Goal: Task Accomplishment & Management: Manage account settings

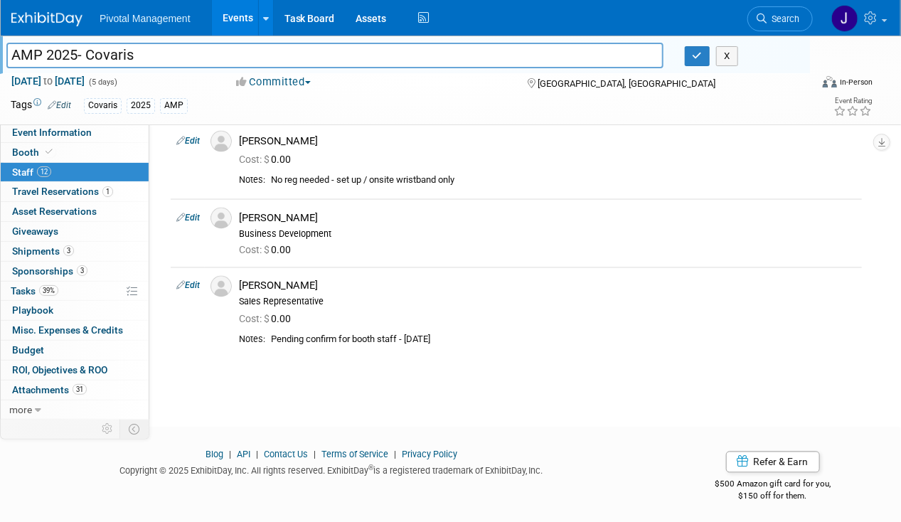
click at [83, 176] on link "12 Staff 12" at bounding box center [75, 172] width 148 height 19
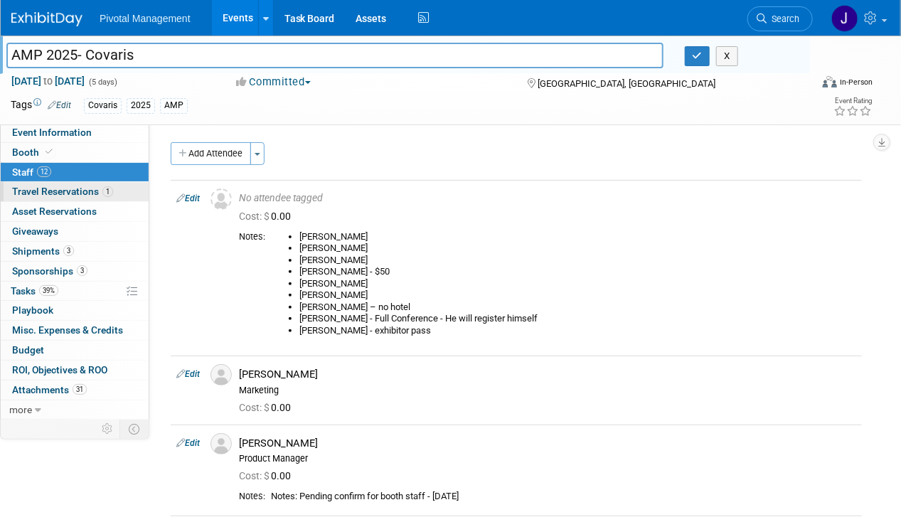
click at [70, 186] on span "Travel Reservations 1" at bounding box center [62, 191] width 101 height 11
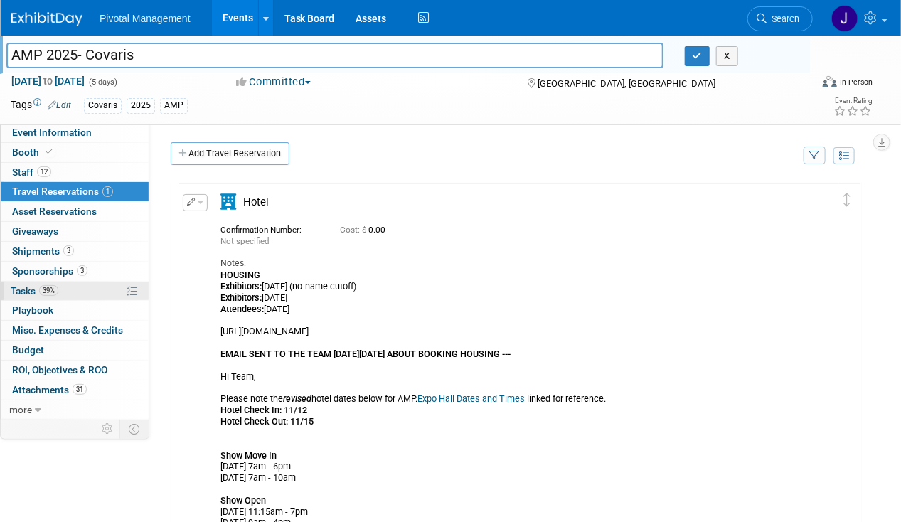
click at [80, 294] on link "39% Tasks 39%" at bounding box center [75, 290] width 148 height 19
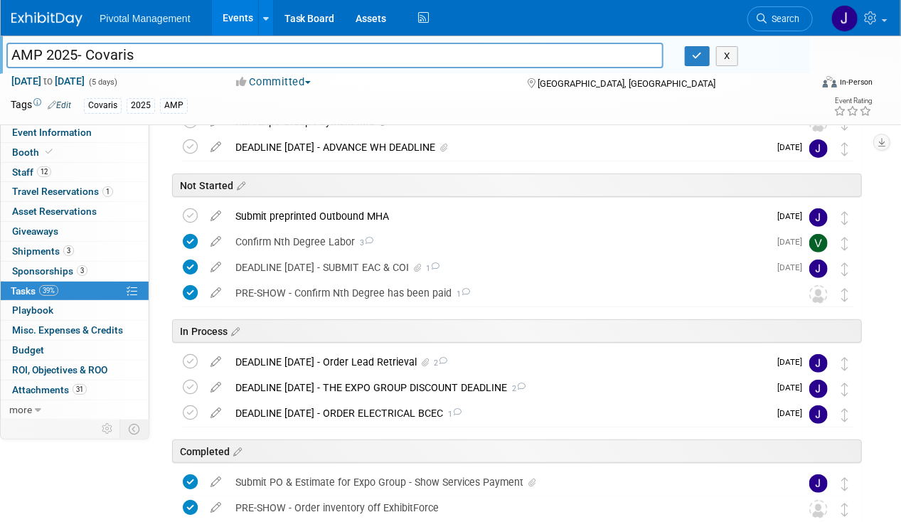
scroll to position [111, 0]
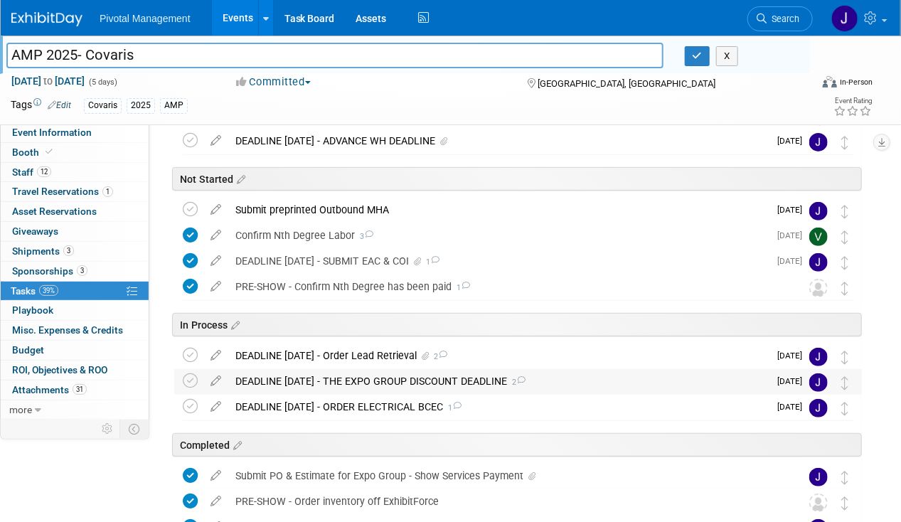
click at [391, 377] on div "DEADLINE OCT 13 - THE EXPO GROUP DISCOUNT DEADLINE 2" at bounding box center [498, 381] width 540 height 24
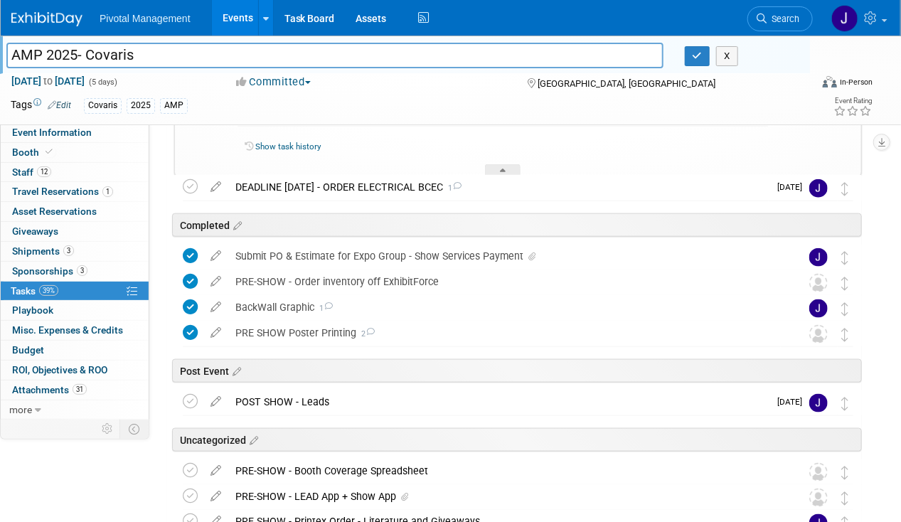
scroll to position [554, 0]
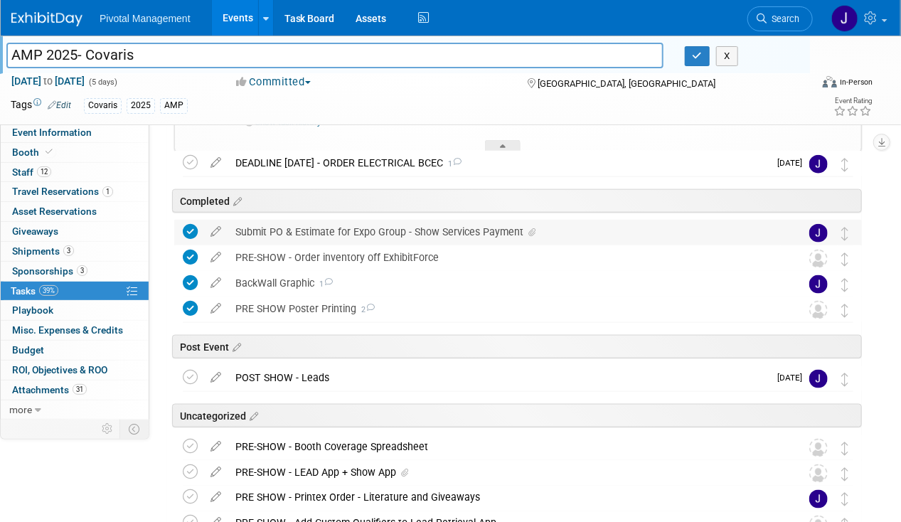
click at [401, 226] on div "Submit PO & Estimate for Expo Group - Show Services Payment" at bounding box center [504, 232] width 552 height 24
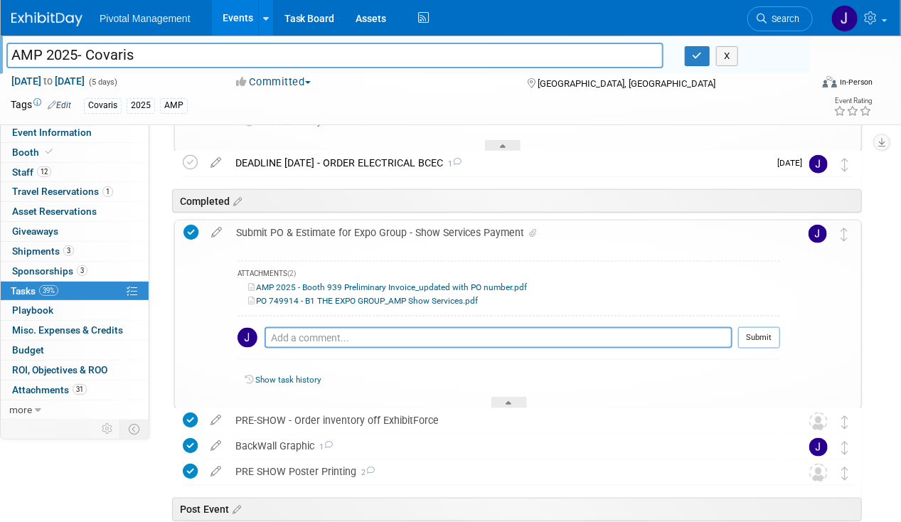
click at [418, 287] on link "AMP 2025 - Booth 939 Preliminary Invoice_updated with PO number.pdf" at bounding box center [387, 287] width 279 height 10
click at [371, 237] on div "Submit PO & Estimate for Expo Group - Show Services Payment" at bounding box center [504, 232] width 551 height 24
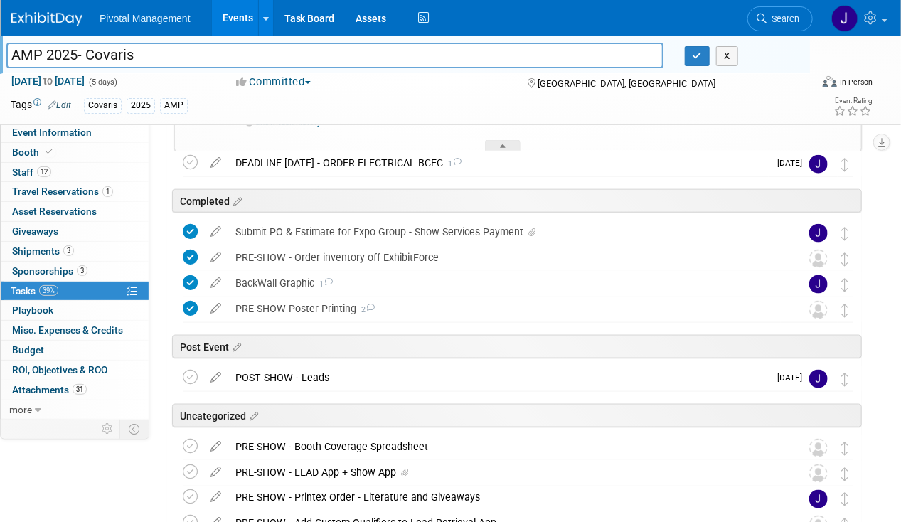
click at [371, 176] on div "Completed" at bounding box center [514, 197] width 694 height 43
click at [368, 158] on div "DEADLINE OCT 13 - ORDER ELECTRICAL BCEC 1" at bounding box center [498, 163] width 540 height 24
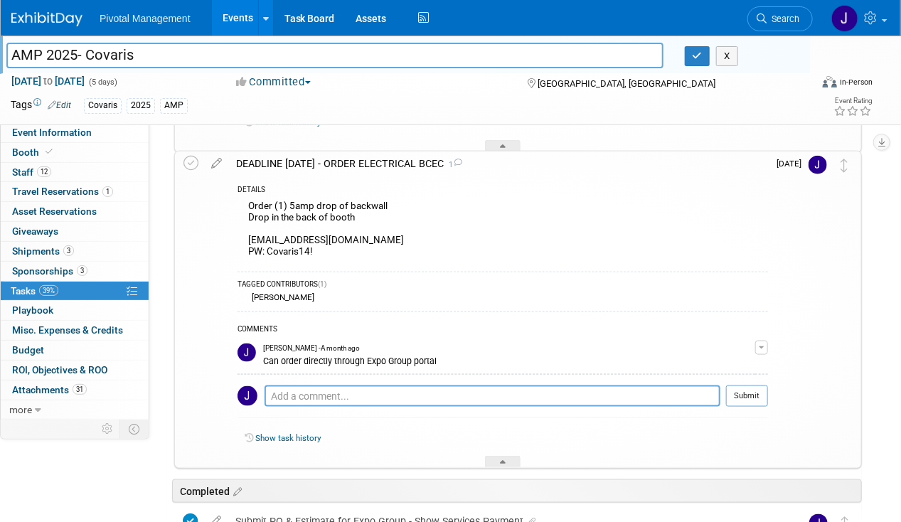
click at [368, 158] on div "DEADLINE OCT 13 - ORDER ELECTRICAL BCEC 1" at bounding box center [498, 163] width 539 height 24
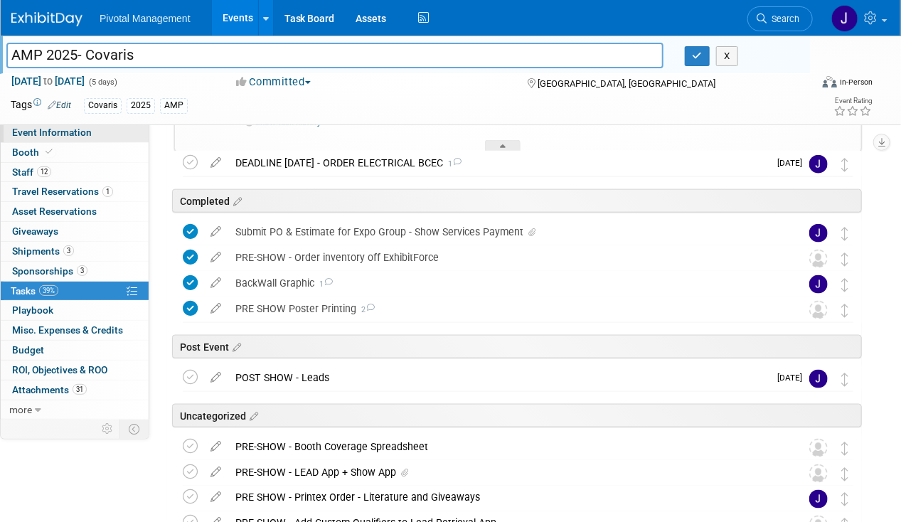
click at [102, 139] on link "Event Information" at bounding box center [75, 132] width 148 height 19
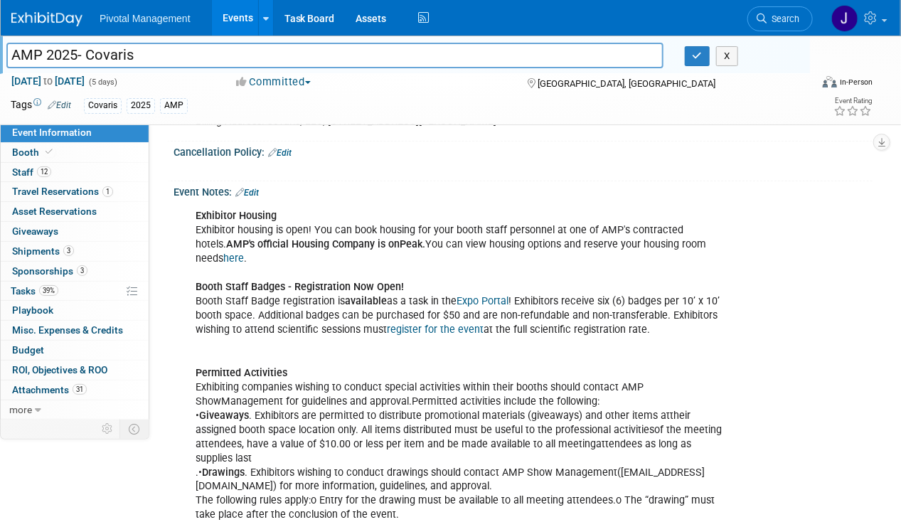
scroll to position [2732, 0]
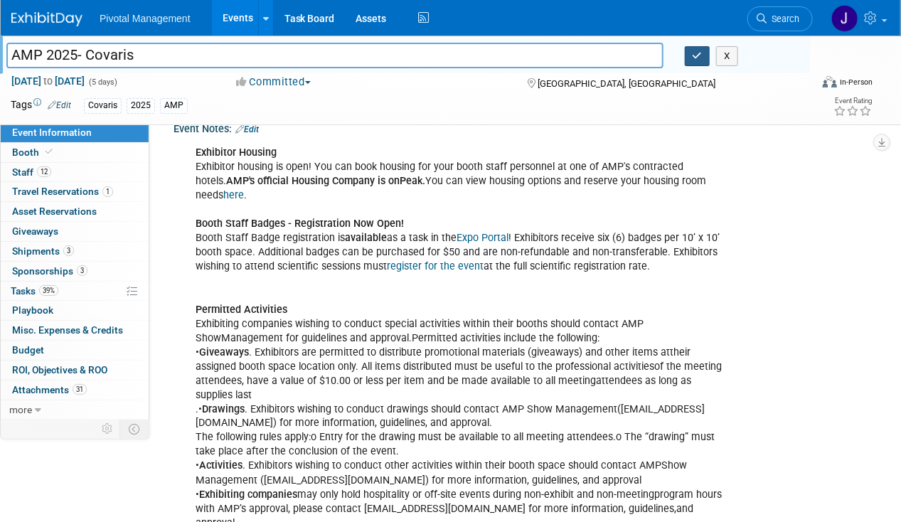
click at [696, 50] on button "button" at bounding box center [697, 56] width 26 height 20
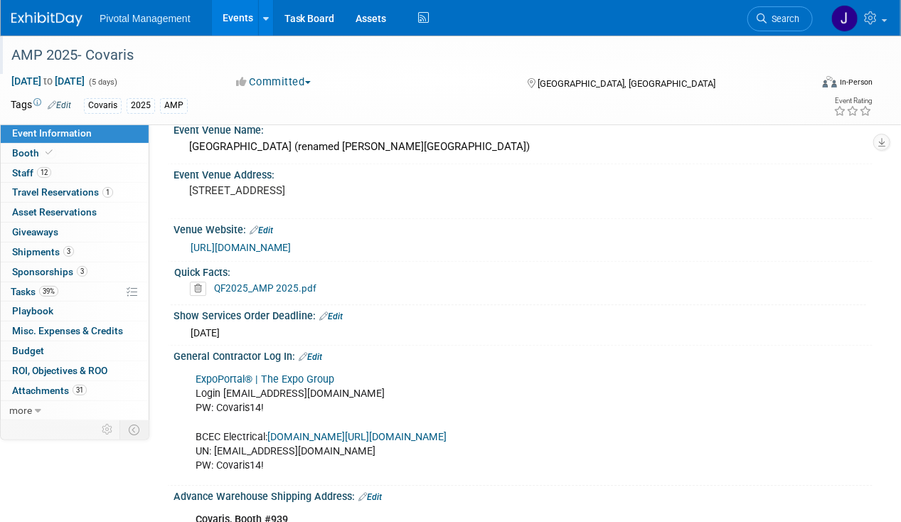
scroll to position [1503, 0]
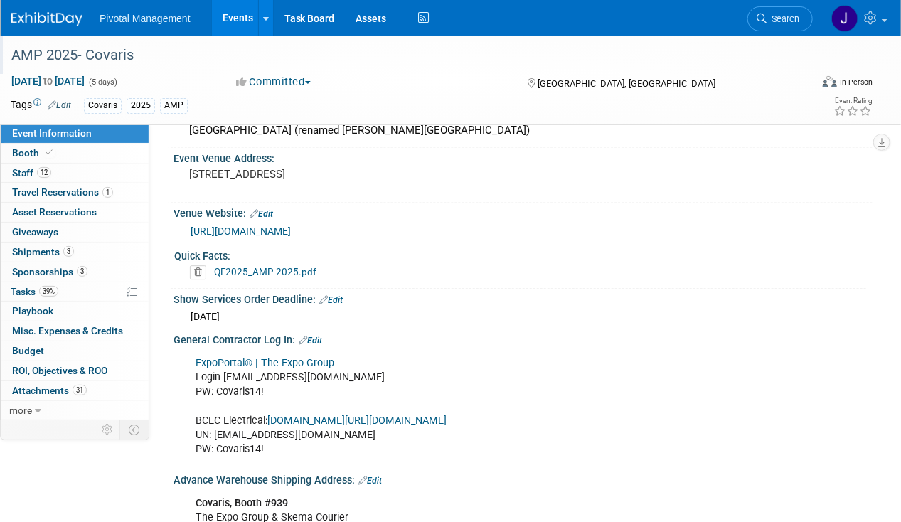
click at [441, 414] on link "[DOMAIN_NAME][URL][DOMAIN_NAME]" at bounding box center [356, 420] width 179 height 12
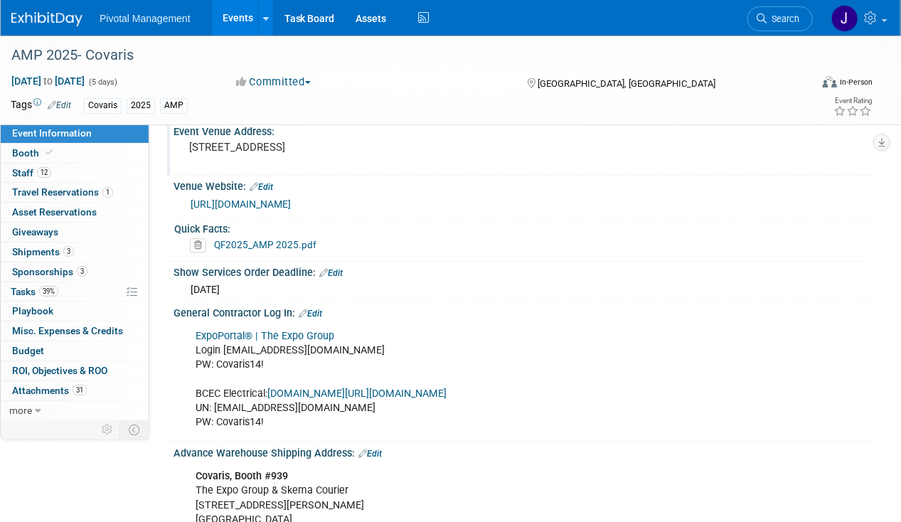
click at [375, 176] on div "Event Venue Address: 415 Summer St, Boston, MA 02210" at bounding box center [519, 148] width 705 height 55
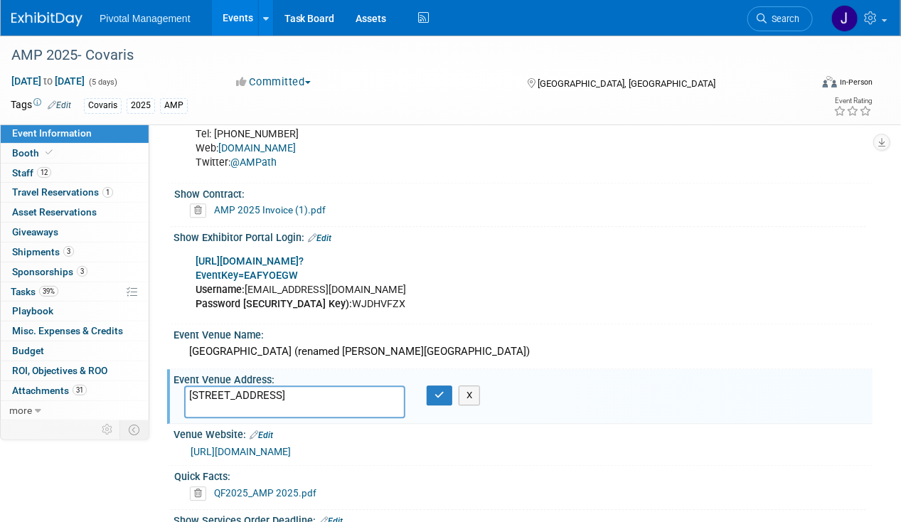
scroll to position [1345, 0]
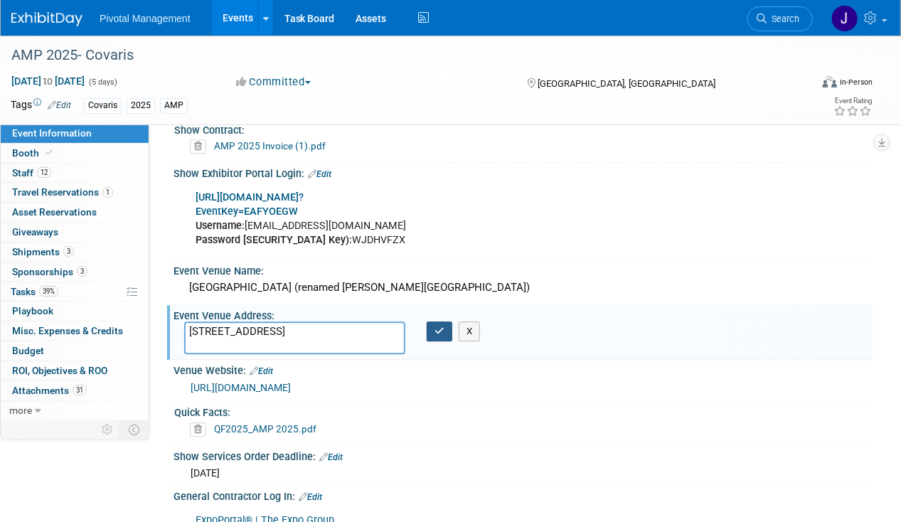
click at [431, 321] on button "button" at bounding box center [439, 331] width 26 height 20
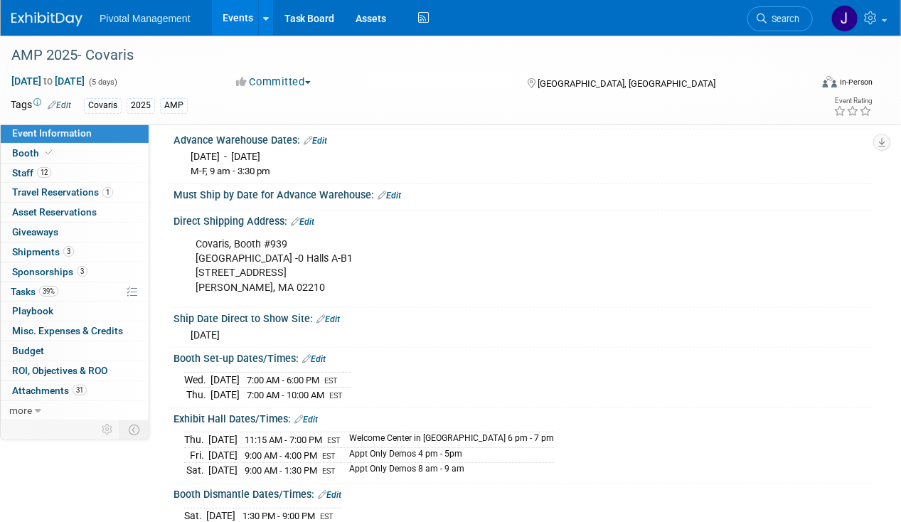
scroll to position [2044, 0]
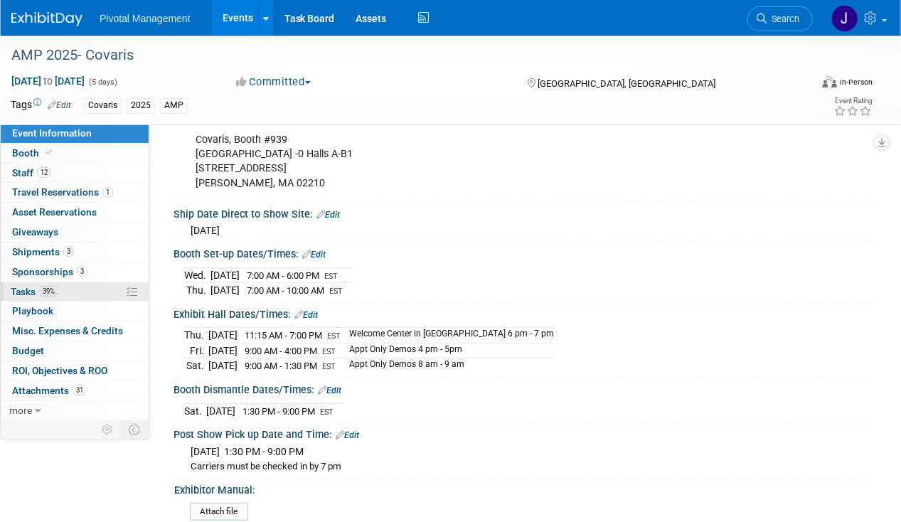
click at [46, 294] on span "39%" at bounding box center [48, 291] width 19 height 11
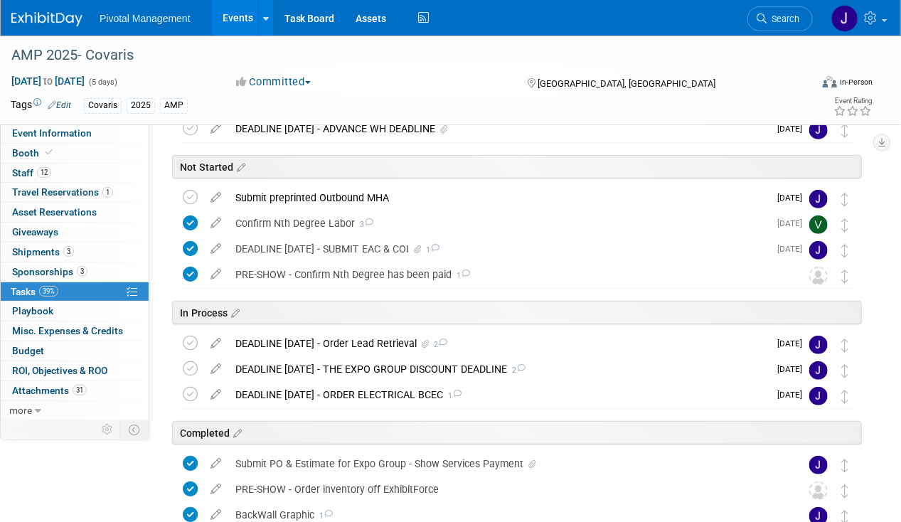
scroll to position [124, 0]
click at [370, 396] on div "DEADLINE OCT 13 - ORDER ELECTRICAL BCEC 1" at bounding box center [498, 394] width 540 height 24
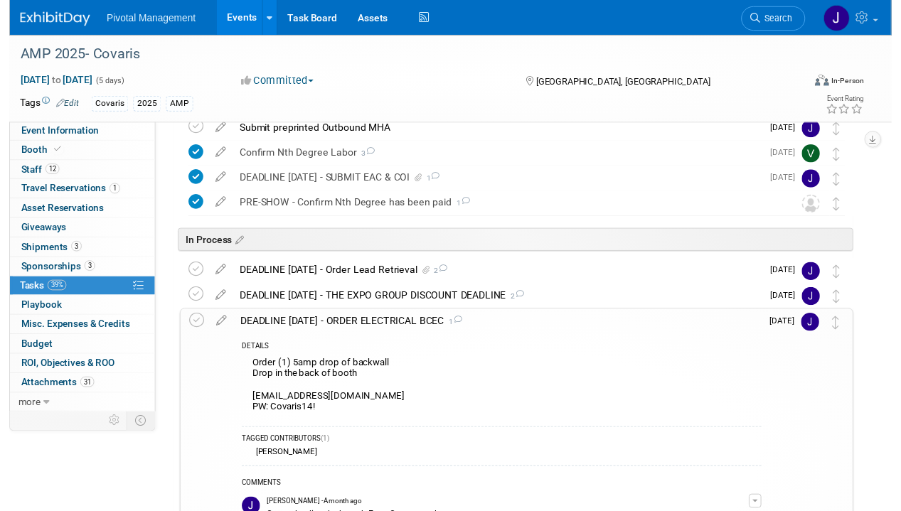
scroll to position [259, 0]
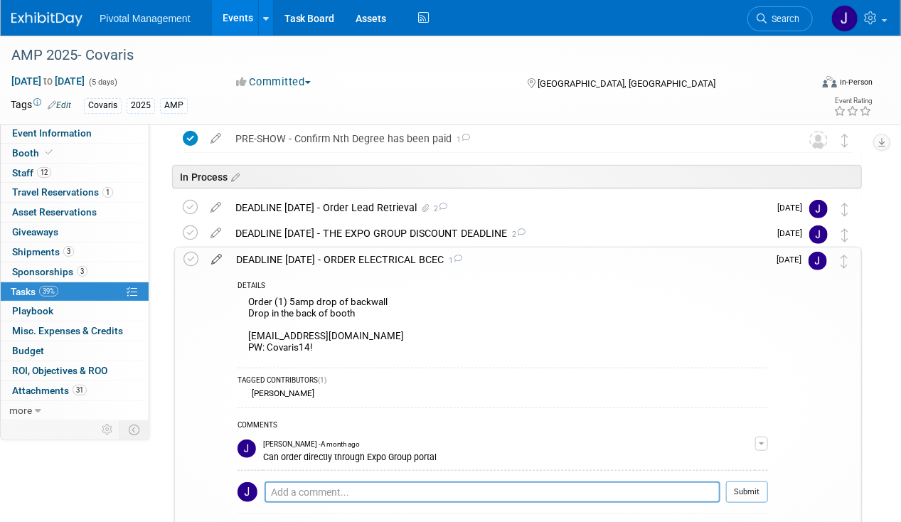
click at [213, 251] on icon at bounding box center [216, 256] width 25 height 18
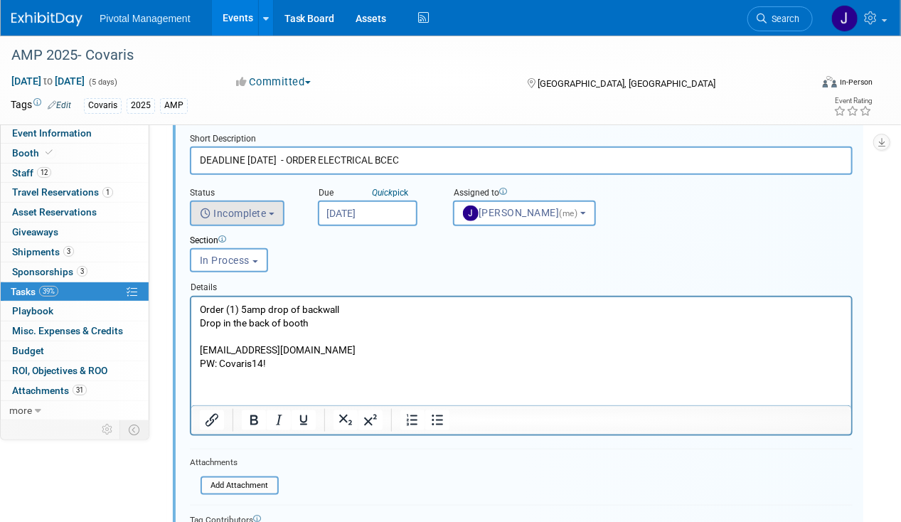
scroll to position [379, 0]
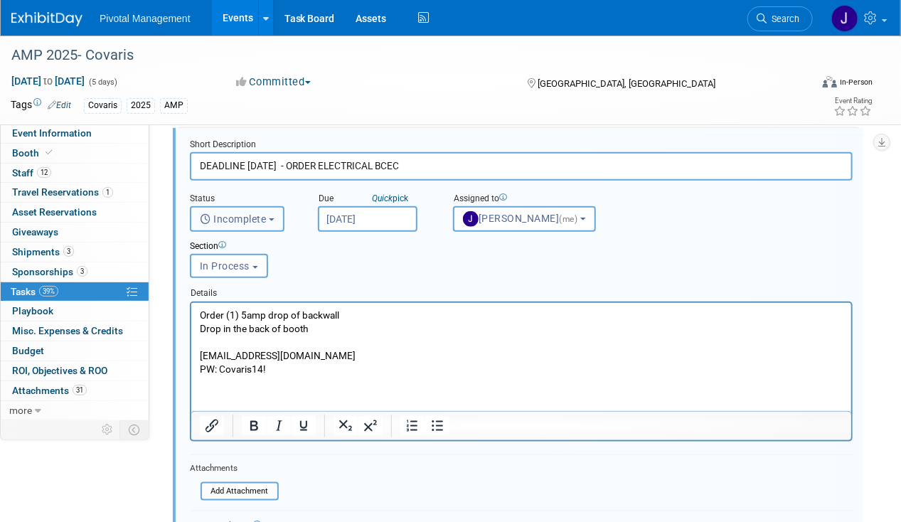
click at [244, 224] on button "Incomplete" at bounding box center [237, 219] width 95 height 26
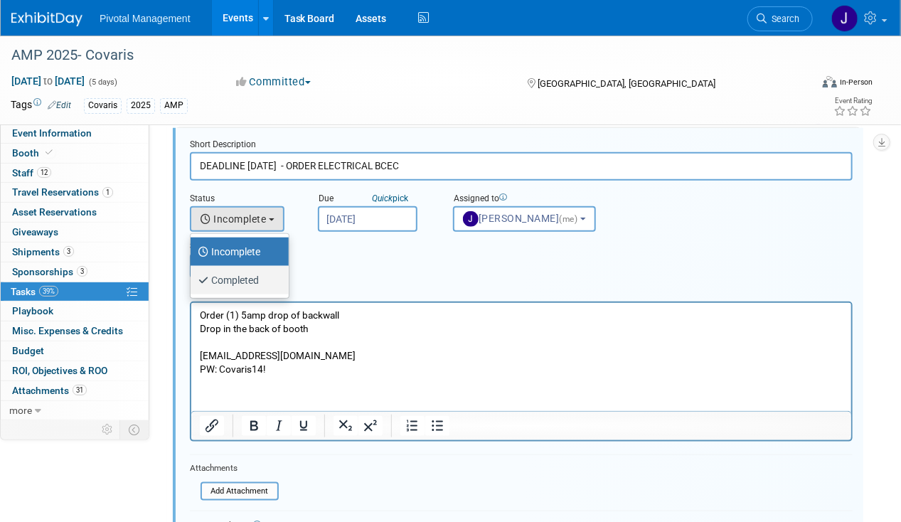
click at [240, 276] on label "Completed" at bounding box center [236, 280] width 77 height 23
click at [193, 276] on input "Completed" at bounding box center [187, 278] width 9 height 9
select select "3"
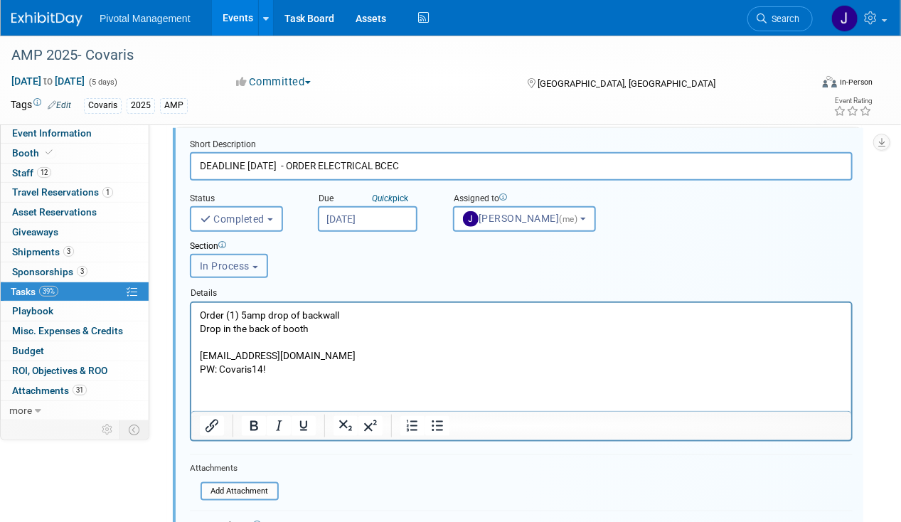
click at [238, 262] on span "In Process" at bounding box center [225, 265] width 50 height 11
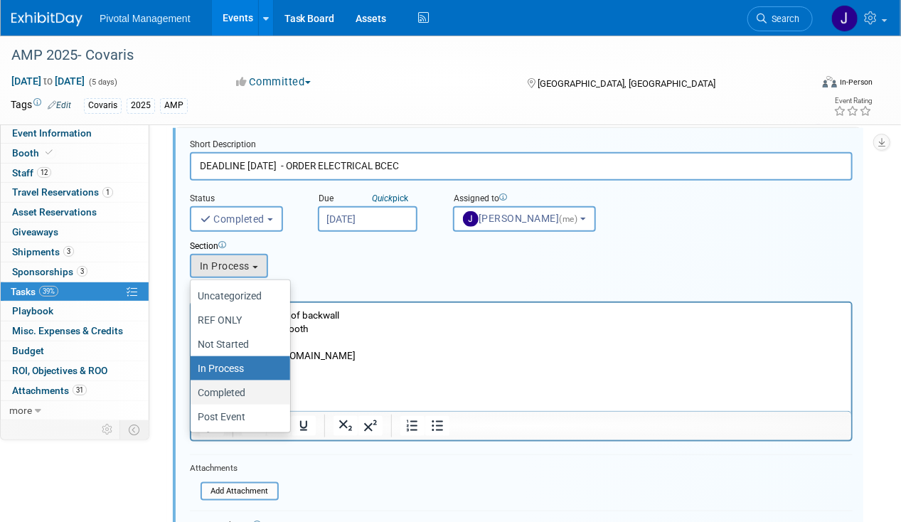
click at [236, 394] on label "Completed" at bounding box center [237, 392] width 78 height 18
click at [193, 394] on input "Completed" at bounding box center [187, 392] width 9 height 9
select select "11272876"
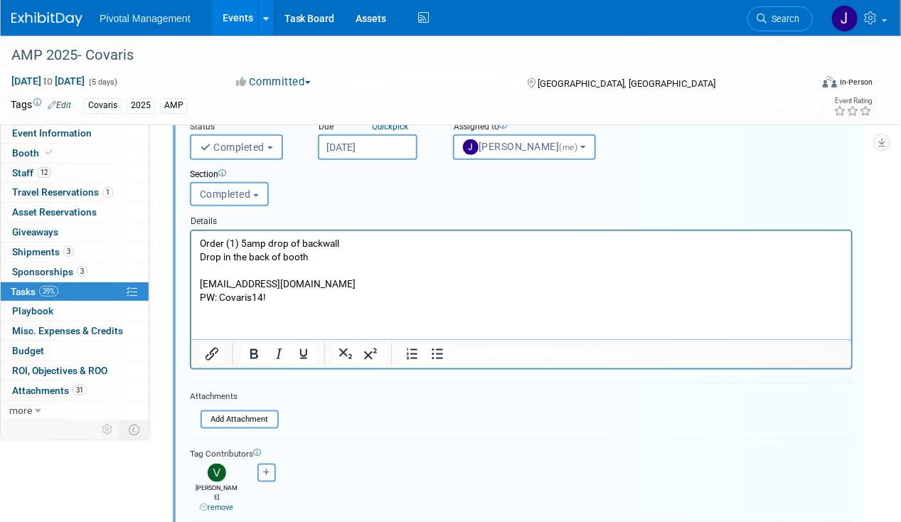
scroll to position [525, 0]
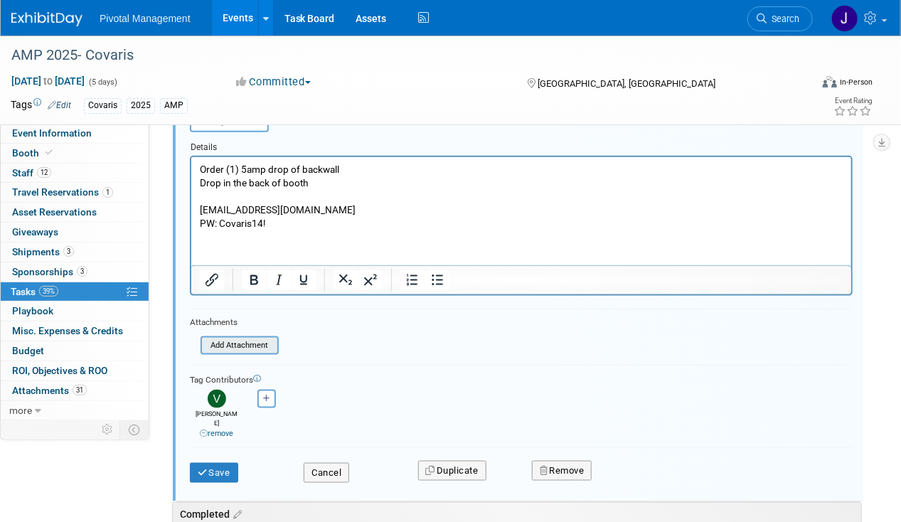
click at [242, 341] on input "file" at bounding box center [204, 346] width 145 height 16
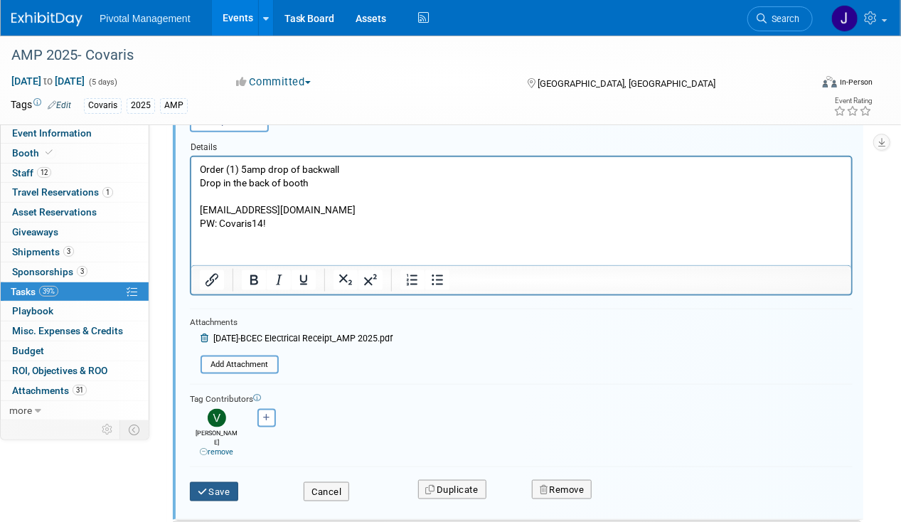
click at [224, 482] on button "Save" at bounding box center [214, 492] width 48 height 20
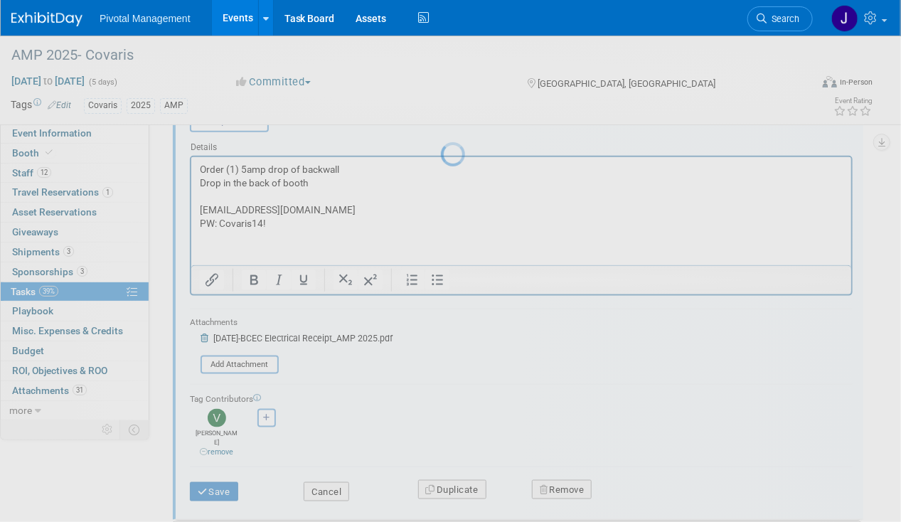
scroll to position [0, 0]
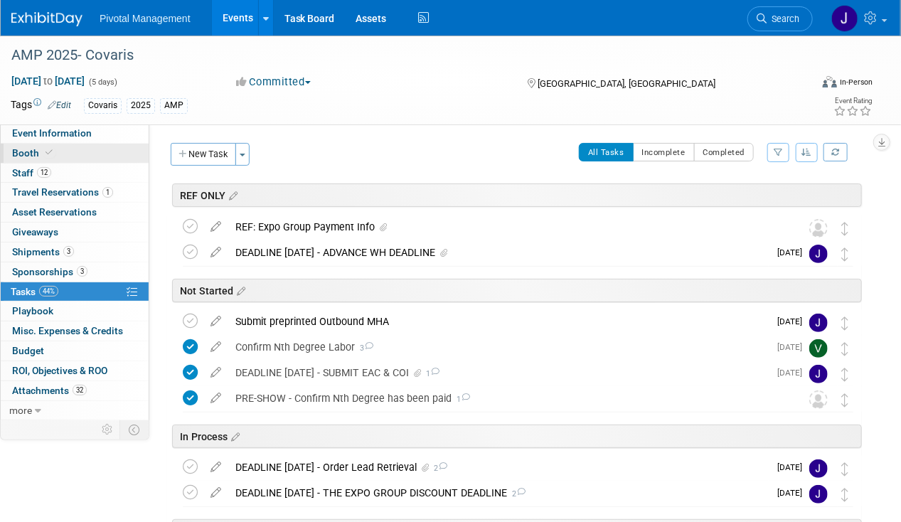
click at [43, 152] on span at bounding box center [49, 152] width 13 height 11
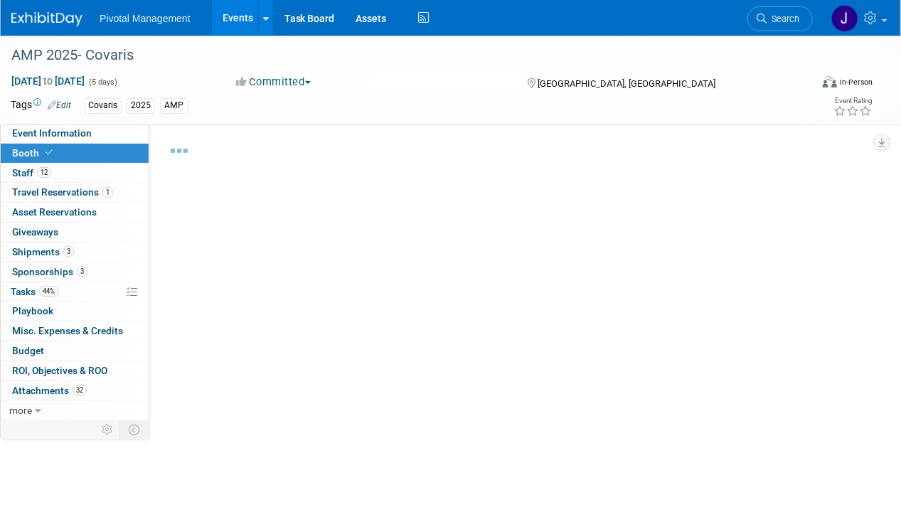
select select "Yes"
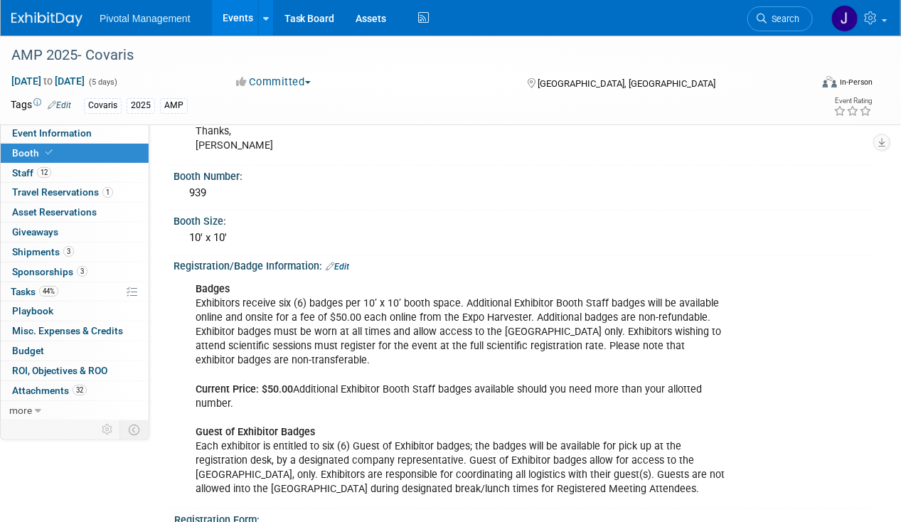
click at [316, 293] on div "Badges Exhibitors receive six (6) badges per 10’ x 10’ booth space. Additional …" at bounding box center [460, 389] width 549 height 228
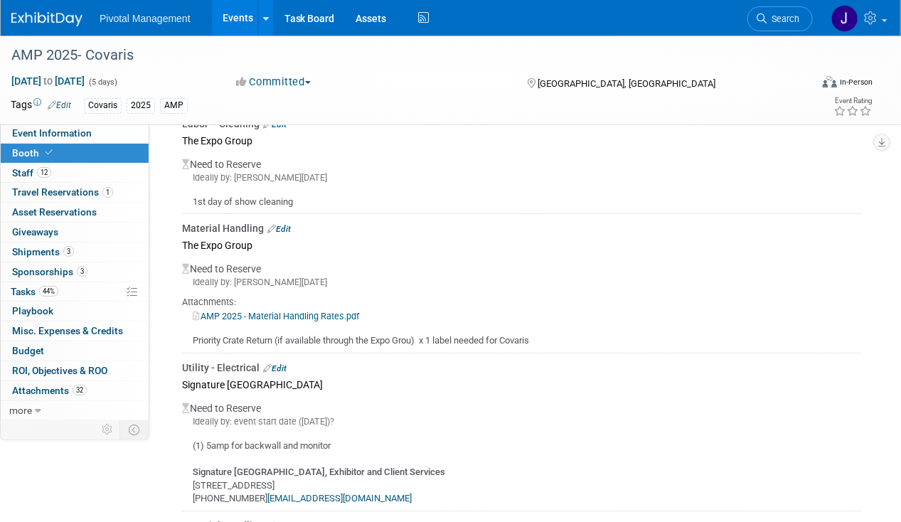
scroll to position [1951, 0]
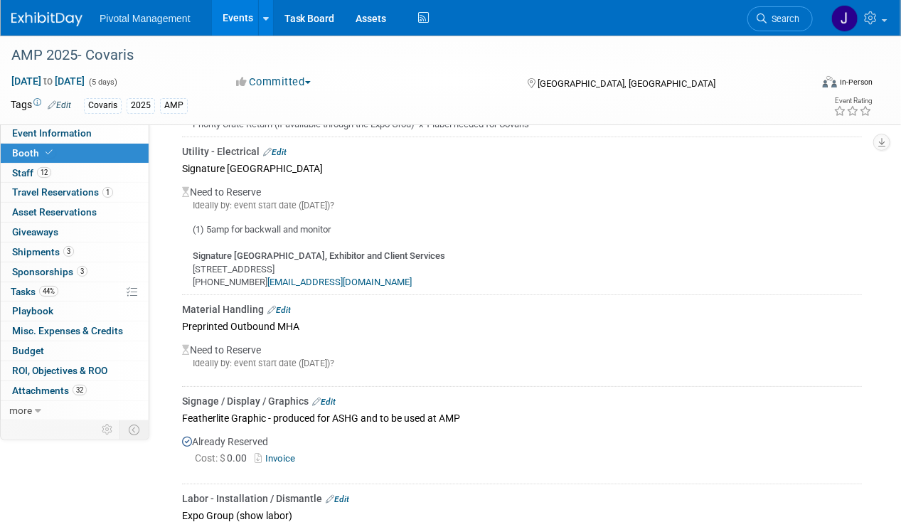
click at [281, 144] on div "Utility - Electrical Edit" at bounding box center [521, 151] width 679 height 14
click at [281, 147] on link "Edit" at bounding box center [274, 152] width 23 height 10
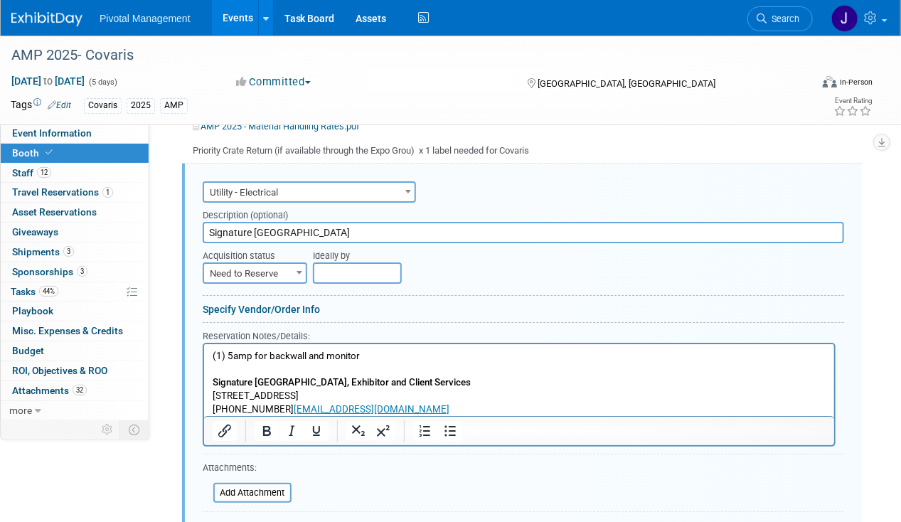
scroll to position [1913, 0]
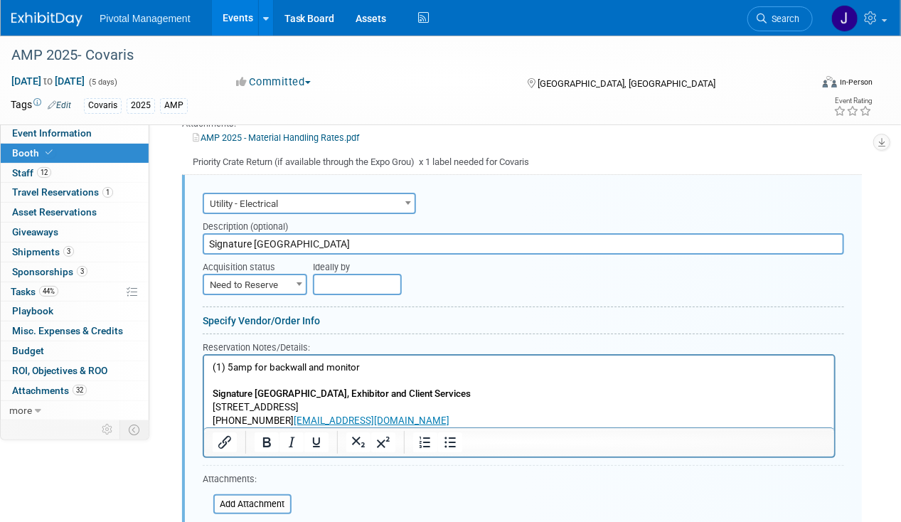
click at [273, 275] on span "Need to Reserve" at bounding box center [255, 285] width 102 height 20
select select "2"
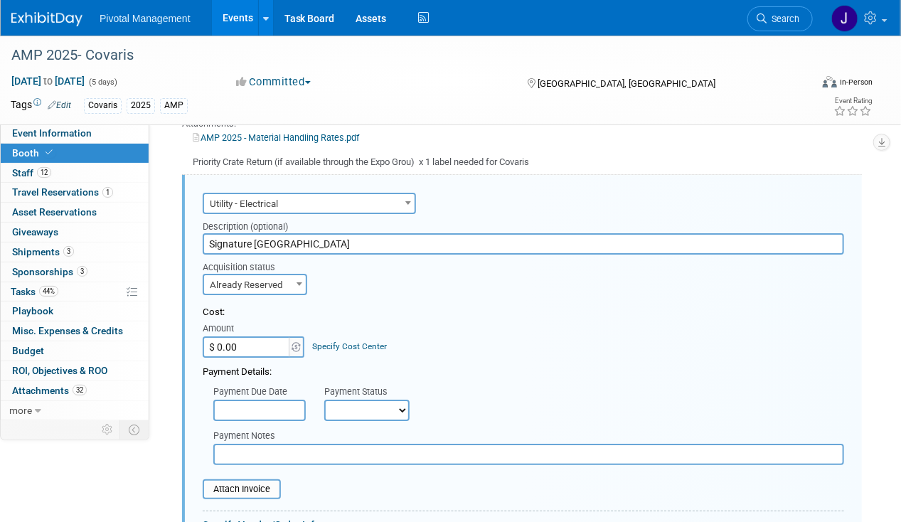
click at [245, 336] on input "$ 0.00" at bounding box center [247, 346] width 89 height 21
type input "$ 155.00"
click at [274, 385] on div "Payment Due Date" at bounding box center [258, 392] width 90 height 14
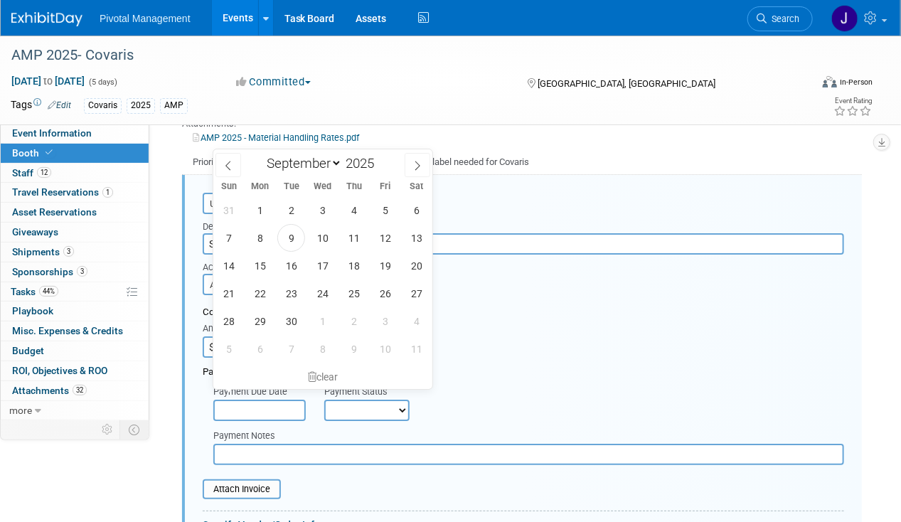
click at [274, 399] on input "text" at bounding box center [259, 409] width 92 height 21
click at [292, 232] on span "9" at bounding box center [291, 238] width 28 height 28
type input "Sep 9, 2025"
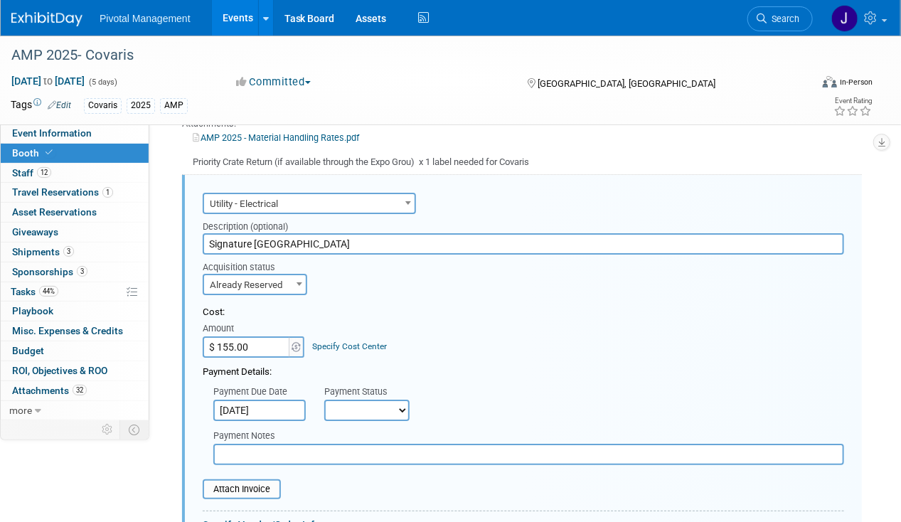
click at [355, 385] on div "Payment Status" at bounding box center [371, 392] width 95 height 14
click at [355, 399] on select "Not Paid Yet Partially Paid Paid in Full" at bounding box center [366, 409] width 85 height 21
select select "1"
click at [324, 399] on select "Not Paid Yet Partially Paid Paid in Full" at bounding box center [366, 409] width 85 height 21
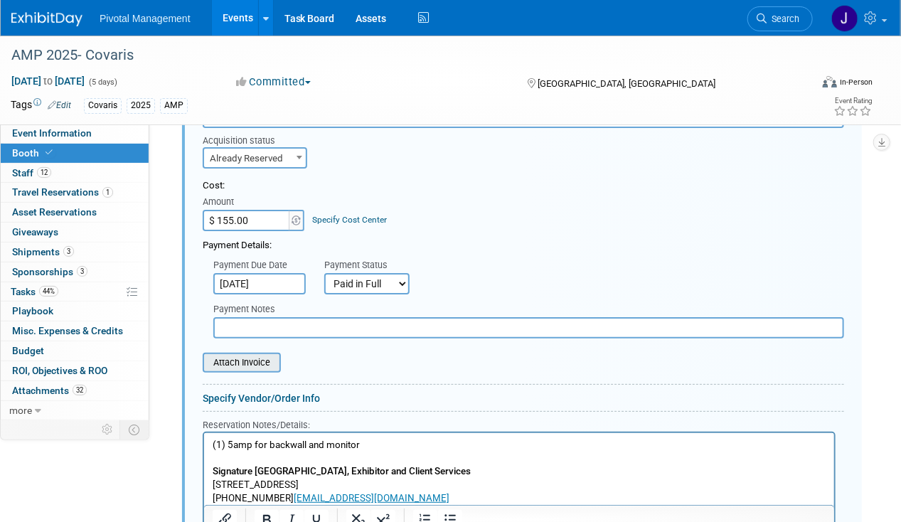
scroll to position [2072, 0]
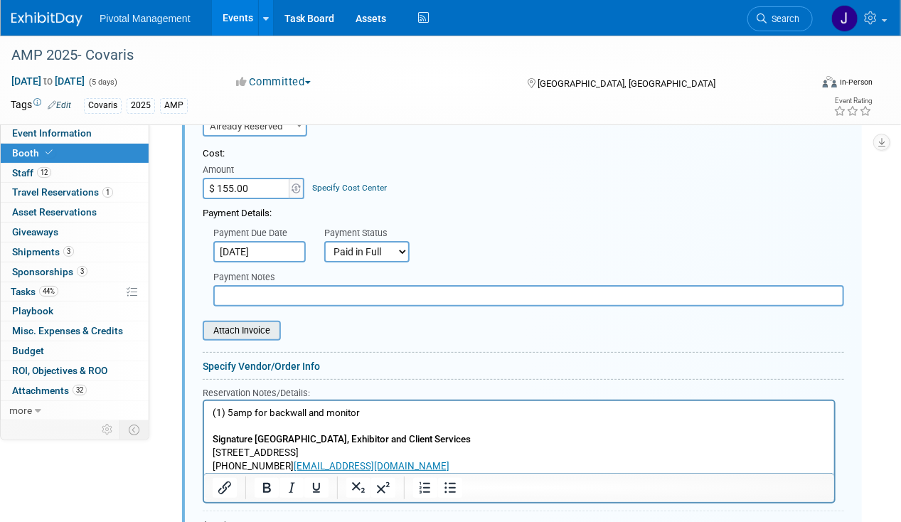
click at [233, 322] on input "file" at bounding box center [194, 330] width 169 height 17
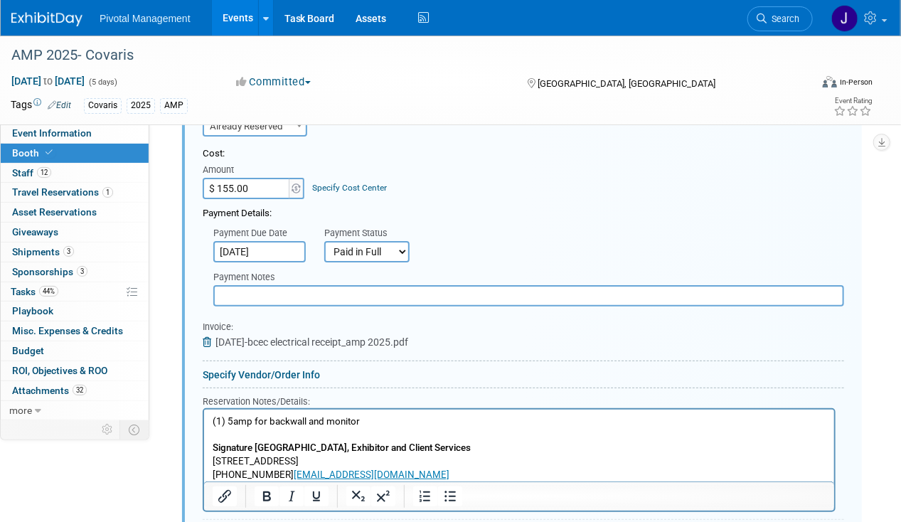
scroll to position [2306, 0]
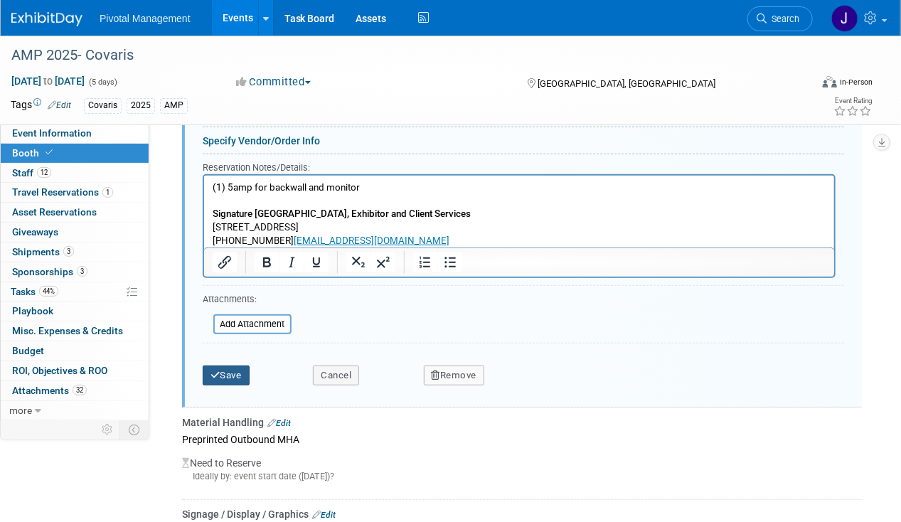
click at [238, 365] on button "Save" at bounding box center [226, 375] width 47 height 20
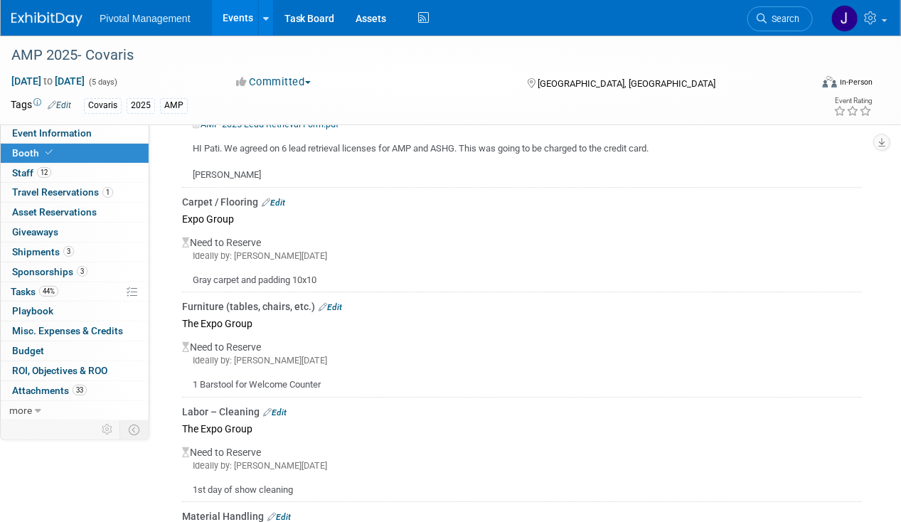
scroll to position [1134, 0]
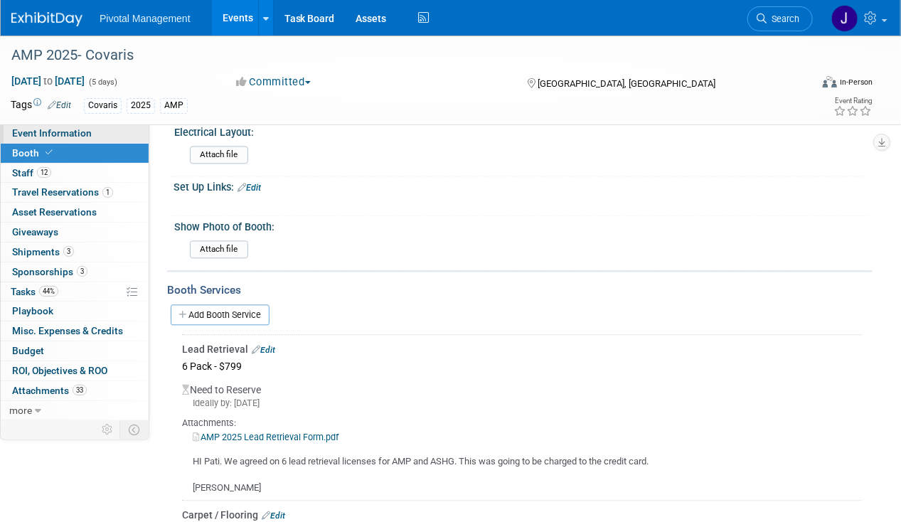
click at [91, 126] on link "Event Information" at bounding box center [75, 133] width 148 height 19
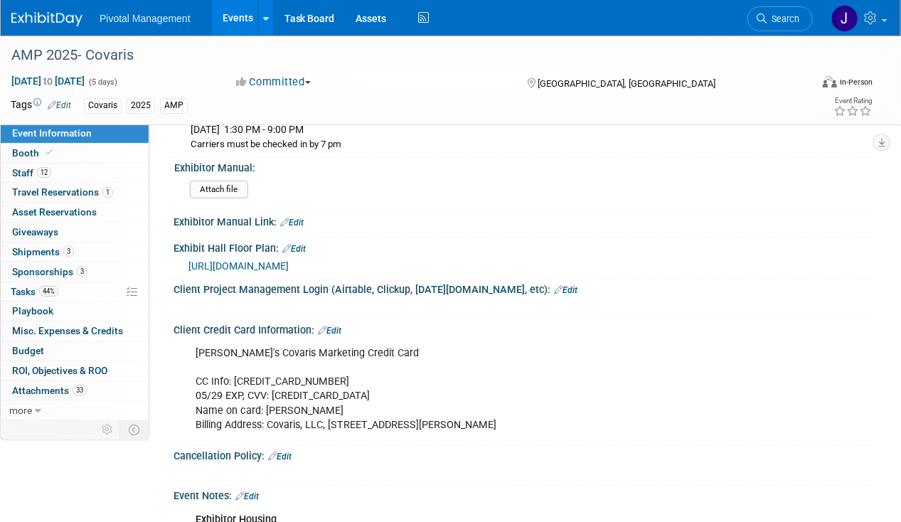
scroll to position [2366, 0]
click at [289, 260] on span "[URL][DOMAIN_NAME]" at bounding box center [238, 265] width 100 height 11
drag, startPoint x: 23, startPoint y: 172, endPoint x: 154, endPoint y: 184, distance: 131.3
click at [23, 172] on span "Staff 12" at bounding box center [31, 172] width 39 height 11
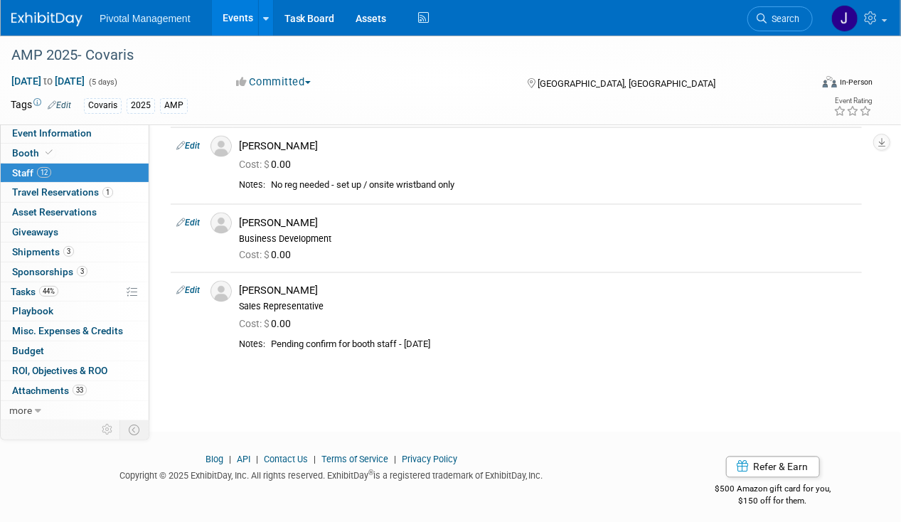
scroll to position [814, 0]
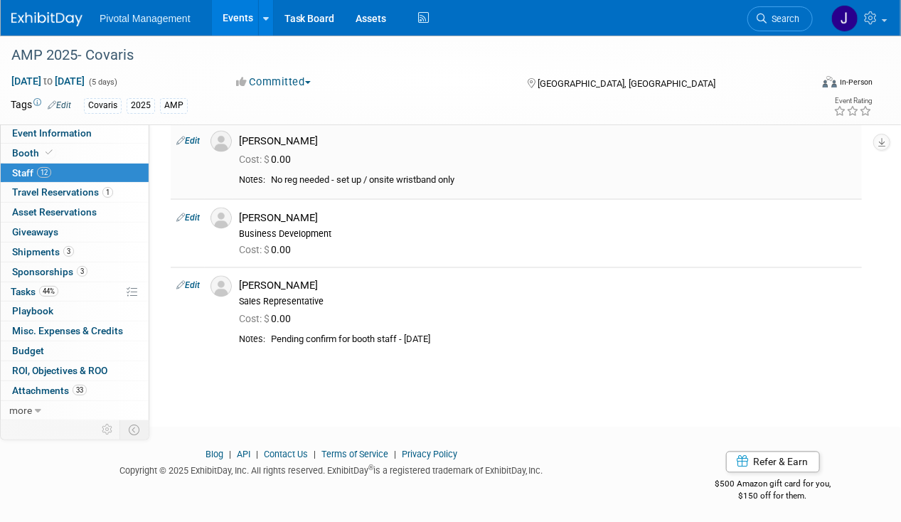
click at [557, 169] on td "Marisa Pisani Cost: $ 0.00" at bounding box center [547, 160] width 628 height 76
click at [784, 16] on span "Search" at bounding box center [782, 19] width 33 height 11
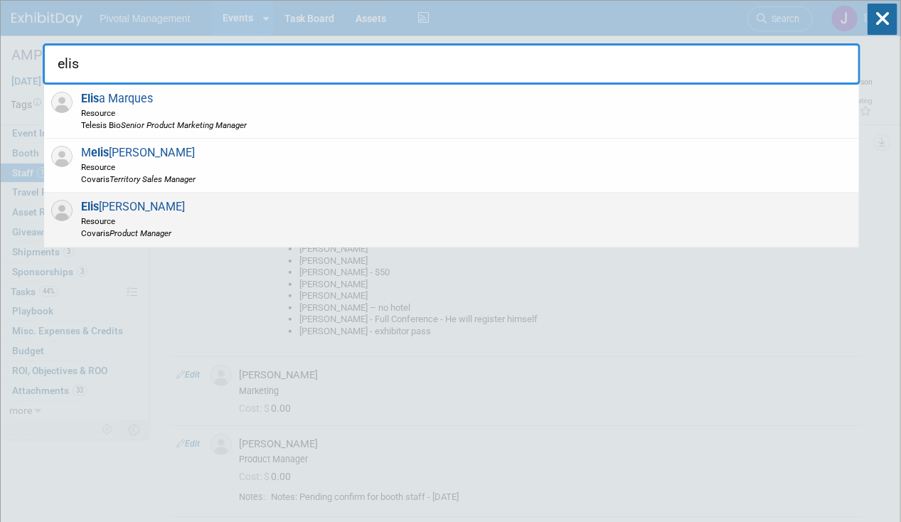
type input "elis"
click at [256, 224] on div "[PERSON_NAME] Resource Covaris Product Manager" at bounding box center [451, 220] width 815 height 54
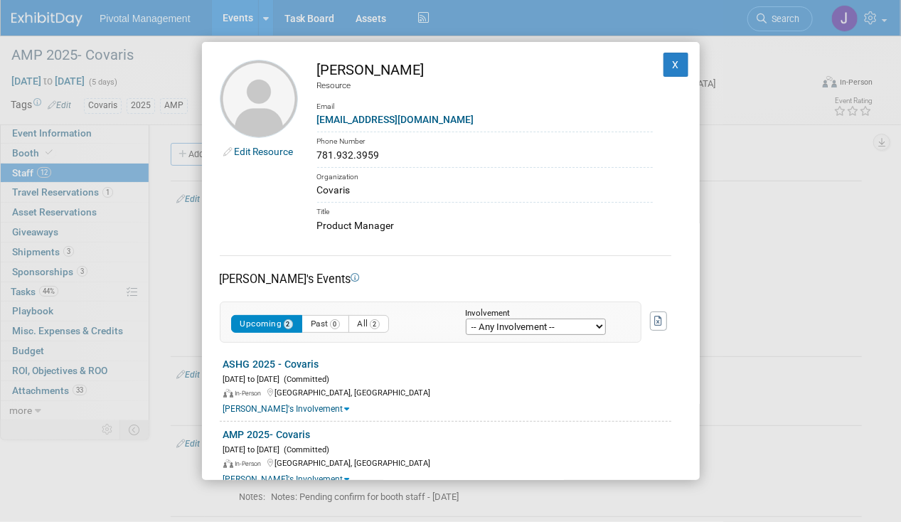
drag, startPoint x: 390, startPoint y: 156, endPoint x: 305, endPoint y: 155, distance: 85.3
click at [305, 155] on td "Elisabeth Pundt Resource Email epundt@covaris.com Phone Number 781.932.3959 Org…" at bounding box center [475, 146] width 355 height 173
copy div "781.932.3959"
drag, startPoint x: 665, startPoint y: 66, endPoint x: 501, endPoint y: 84, distance: 164.4
click at [665, 66] on button "X" at bounding box center [676, 65] width 26 height 24
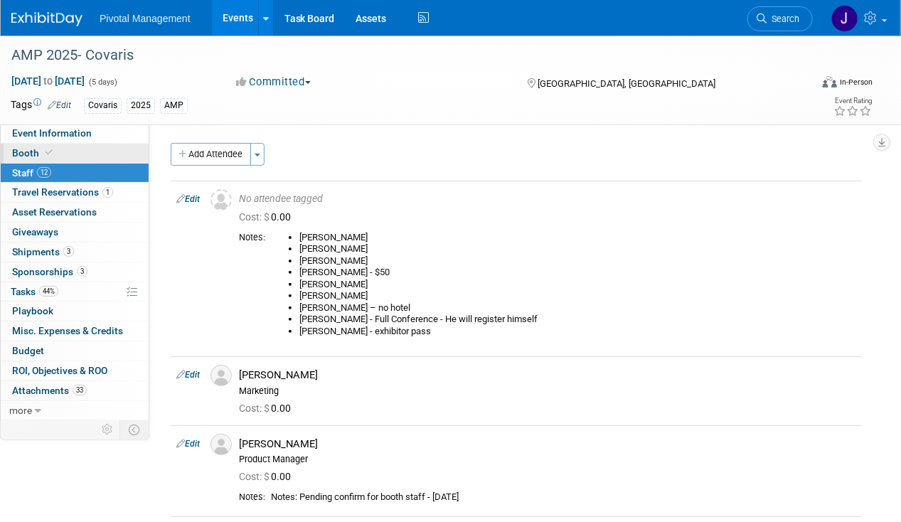
click at [84, 158] on link "Booth" at bounding box center [75, 153] width 148 height 19
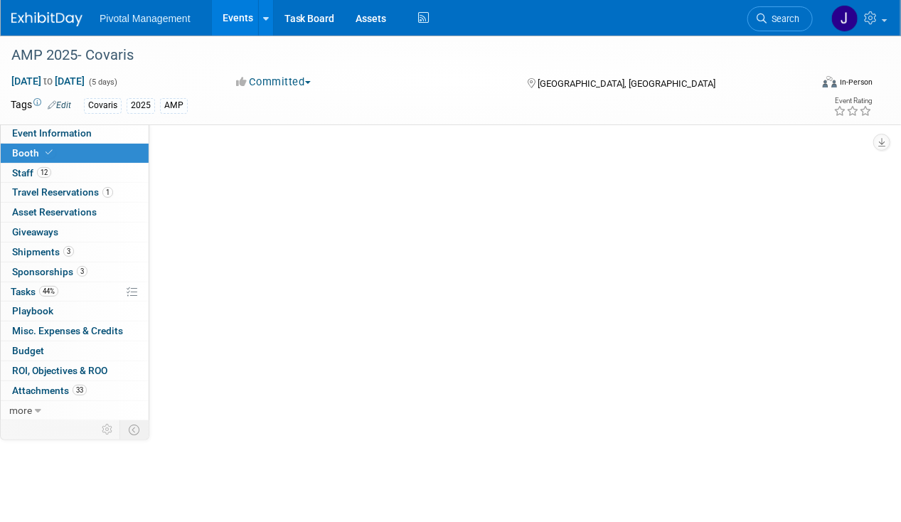
select select "Yes"
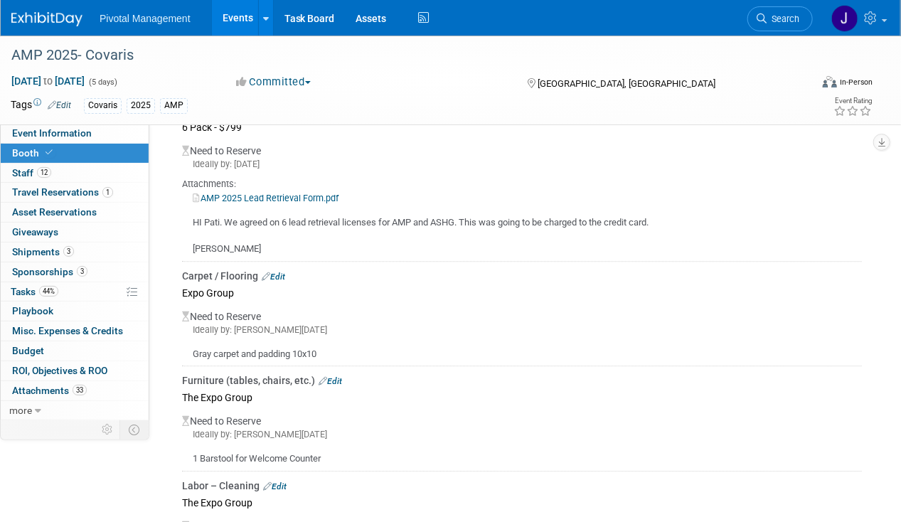
scroll to position [1376, 0]
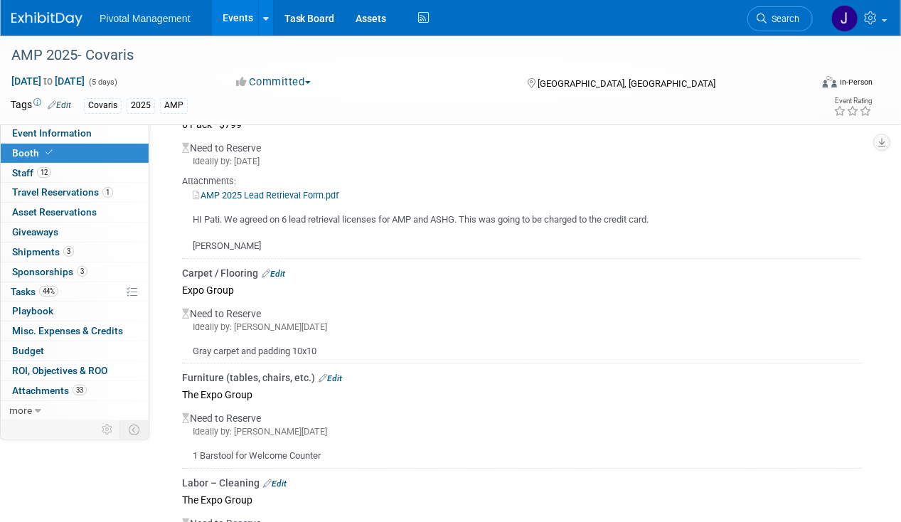
click at [306, 190] on link "AMP 2025 Lead Retrieval Form.pdf" at bounding box center [266, 195] width 146 height 11
drag, startPoint x: 232, startPoint y: 17, endPoint x: 247, endPoint y: 18, distance: 15.7
click at [232, 17] on link "Events" at bounding box center [238, 18] width 52 height 36
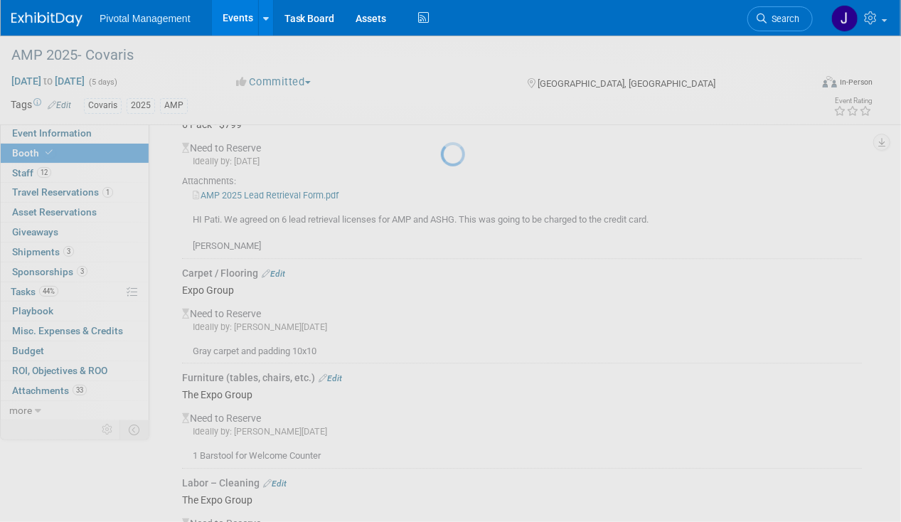
click at [778, 4] on li "Search" at bounding box center [779, 17] width 65 height 35
click at [774, 17] on span "Search" at bounding box center [782, 19] width 33 height 11
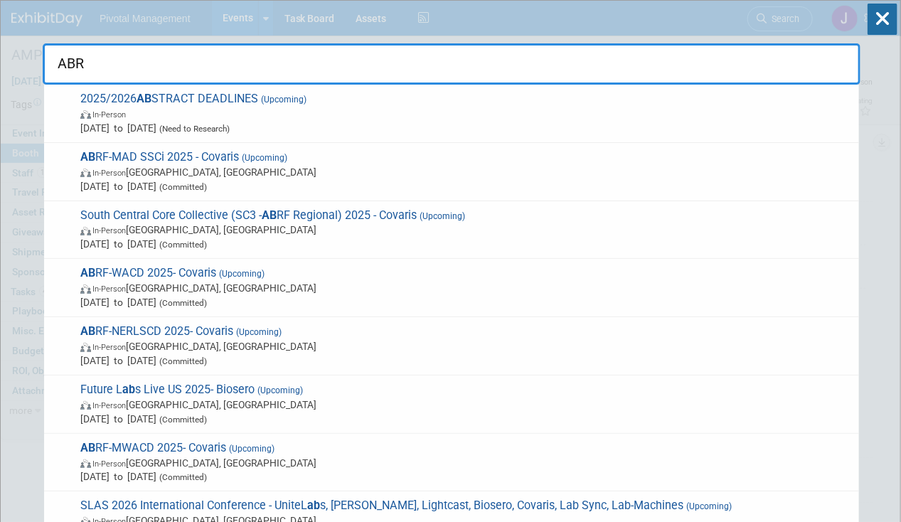
type input "ABRF"
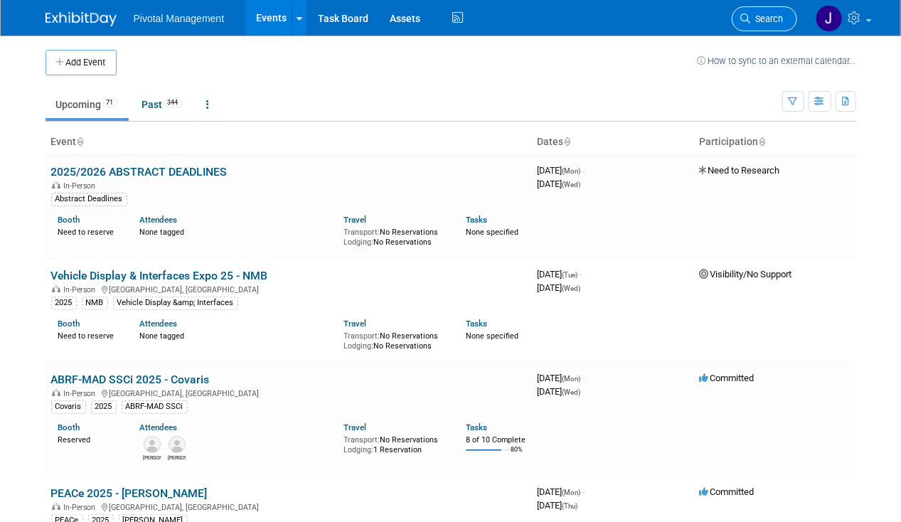
click at [765, 14] on span "Search" at bounding box center [767, 19] width 33 height 11
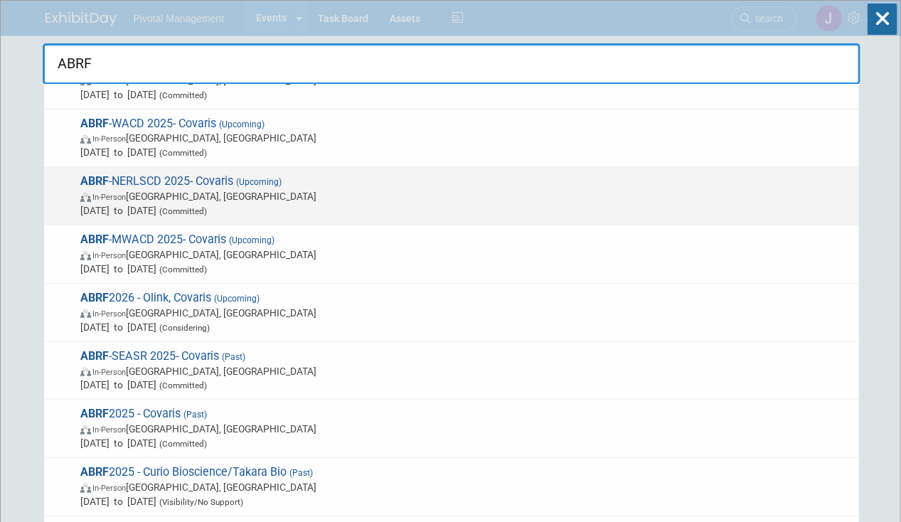
scroll to position [108, 0]
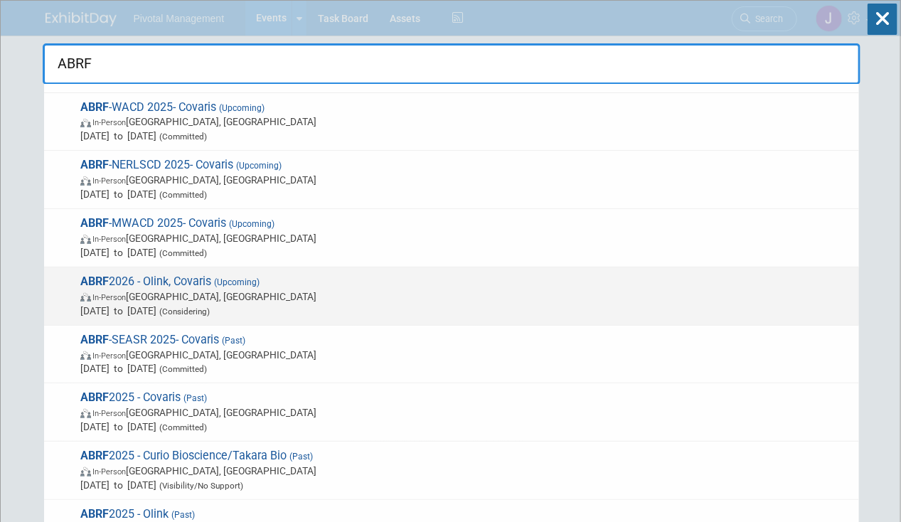
type input "ABRF"
click at [403, 300] on span "In-Person Pittsburgh, PA" at bounding box center [465, 296] width 771 height 14
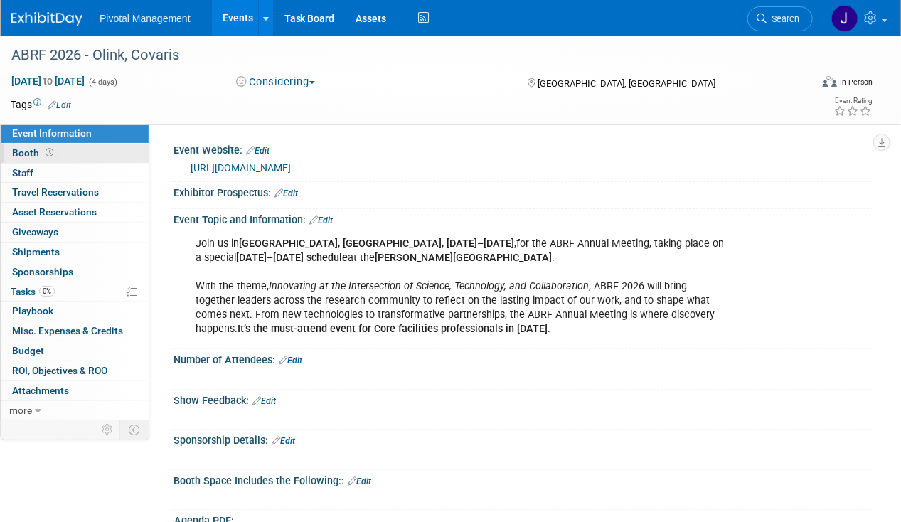
click at [71, 153] on link "Booth" at bounding box center [75, 153] width 148 height 19
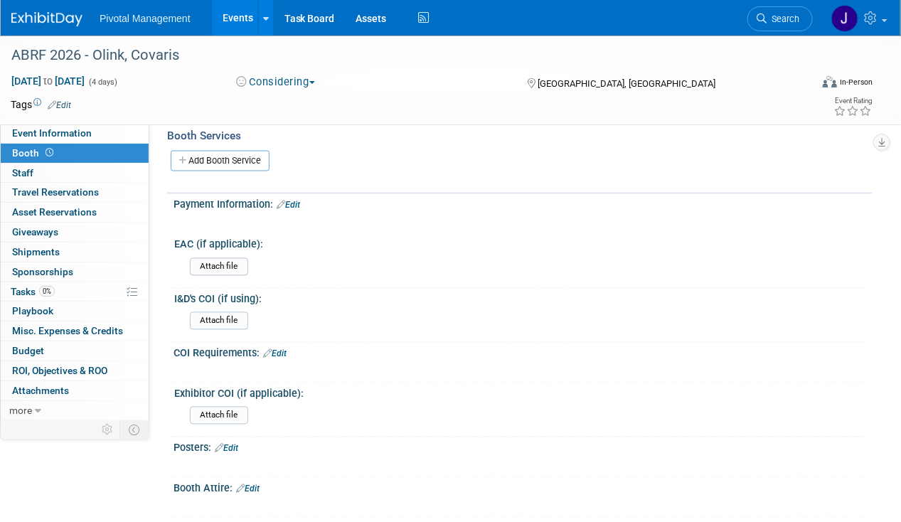
scroll to position [1023, 0]
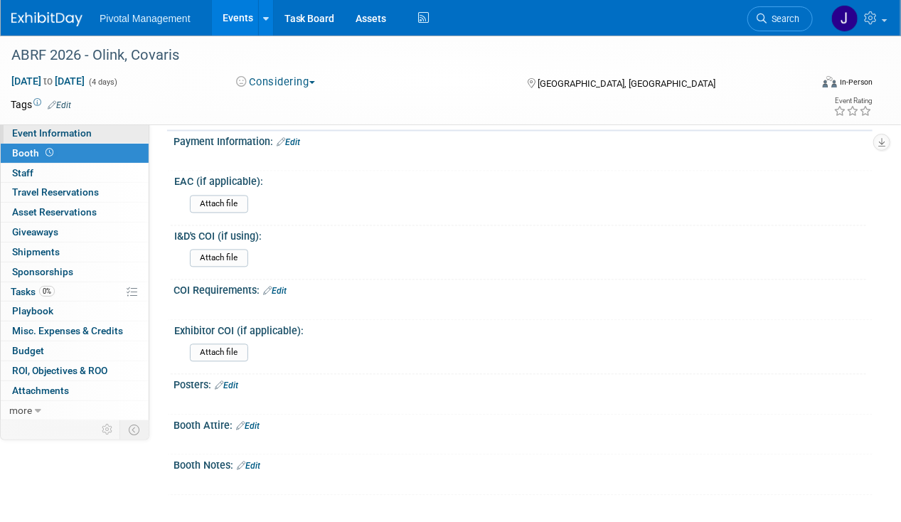
click at [100, 136] on link "Event Information" at bounding box center [75, 133] width 148 height 19
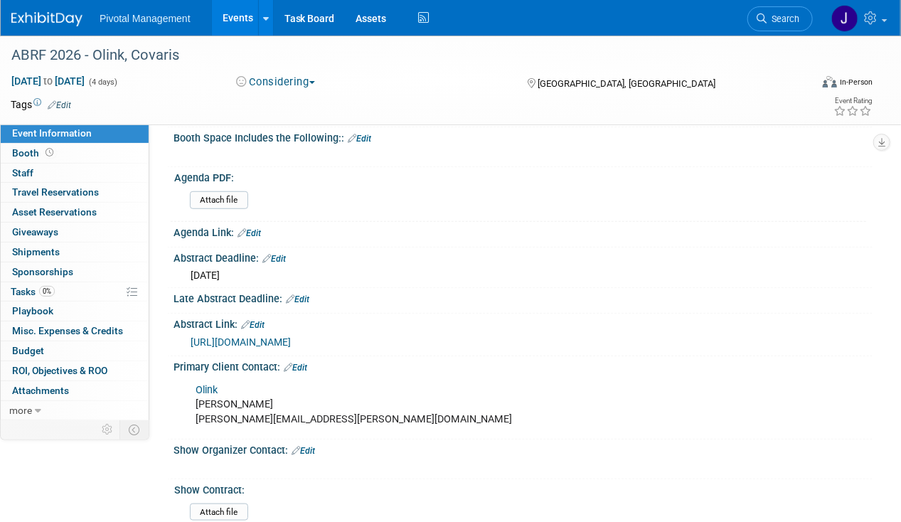
scroll to position [348, 0]
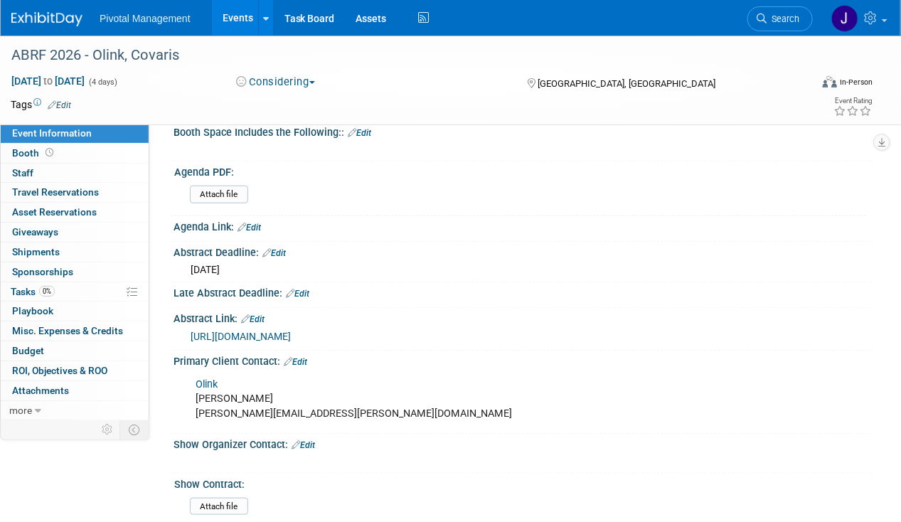
click at [229, 21] on link "Events" at bounding box center [238, 18] width 52 height 36
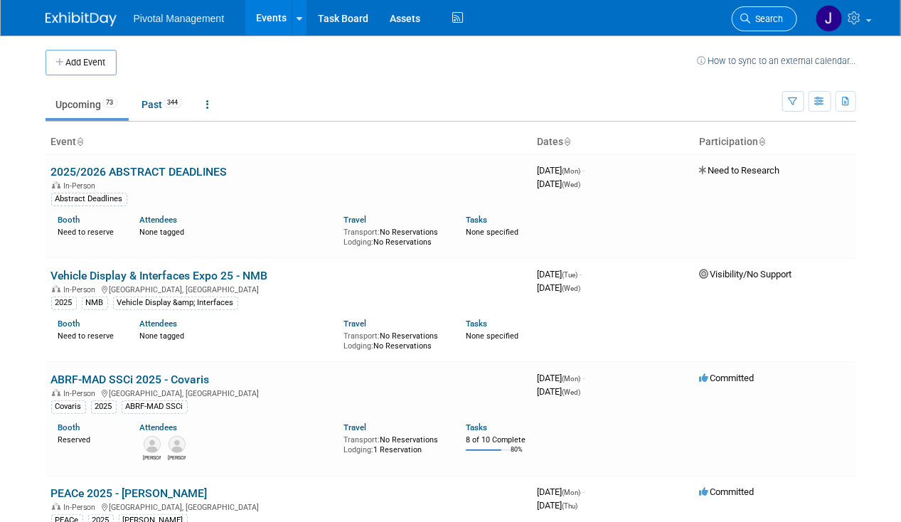
click at [765, 21] on span "Search" at bounding box center [767, 19] width 33 height 11
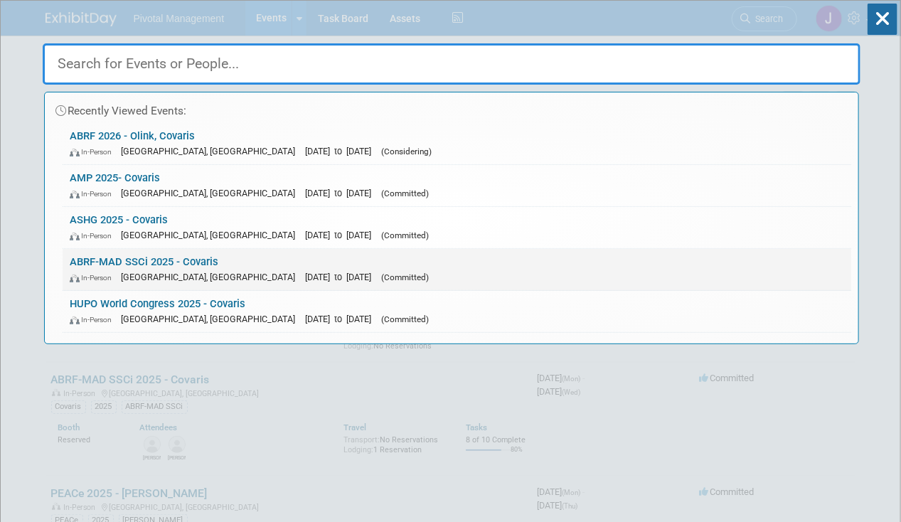
click at [191, 261] on link "ABRF-MAD SSCi 2025 - Covaris In-Person Richmond, VA Sep 15, 2025 to Sep 17, 202…" at bounding box center [457, 269] width 788 height 41
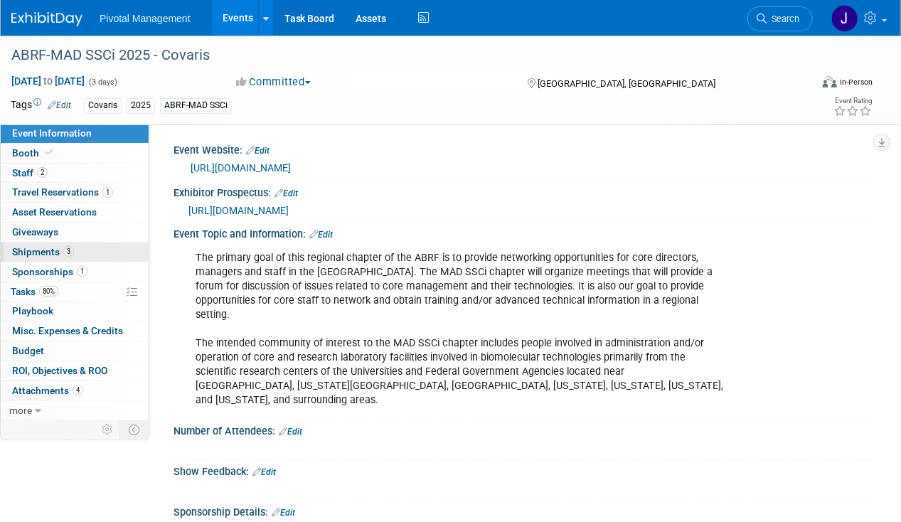
click at [50, 249] on span "Shipments 3" at bounding box center [43, 251] width 62 height 11
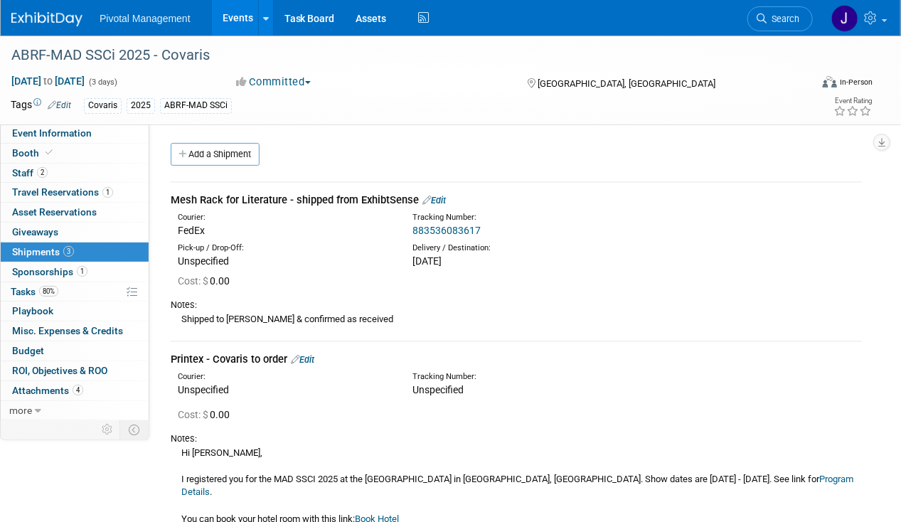
click at [441, 198] on link "Edit" at bounding box center [433, 200] width 23 height 11
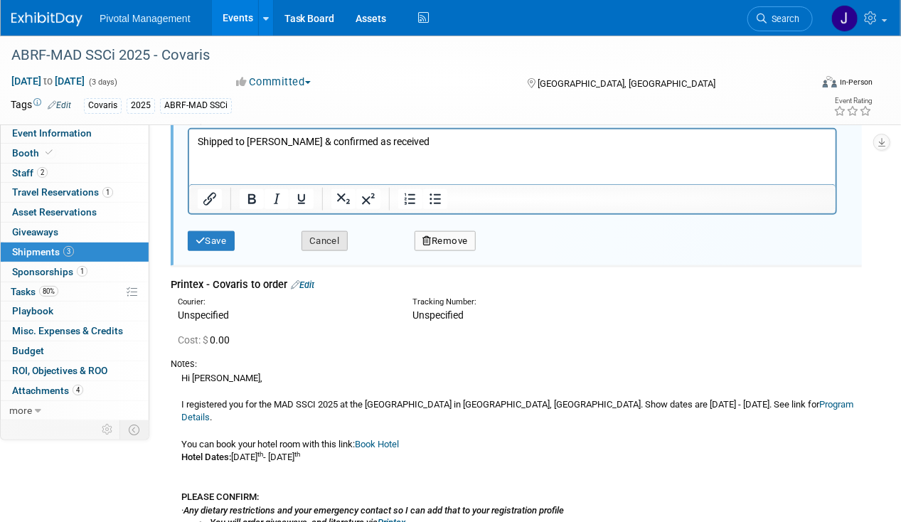
scroll to position [528, 0]
click at [330, 232] on button "Cancel" at bounding box center [324, 242] width 46 height 20
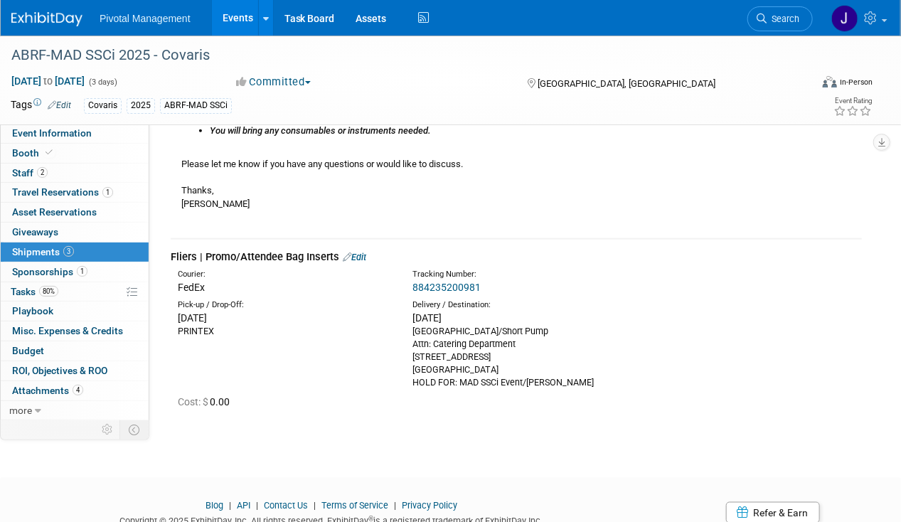
click at [370, 249] on div "Fliers | Promo/Attendee Bag Inserts Edit" at bounding box center [516, 256] width 691 height 15
click at [363, 252] on link "Edit" at bounding box center [354, 257] width 23 height 11
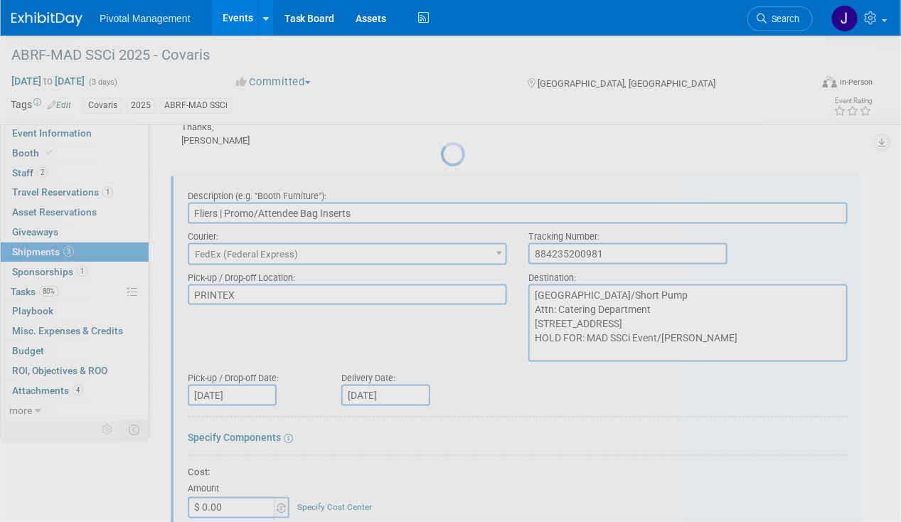
scroll to position [0, 0]
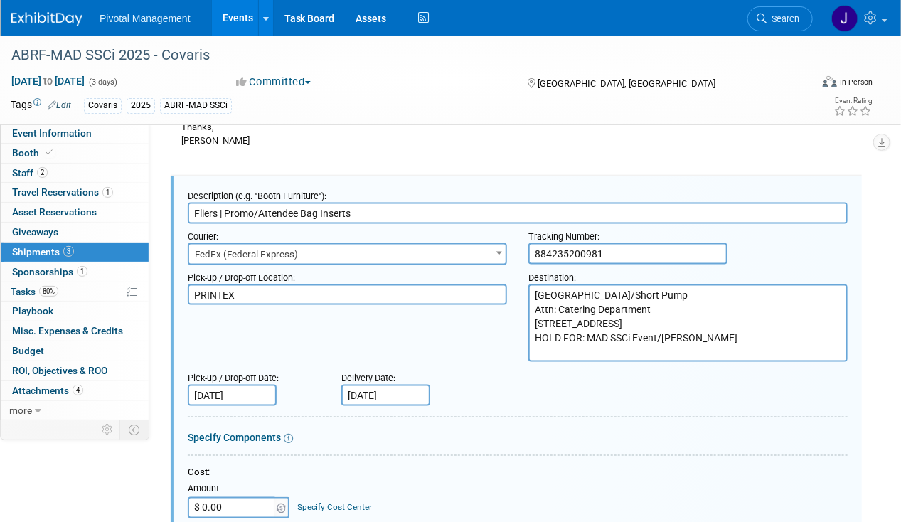
click at [207, 203] on input "Fliers | Promo/Attendee Bag Inserts" at bounding box center [518, 213] width 660 height 21
type input "Flyers | Promo/Attendee Bag Inserts"
click at [606, 246] on input "884235200981" at bounding box center [627, 253] width 199 height 21
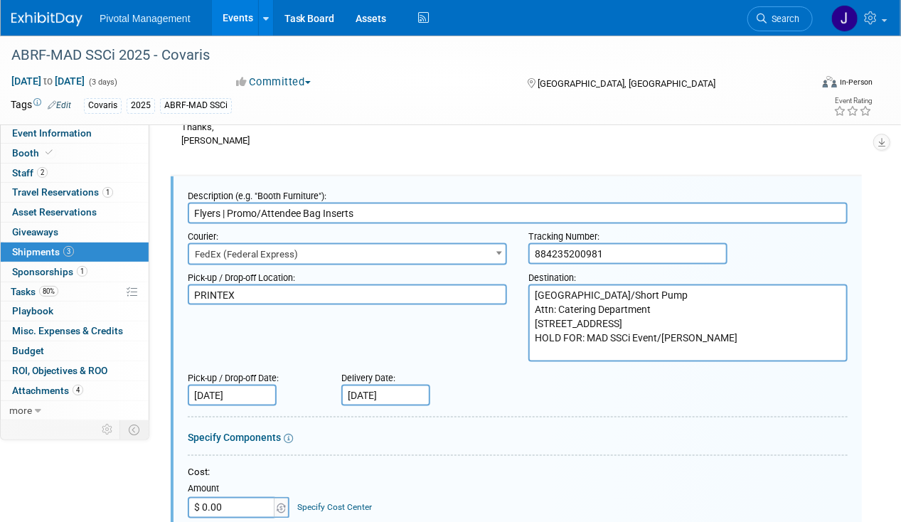
paste input "25"
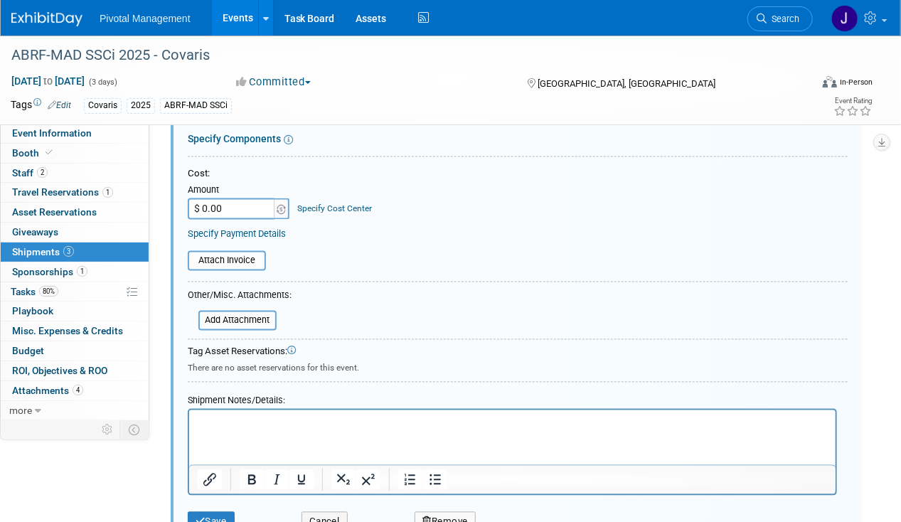
scroll to position [1033, 0]
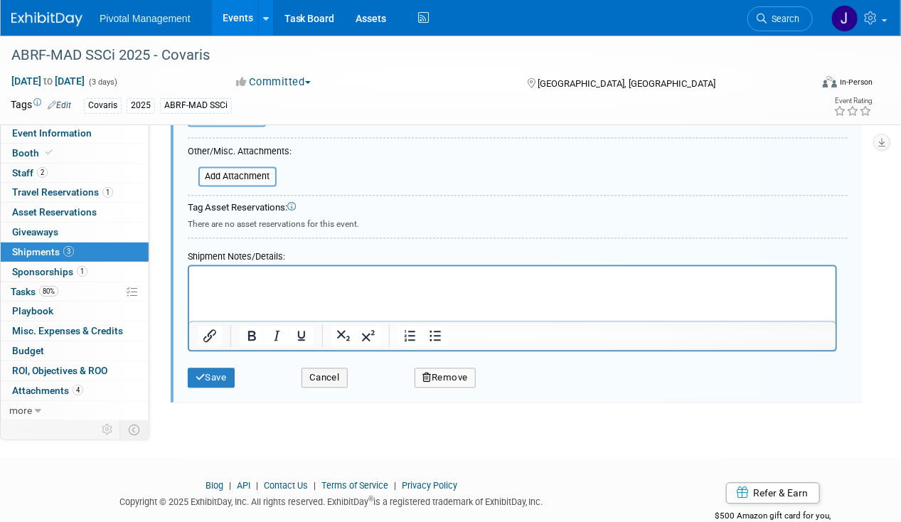
type input "884232500981"
click at [229, 371] on div "Save Cancel Remove" at bounding box center [518, 373] width 660 height 43
click at [223, 368] on button "Save" at bounding box center [211, 378] width 47 height 20
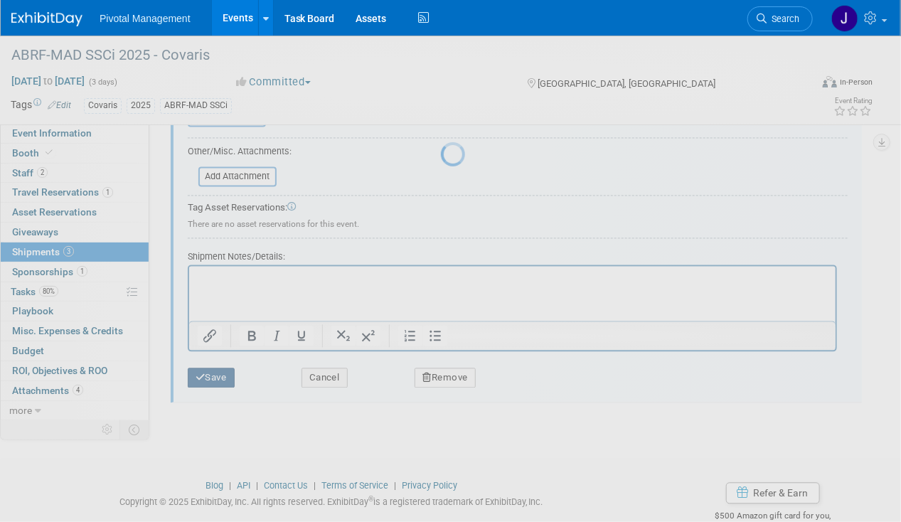
scroll to position [569, 0]
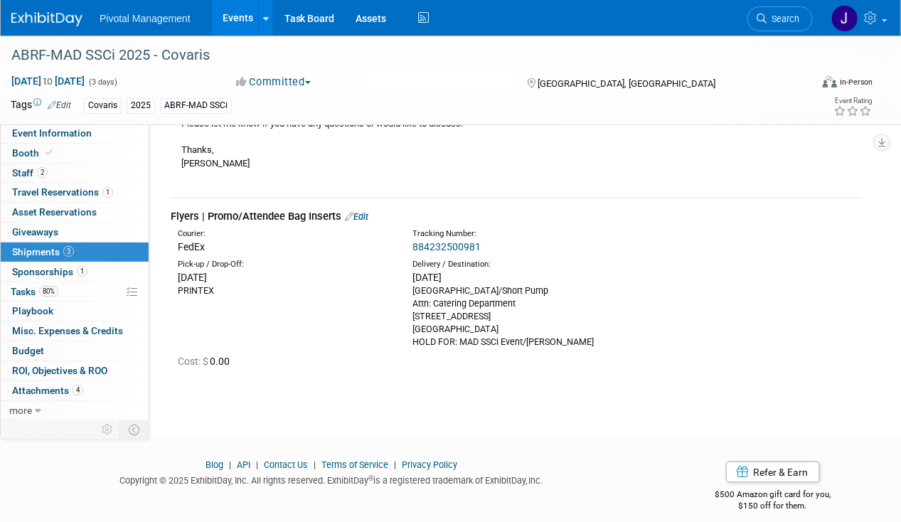
click at [788, 31] on li "Search" at bounding box center [779, 17] width 65 height 35
click at [783, 23] on span "Search" at bounding box center [782, 19] width 33 height 11
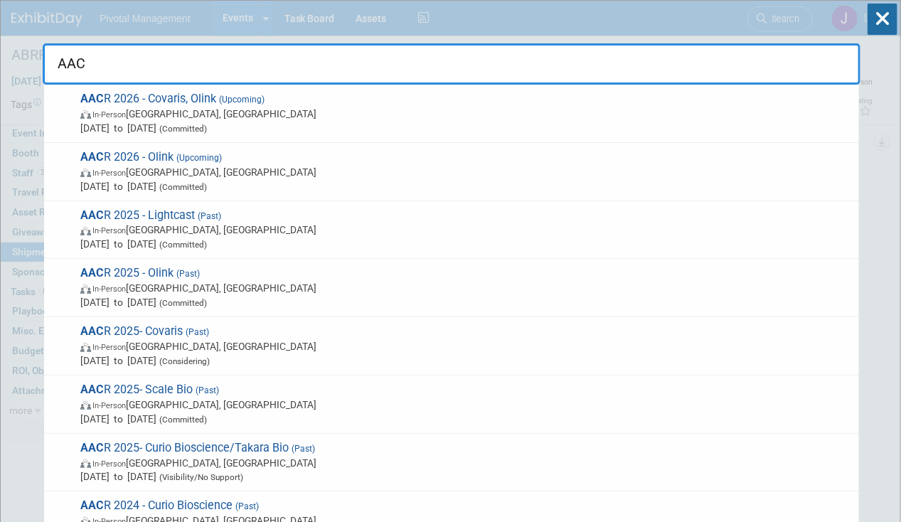
type input "AACR"
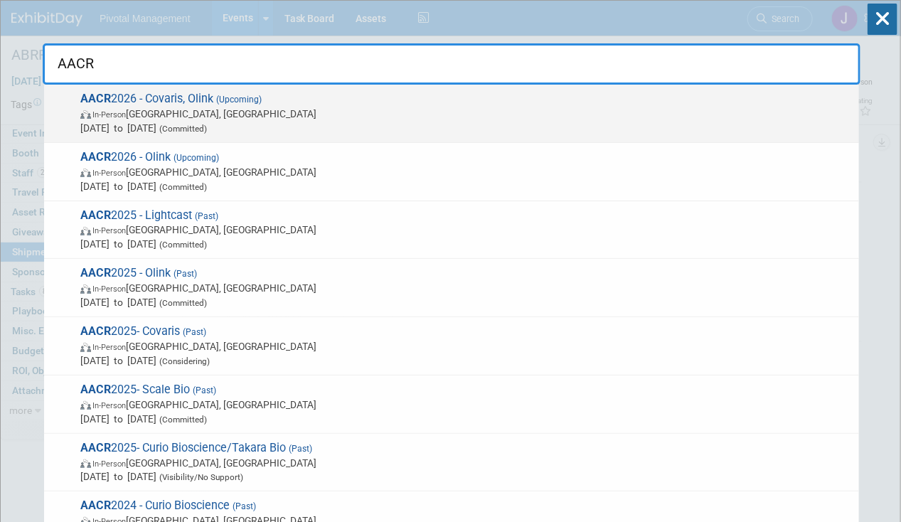
click at [225, 118] on span "In-Person San Diego, CA" at bounding box center [465, 114] width 771 height 14
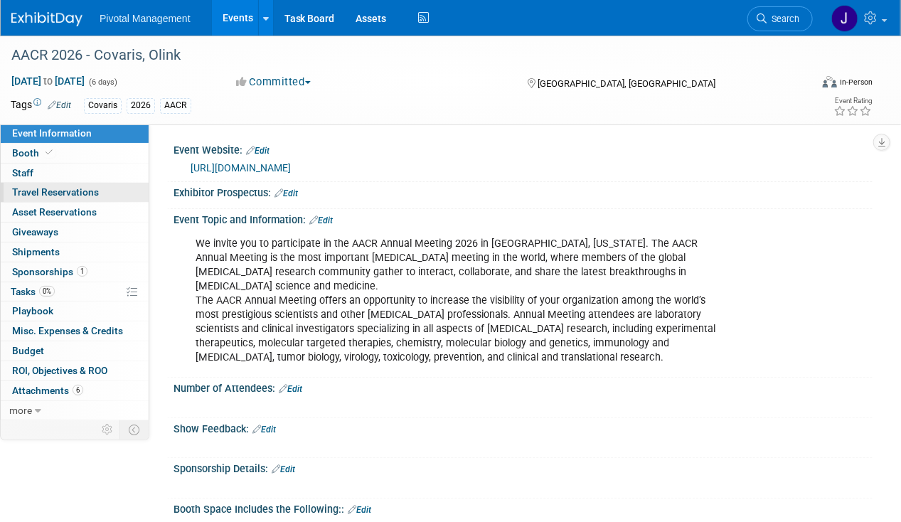
click at [70, 188] on span "Travel Reservations 0" at bounding box center [55, 191] width 87 height 11
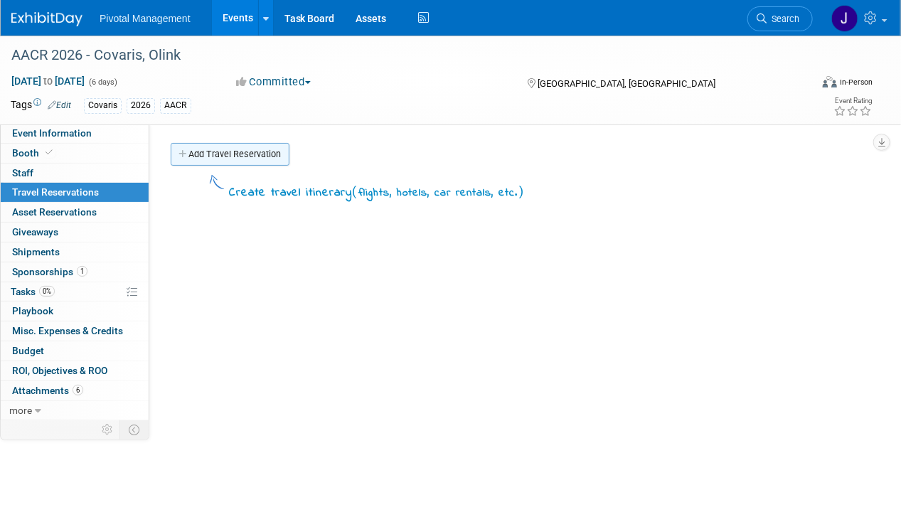
click at [220, 152] on link "Add Travel Reservation" at bounding box center [230, 154] width 119 height 23
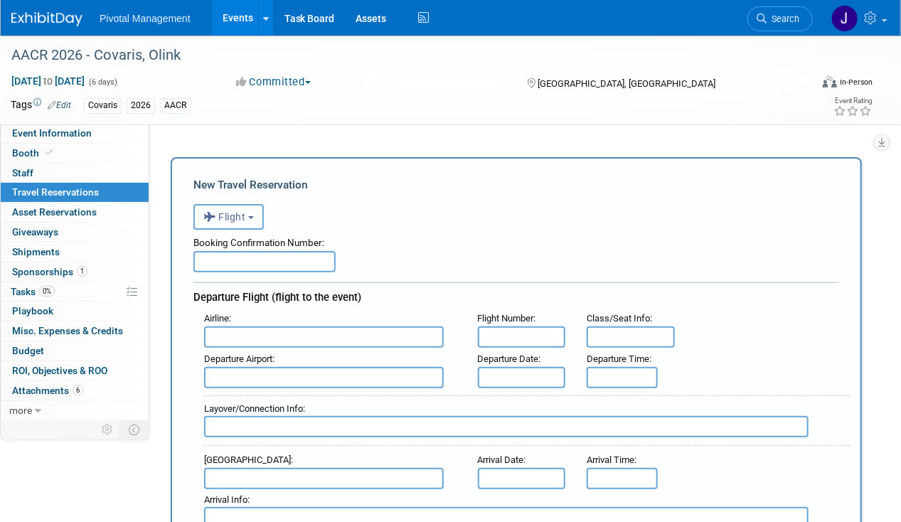
click at [244, 224] on button "Flight" at bounding box center [228, 217] width 70 height 26
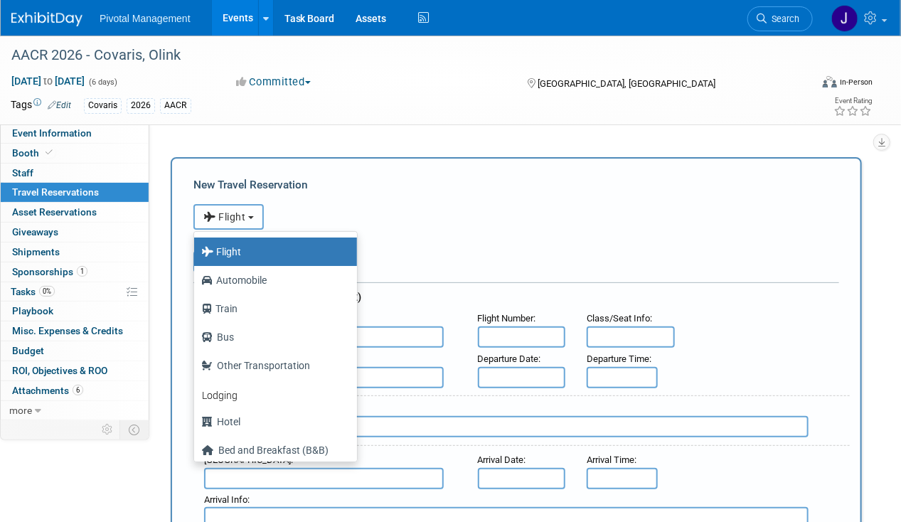
scroll to position [26, 0]
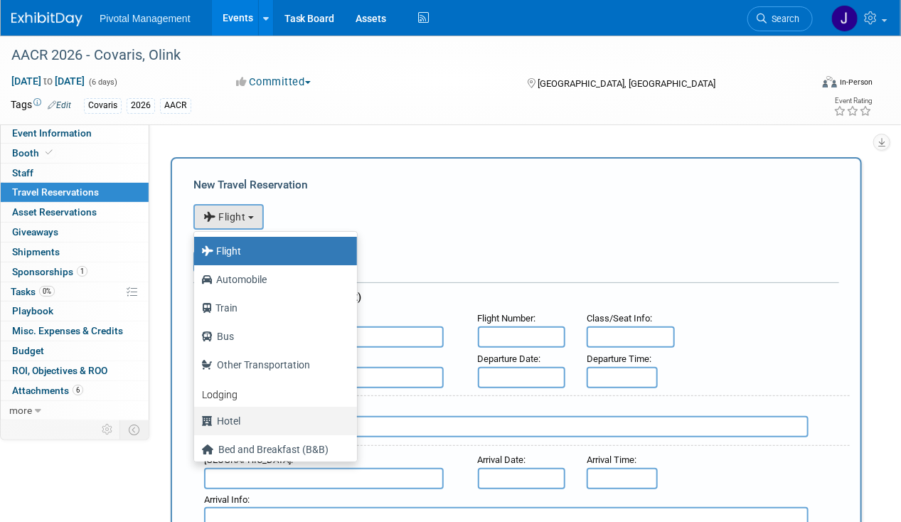
click at [242, 416] on label "Hotel" at bounding box center [271, 420] width 141 height 23
click at [196, 416] on input "Hotel" at bounding box center [191, 418] width 9 height 9
select select "6"
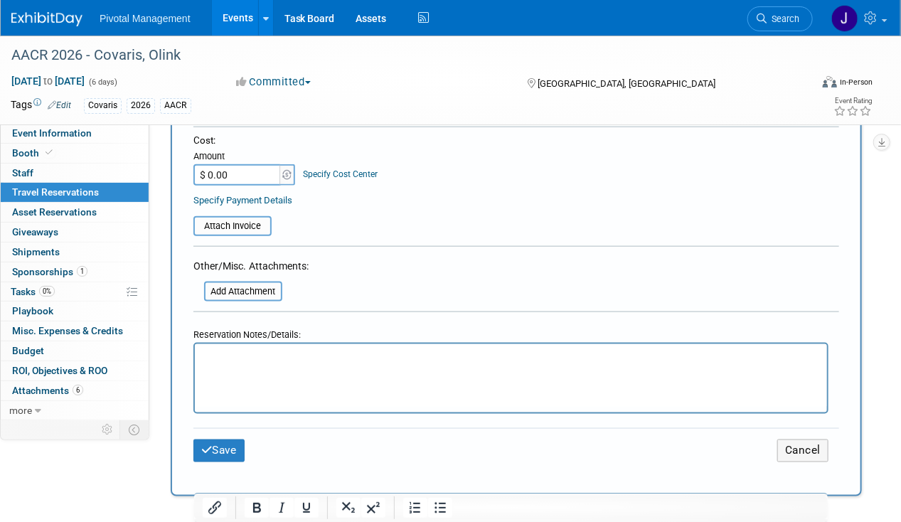
scroll to position [579, 0]
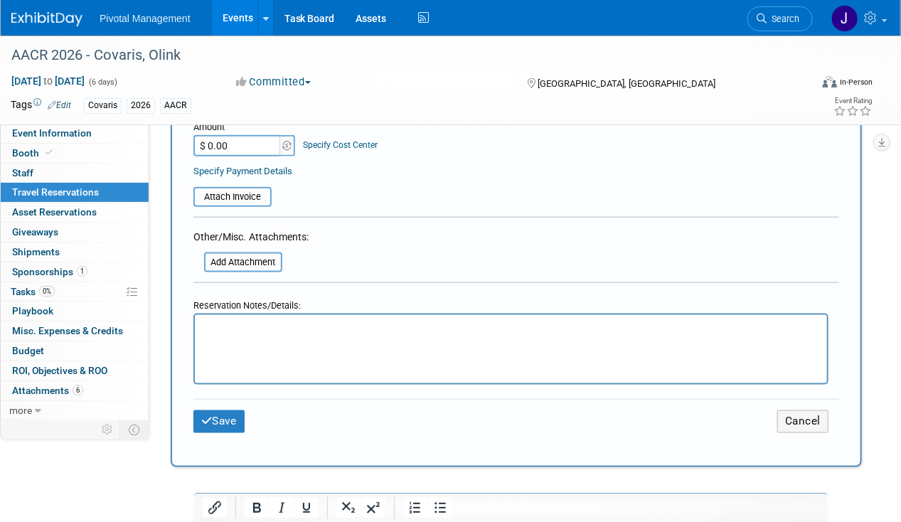
click at [267, 335] on html at bounding box center [510, 325] width 632 height 21
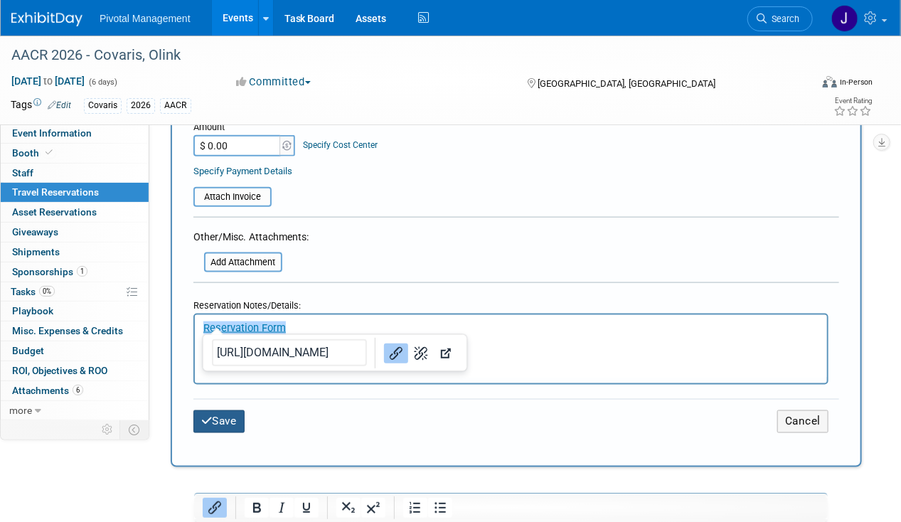
click at [226, 414] on button "Save" at bounding box center [218, 421] width 51 height 22
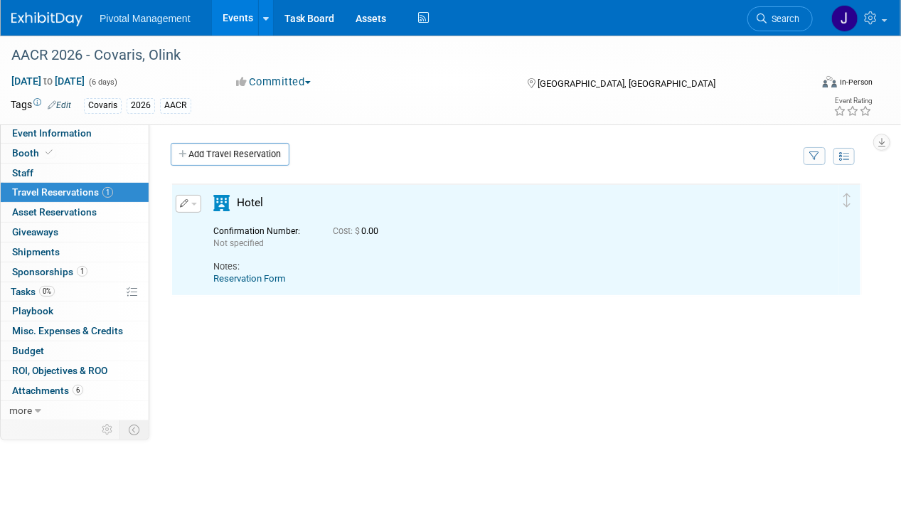
scroll to position [0, 0]
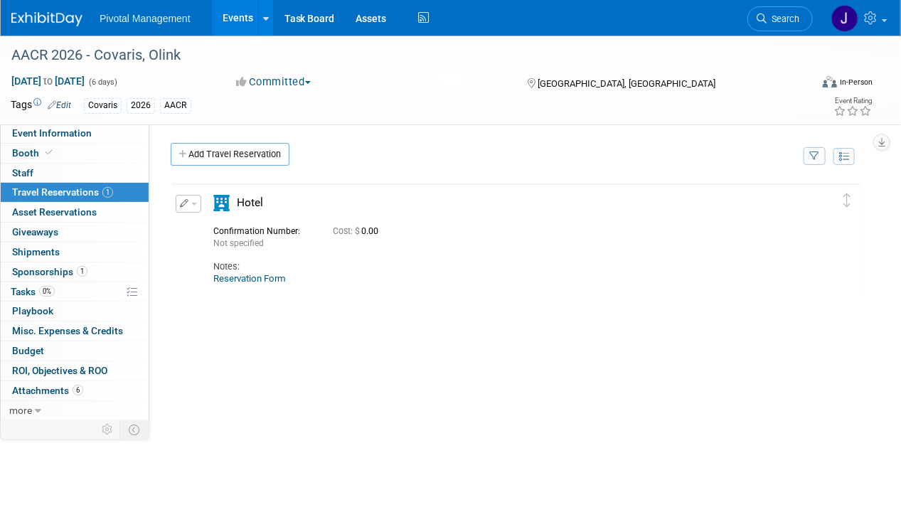
click at [186, 195] on button "button" at bounding box center [189, 204] width 26 height 18
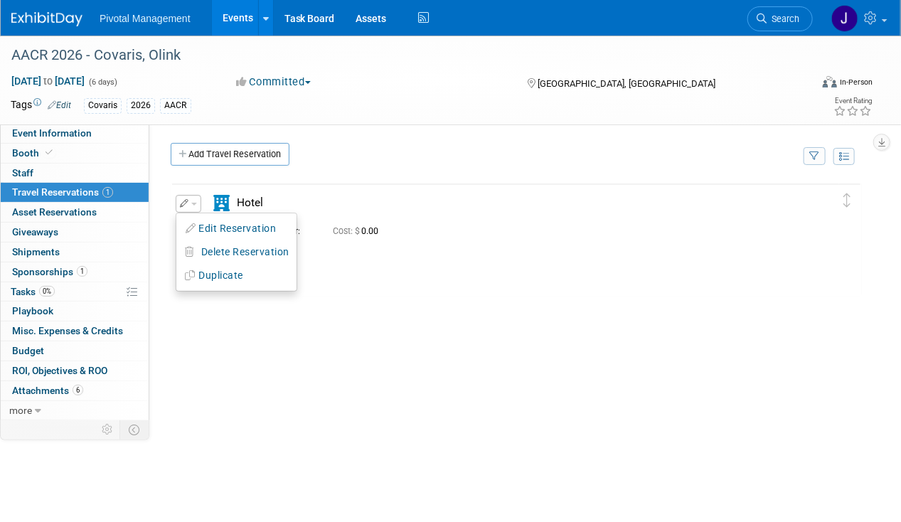
click at [245, 226] on button "Edit Reservation" at bounding box center [236, 228] width 120 height 21
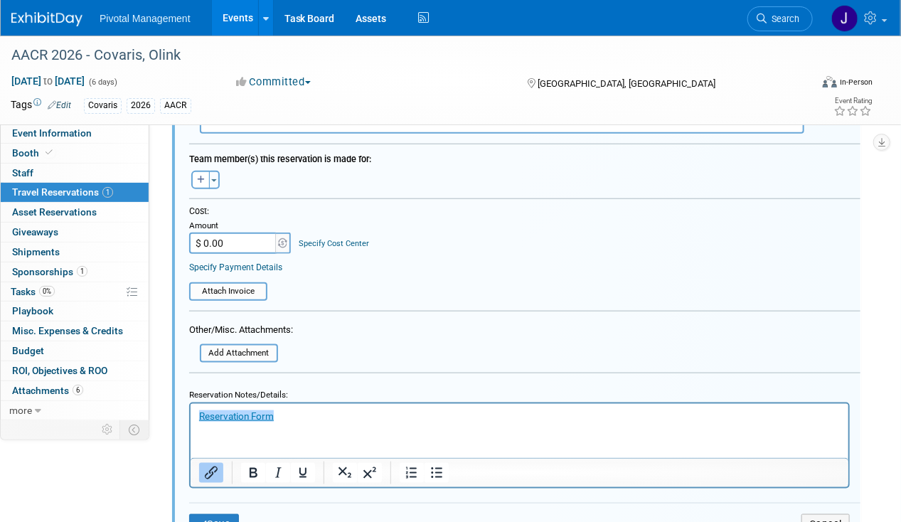
scroll to position [640, 0]
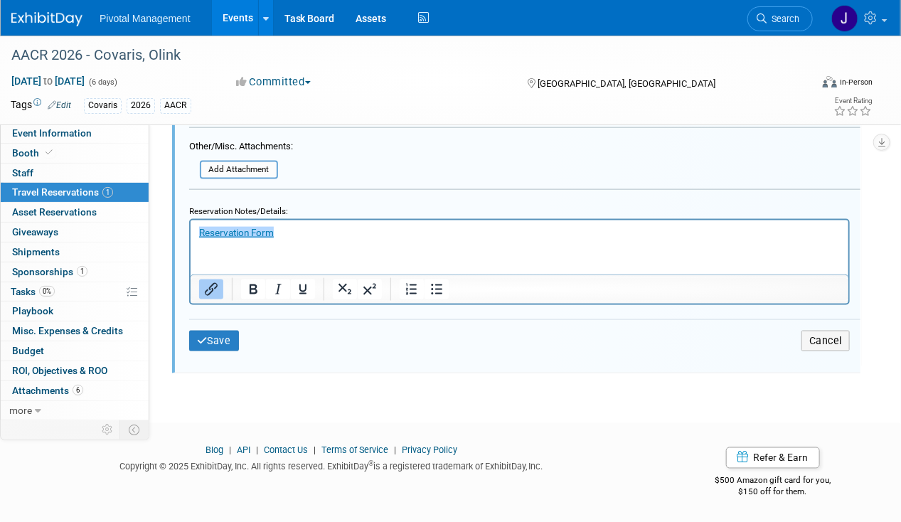
click at [332, 237] on p "﻿Reservation Form" at bounding box center [518, 232] width 641 height 14
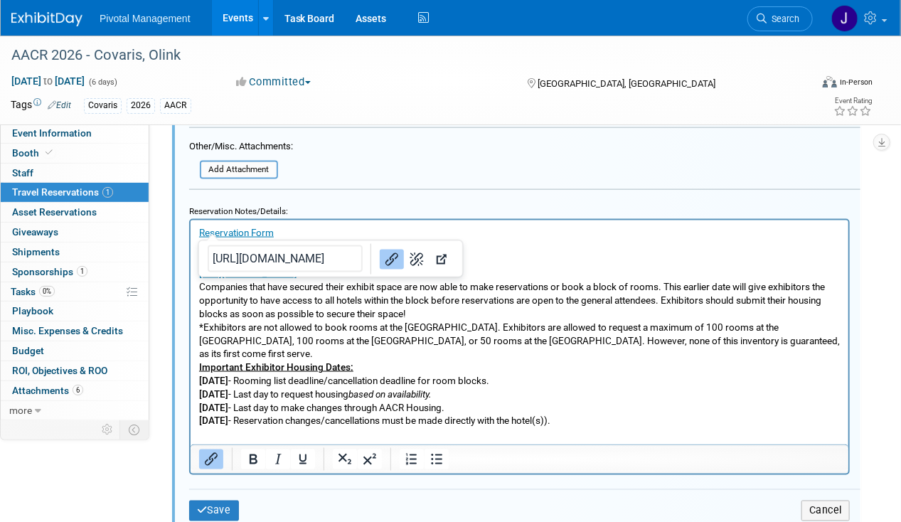
drag, startPoint x: 536, startPoint y: 349, endPoint x: 549, endPoint y: 354, distance: 14.4
click at [535, 349] on p "*Exhibitors are not allowed to book rooms at the Marriott Marquis San Diego. Ex…" at bounding box center [518, 340] width 641 height 41
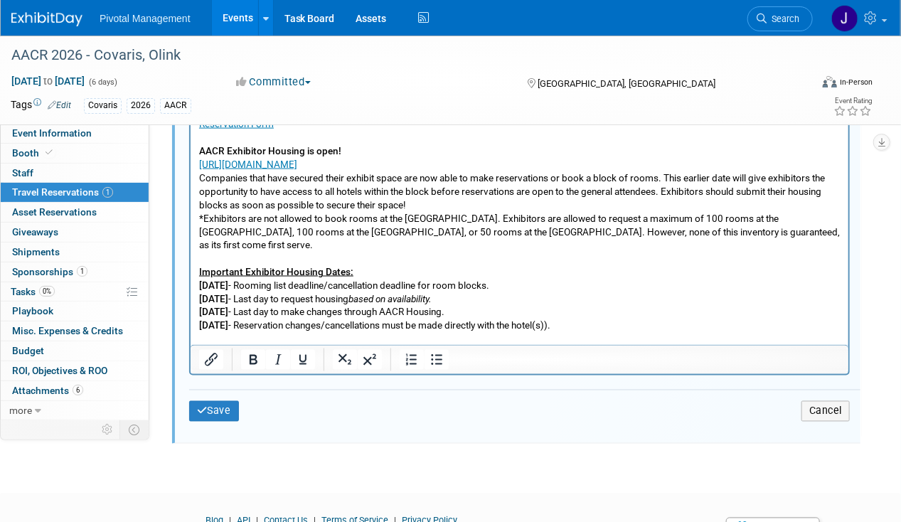
scroll to position [748, 0]
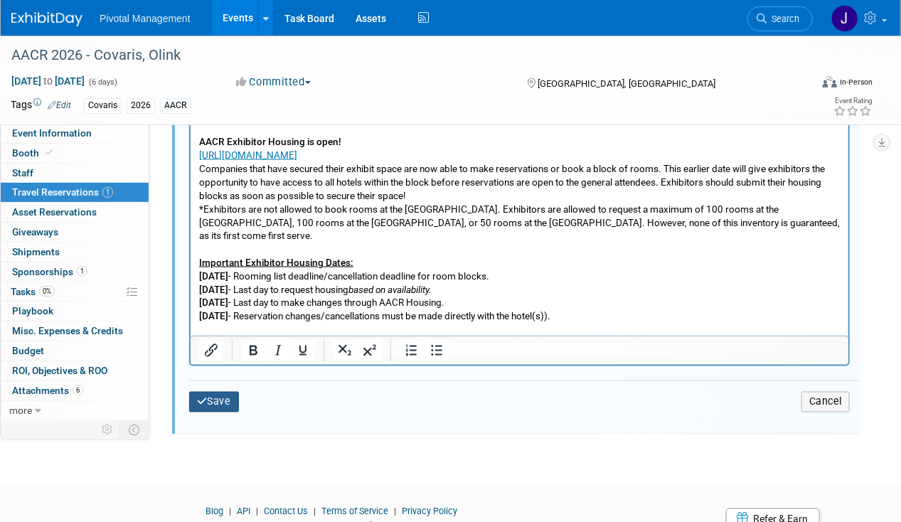
click at [226, 394] on button "Save" at bounding box center [214, 402] width 50 height 21
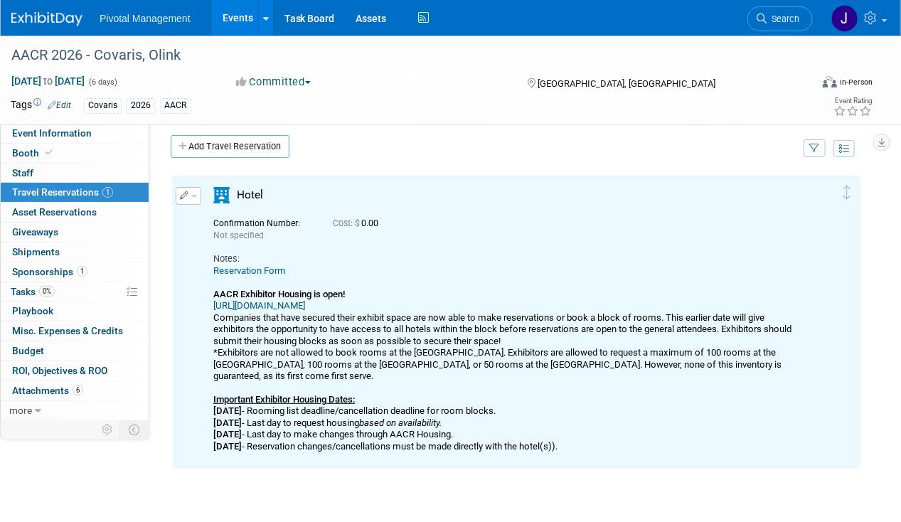
scroll to position [0, 0]
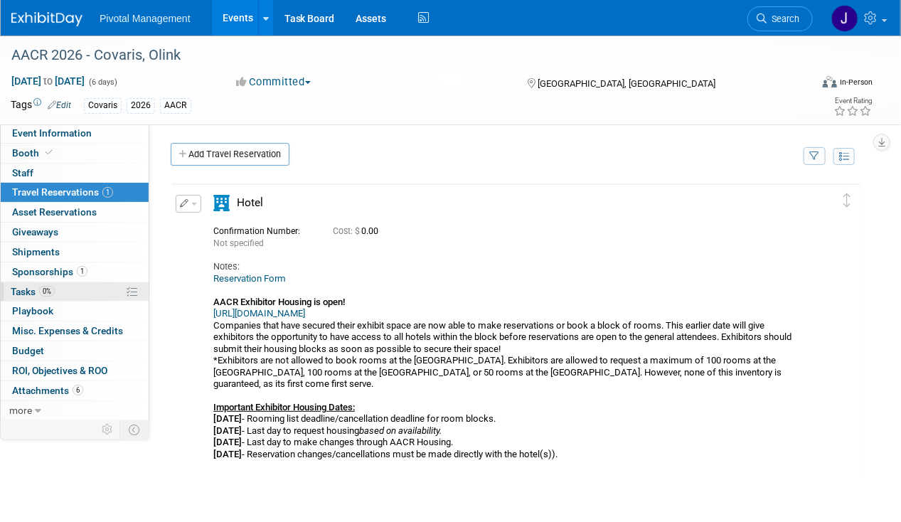
click at [51, 289] on span "0%" at bounding box center [47, 291] width 16 height 11
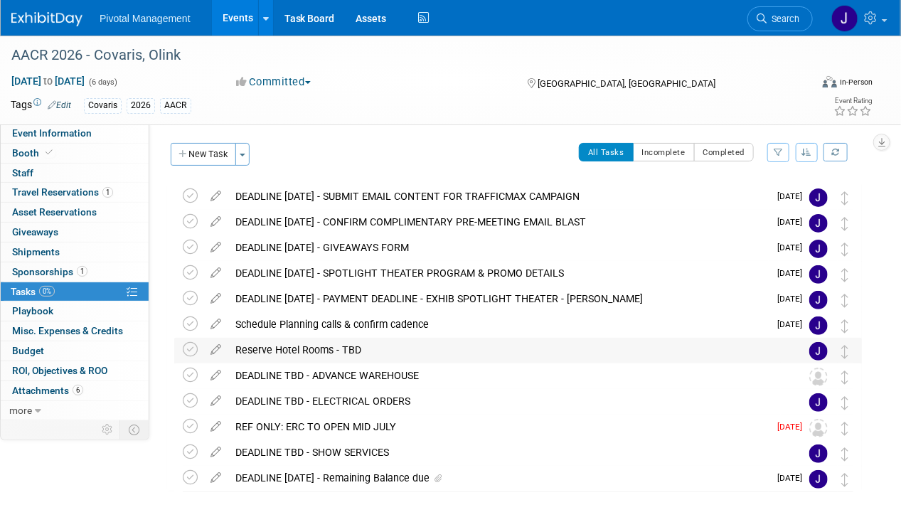
click at [391, 350] on div "Reserve Hotel Rooms - TBD" at bounding box center [504, 350] width 552 height 24
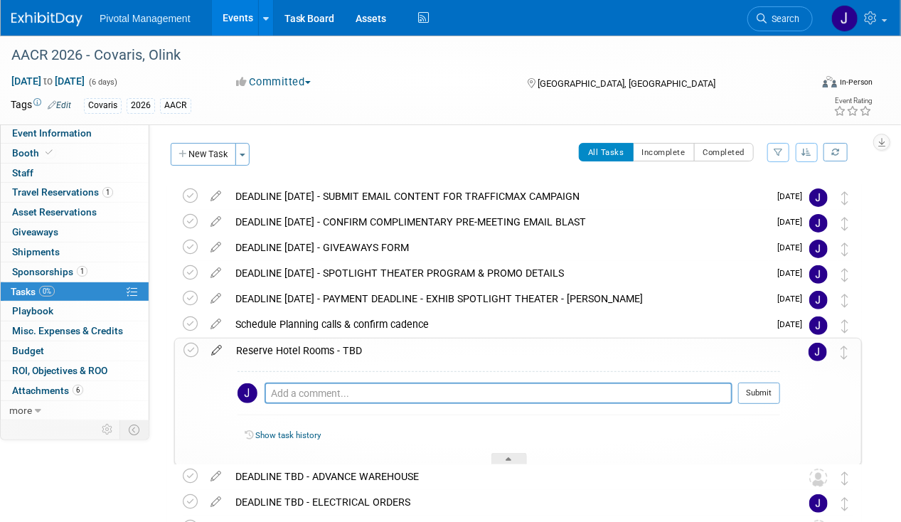
click at [215, 349] on icon at bounding box center [216, 347] width 25 height 18
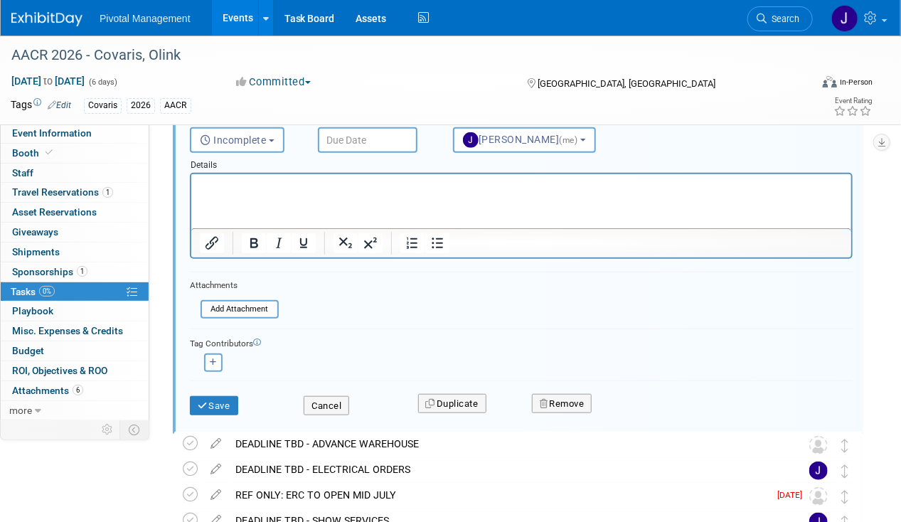
scroll to position [295, 0]
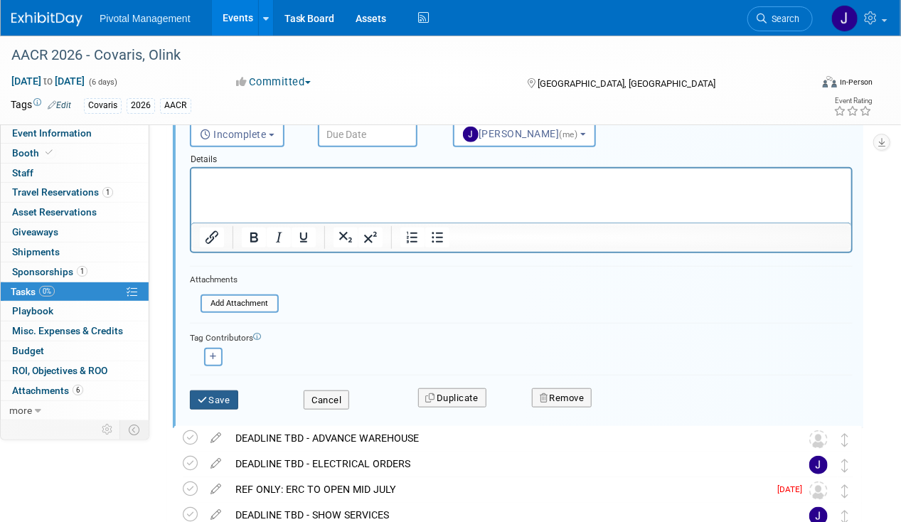
click at [223, 402] on button "Save" at bounding box center [214, 400] width 48 height 20
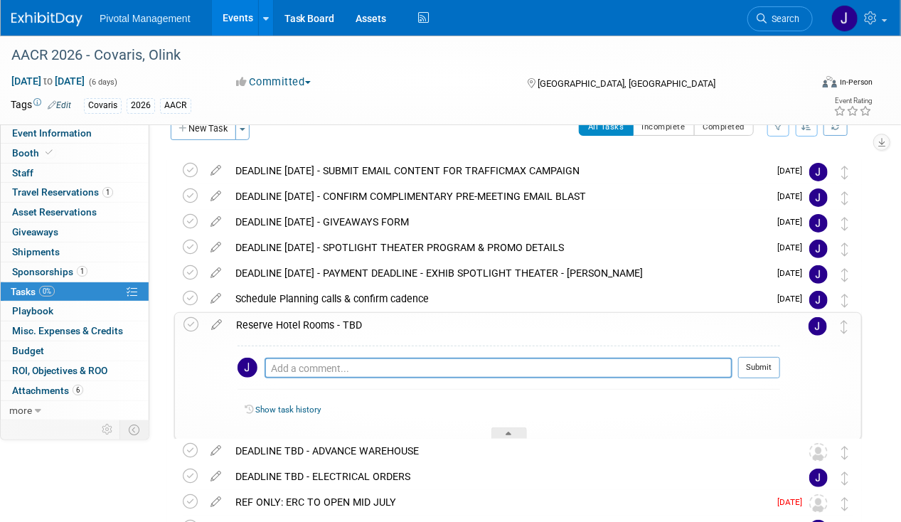
scroll to position [0, 0]
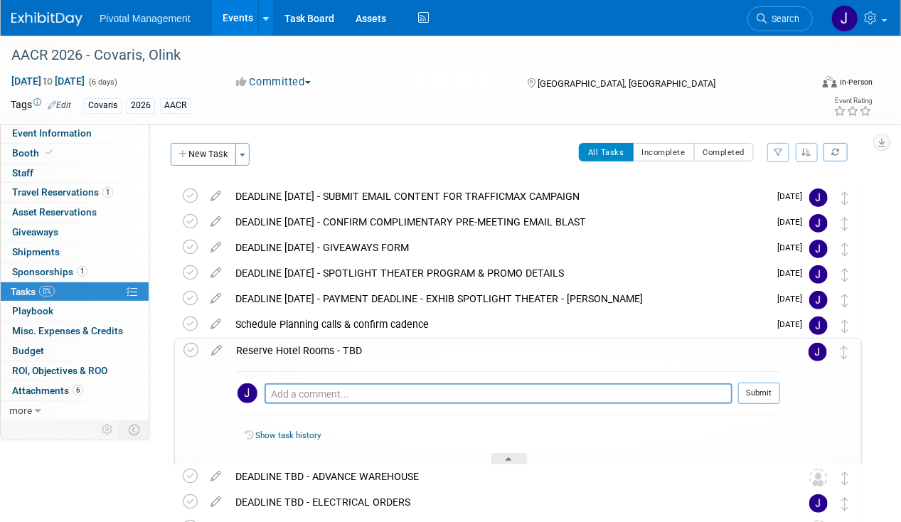
click at [347, 350] on div "Reserve Hotel Rooms - TBD" at bounding box center [504, 350] width 551 height 24
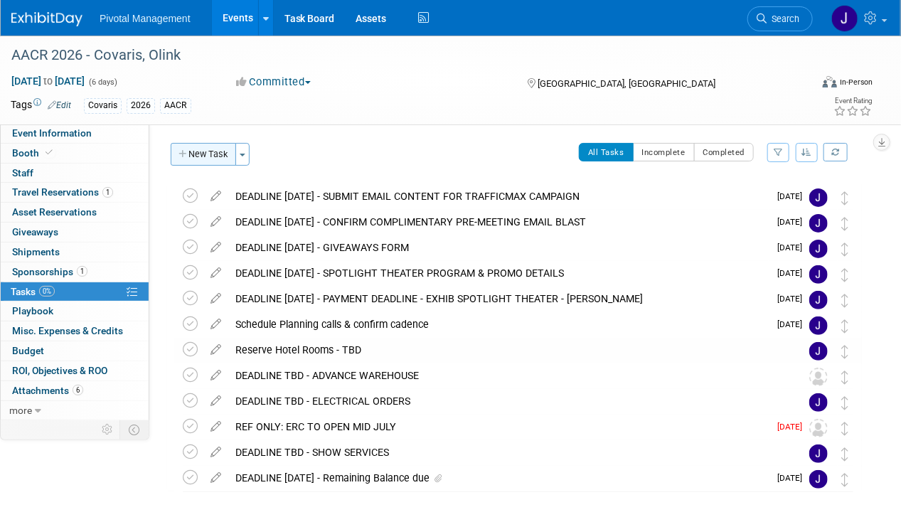
click at [208, 154] on button "New Task" at bounding box center [203, 154] width 65 height 23
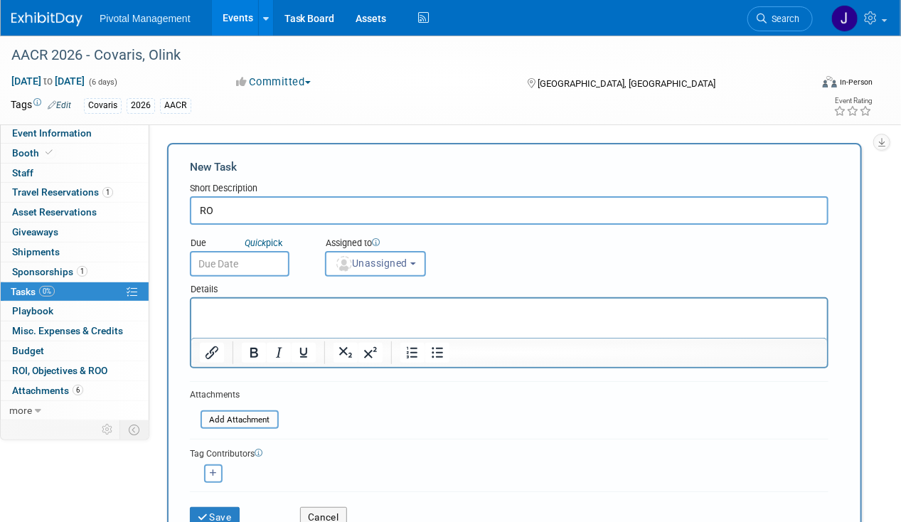
type input "R"
paste input "Room Block/Rooming List Deadline"
type input "DEADLINE MAR 4 - Room Block/Rooming List Deadline"
click at [267, 317] on p "Rich Text Area. Press ALT-0 for help." at bounding box center [508, 310] width 619 height 14
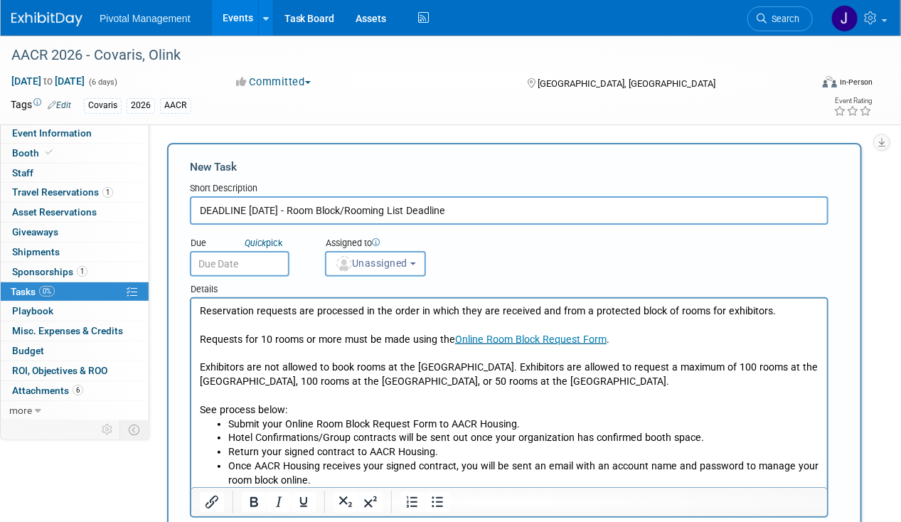
click at [246, 269] on body "Pivotal Management Events Add Event Bulk Upload Events Shareable Event Boards R…" at bounding box center [450, 261] width 901 height 522
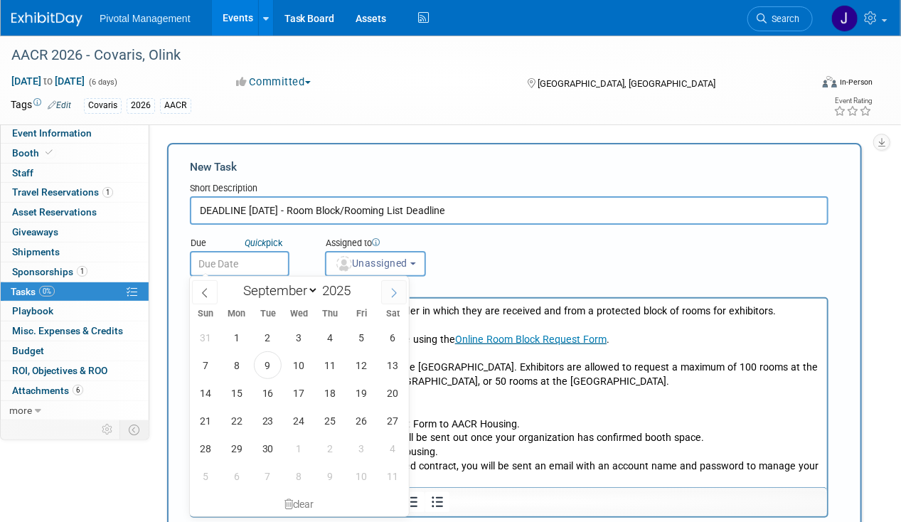
click at [389, 295] on icon at bounding box center [394, 293] width 10 height 10
click at [388, 294] on span at bounding box center [394, 292] width 26 height 24
select select "11"
click at [387, 294] on span at bounding box center [394, 292] width 26 height 24
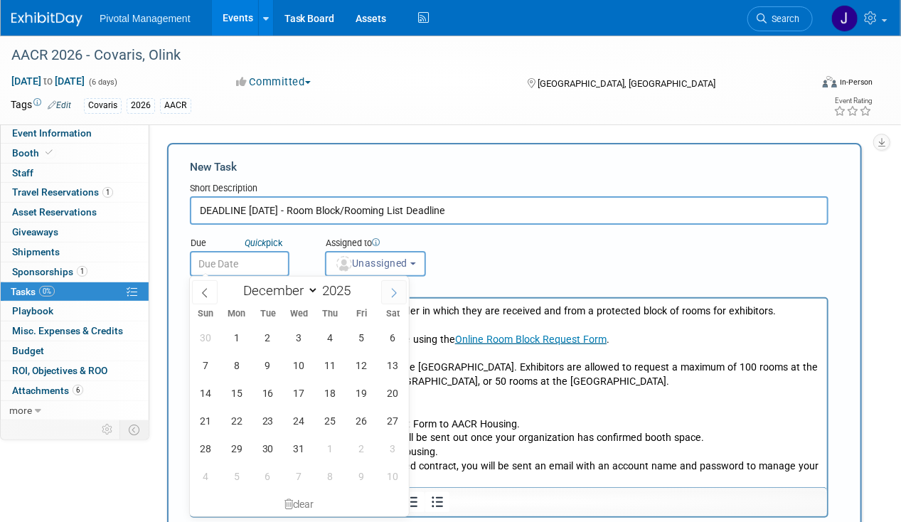
type input "2026"
click at [387, 294] on span at bounding box center [394, 292] width 26 height 24
select select "2"
click at [302, 340] on span "4" at bounding box center [299, 337] width 28 height 28
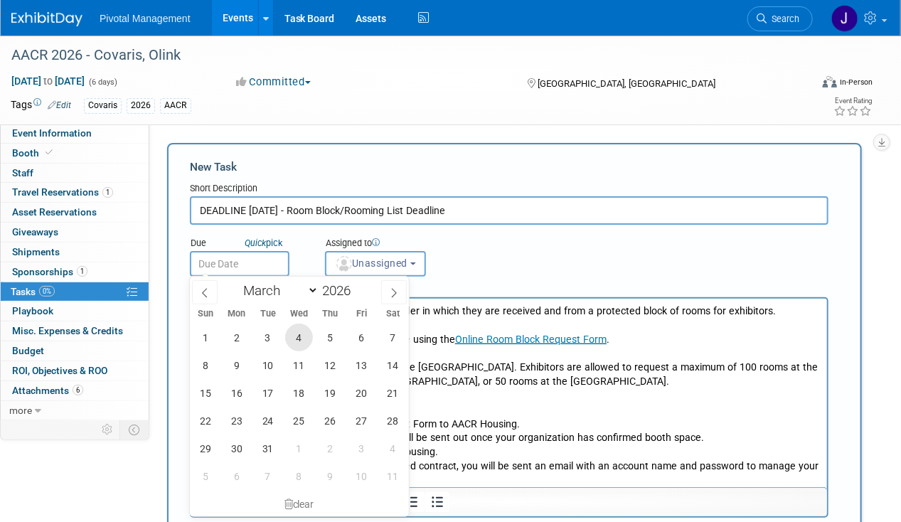
type input "Mar 4, 2026"
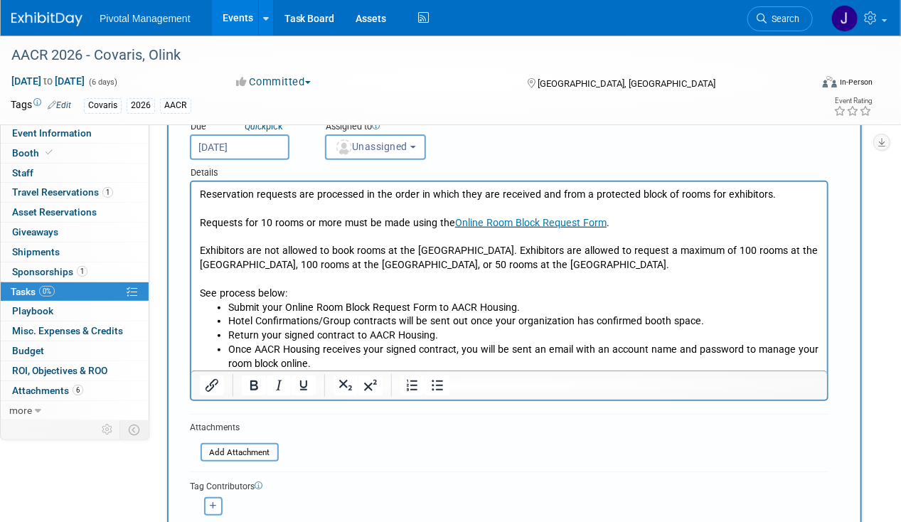
scroll to position [117, 0]
click at [376, 151] on button "Unassigned" at bounding box center [375, 147] width 101 height 26
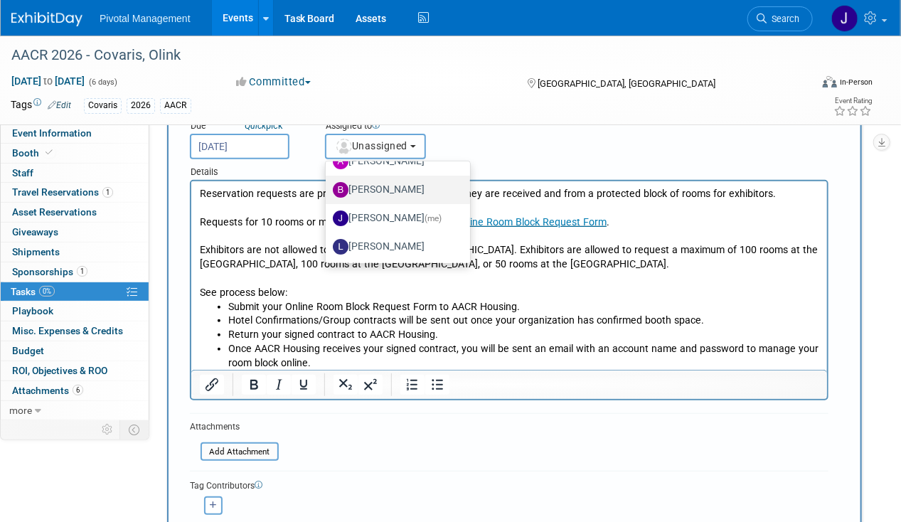
scroll to position [48, 0]
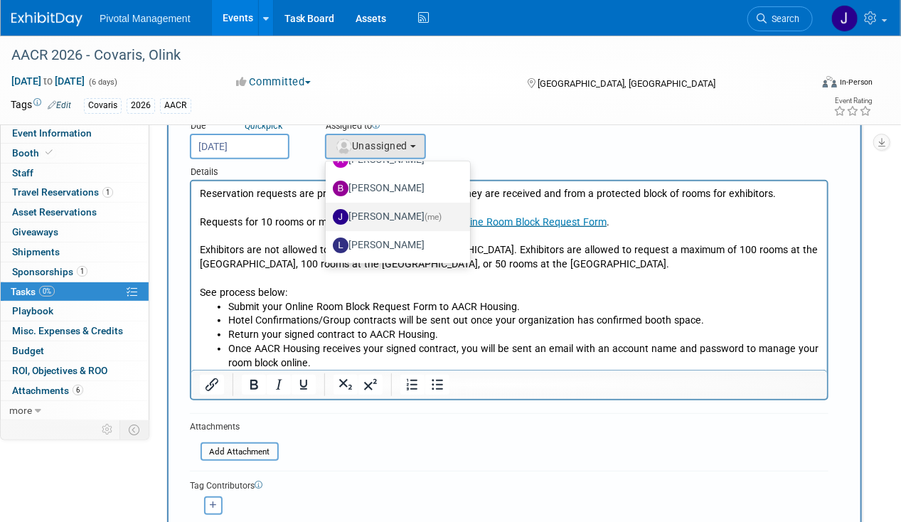
click at [394, 217] on label "Jessica Gatton (me)" at bounding box center [394, 216] width 123 height 23
click at [328, 217] on input "Jessica Gatton (me)" at bounding box center [322, 214] width 9 height 9
select select "497b41a6-53ff-4b84-8c73-e588064afe10"
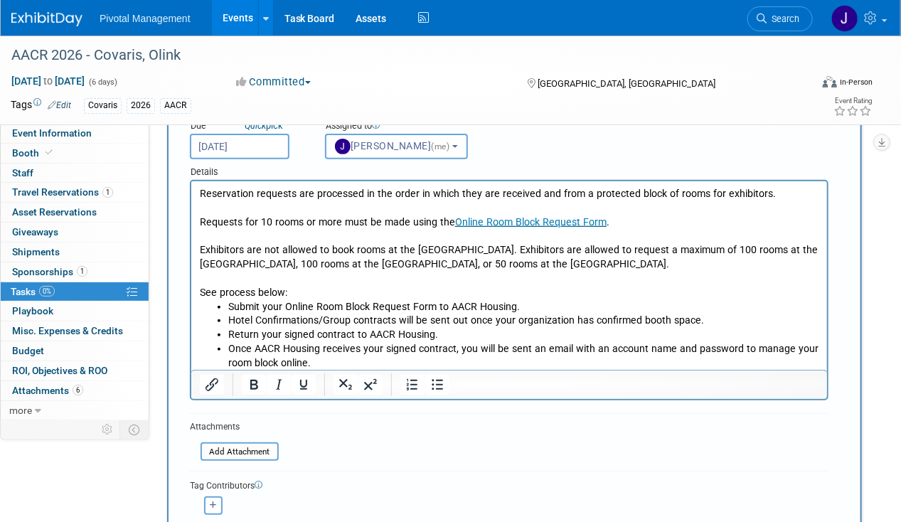
scroll to position [436, 0]
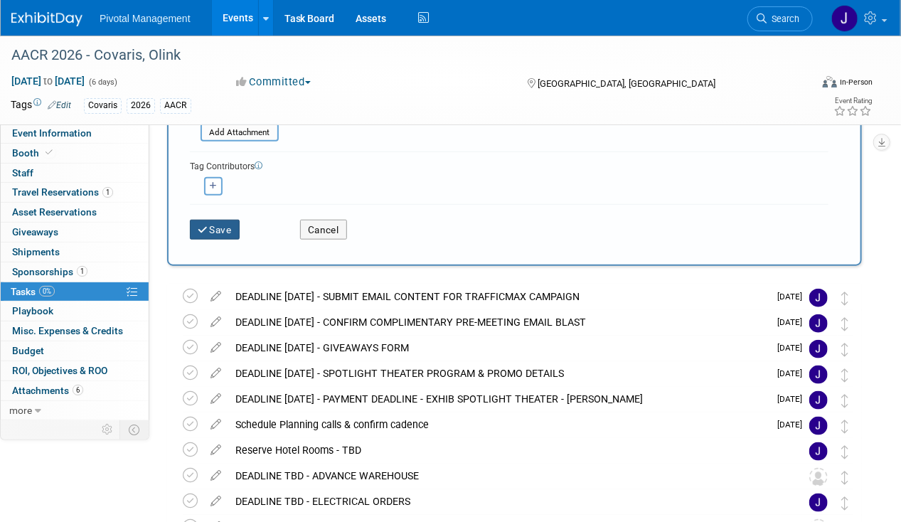
click at [222, 233] on button "Save" at bounding box center [215, 230] width 50 height 20
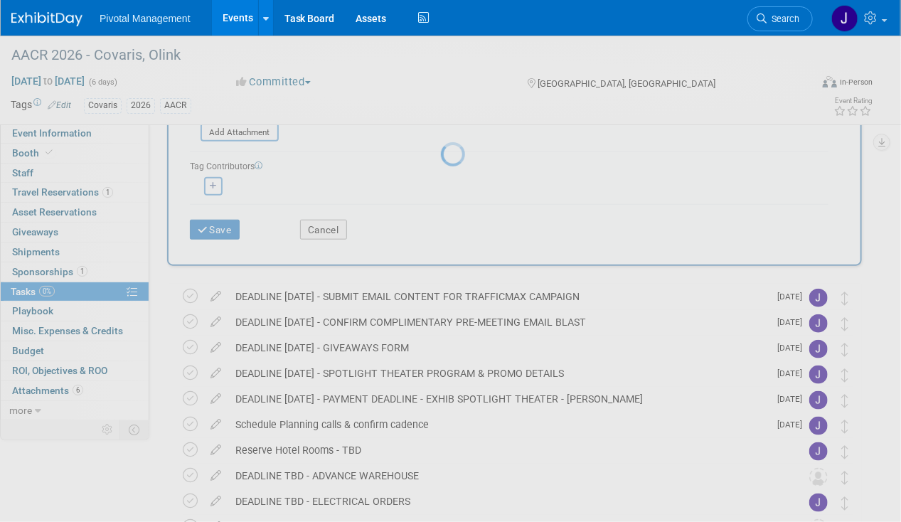
scroll to position [0, 0]
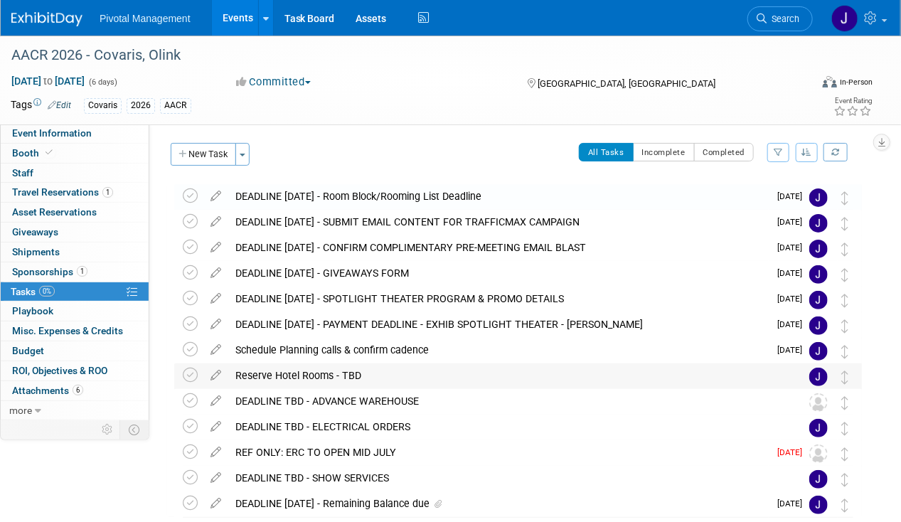
click at [386, 379] on div "Reserve Hotel Rooms - TBD" at bounding box center [504, 375] width 552 height 24
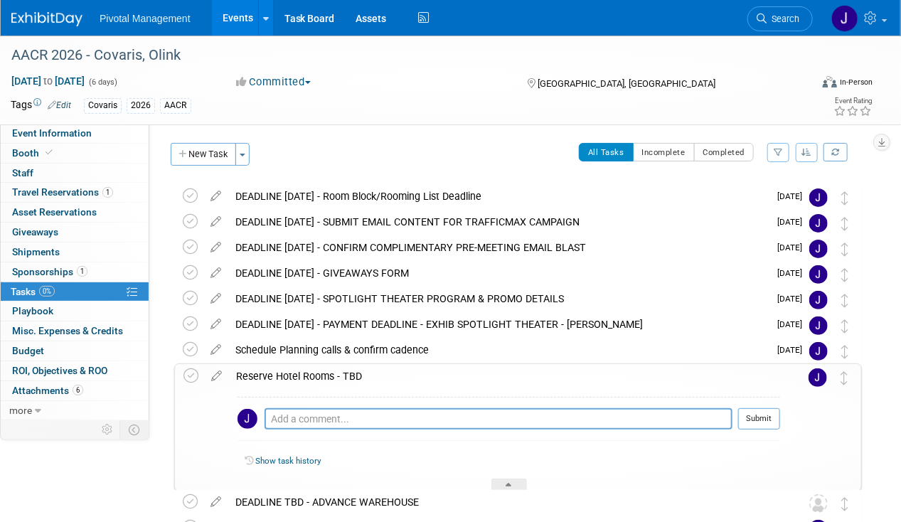
click at [386, 378] on div "Reserve Hotel Rooms - TBD" at bounding box center [504, 376] width 551 height 24
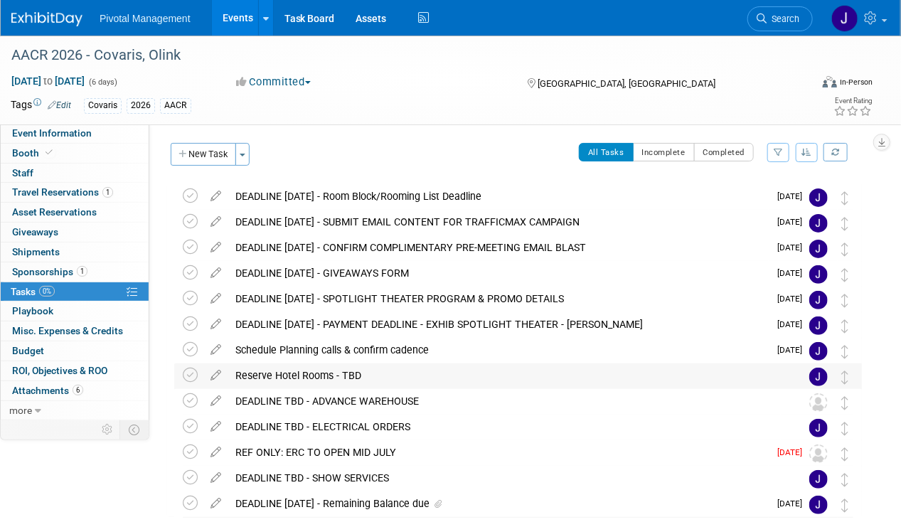
click at [386, 378] on div "Reserve Hotel Rooms - TBD" at bounding box center [504, 375] width 552 height 24
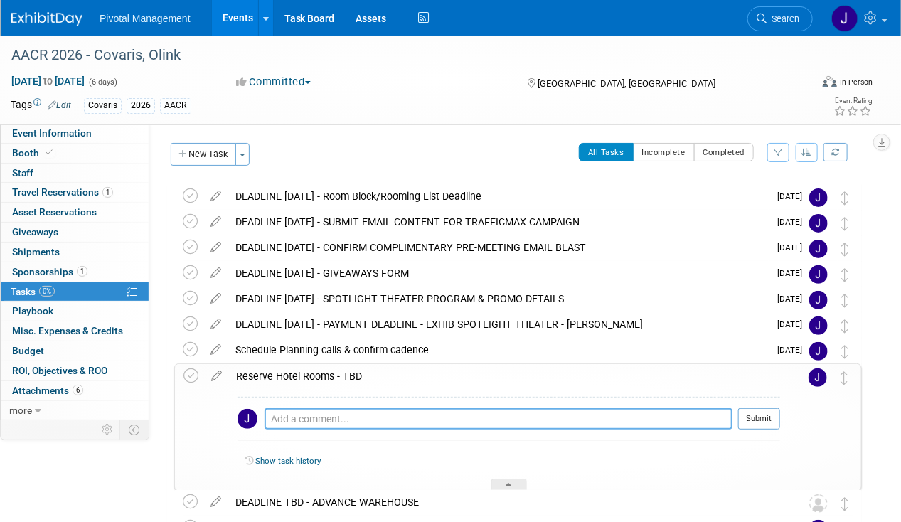
click at [301, 422] on textarea at bounding box center [498, 418] width 468 height 21
type textarea "HOTEL BLOCK OPENED - 09.09.25"
click at [748, 415] on button "Submit" at bounding box center [759, 418] width 42 height 21
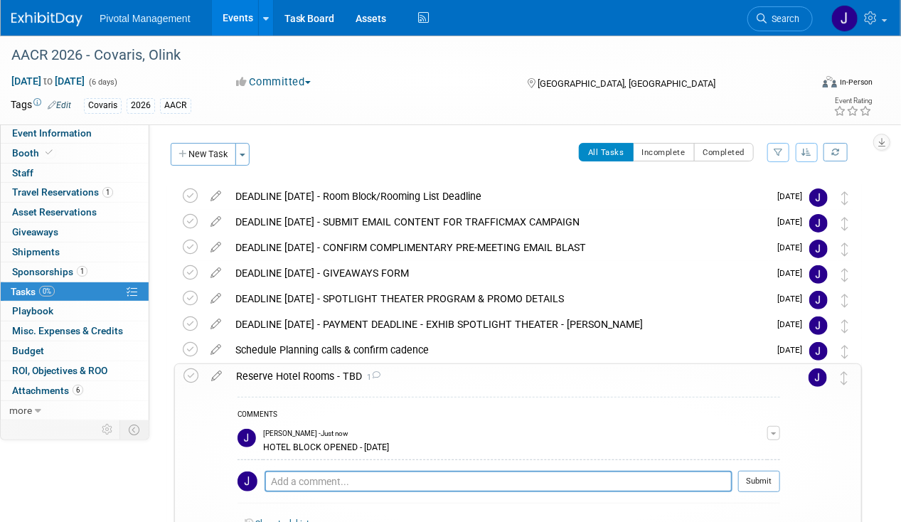
click at [331, 375] on div "Reserve Hotel Rooms - TBD 1" at bounding box center [504, 376] width 551 height 24
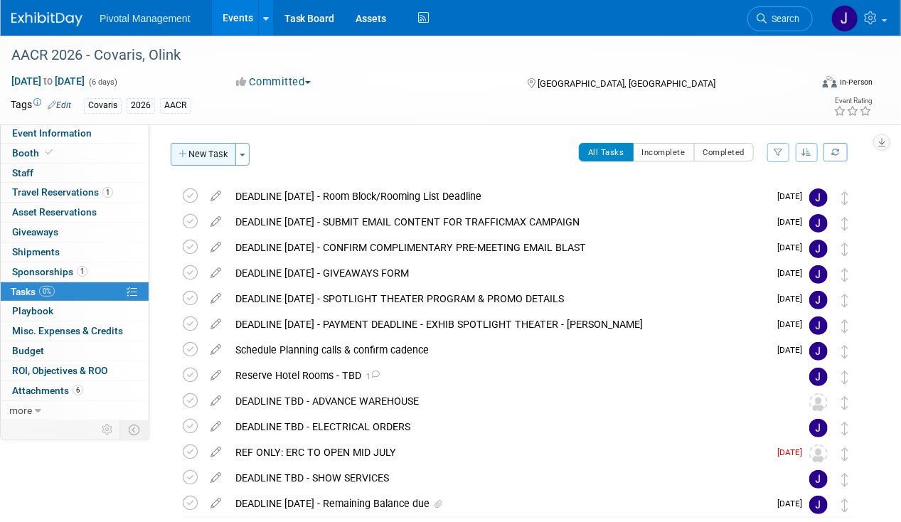
click at [209, 152] on button "New Task" at bounding box center [203, 154] width 65 height 23
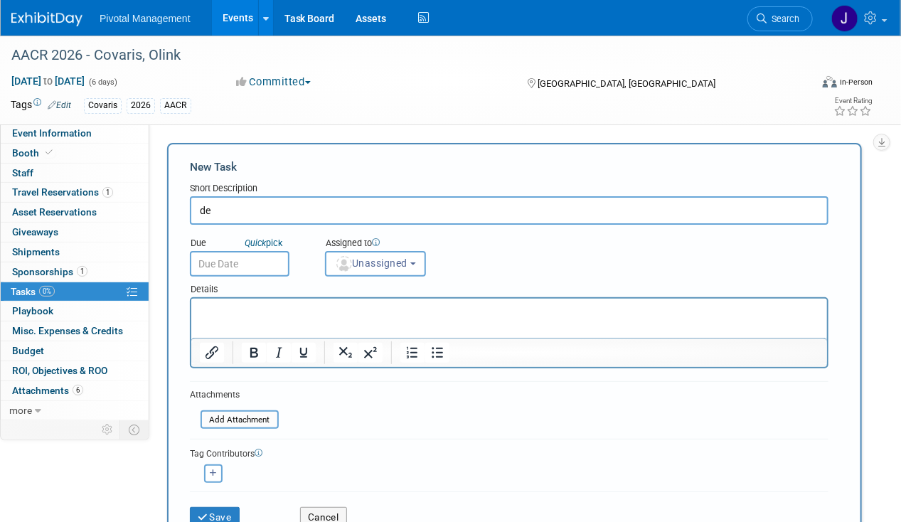
type input "d"
click at [422, 209] on input "DEADLINE APRIL 6 - LAST DAY TO MAKE CHNAGES W AACR HOUSING TEAM" at bounding box center [509, 210] width 638 height 28
click at [429, 209] on input "DEADLINE APRIL 6 - LAST DAY TO MAKE CHNAGES W AACR HOUSING TEAM" at bounding box center [509, 210] width 638 height 28
type input "DEADLINE APRIL 6 - LAST DAY TO MAKE CHANGES W AACR HOUSING TEAM"
click at [385, 306] on p "Rich Text Area. Press ALT-0 for help." at bounding box center [508, 310] width 619 height 14
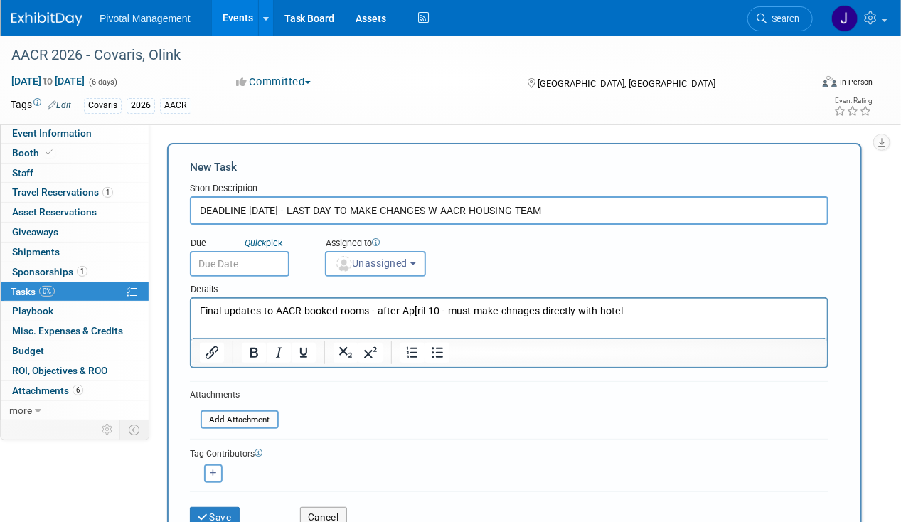
click at [414, 309] on p "Final updates to AACR booked rooms - after Ap[ril 10 - must make chnages direct…" at bounding box center [508, 310] width 619 height 14
click at [412, 307] on p "Final updates to AACR booked rooms - after Ap[ril 10 - must make chnages direct…" at bounding box center [508, 310] width 619 height 14
click at [591, 306] on p "Final updates to AACR booked rooms - after April 10 - must make chnages directl…" at bounding box center [508, 310] width 619 height 14
click at [205, 507] on button "Save" at bounding box center [215, 517] width 50 height 20
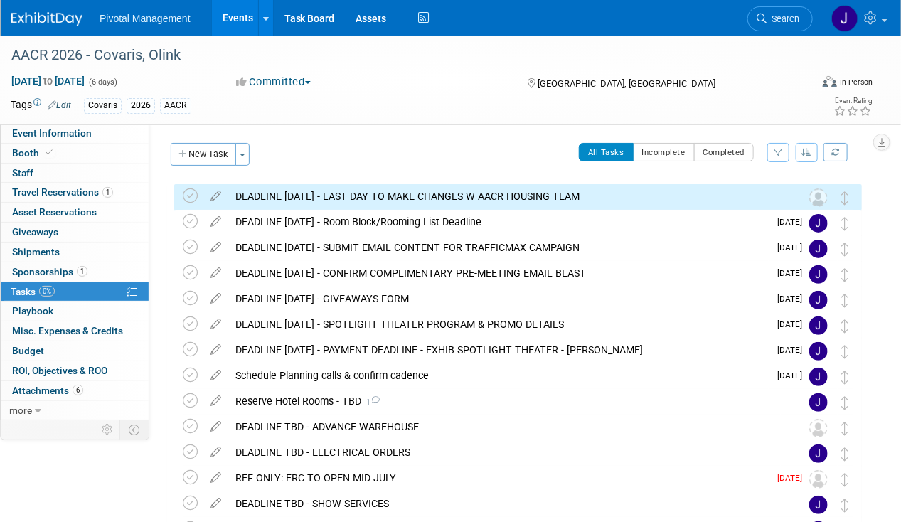
click at [328, 193] on div "DEADLINE APRIL 6 - LAST DAY TO MAKE CHANGES W AACR HOUSING TEAM" at bounding box center [504, 196] width 552 height 24
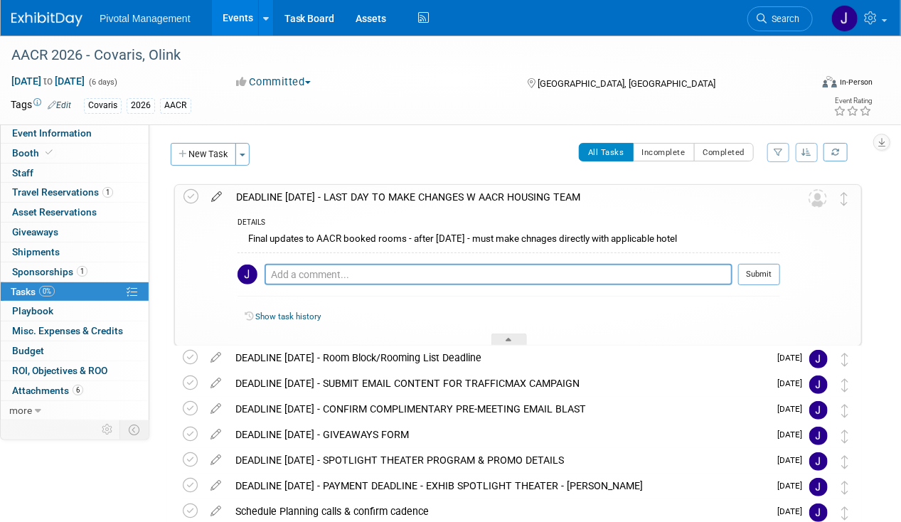
click at [211, 195] on icon at bounding box center [216, 194] width 25 height 18
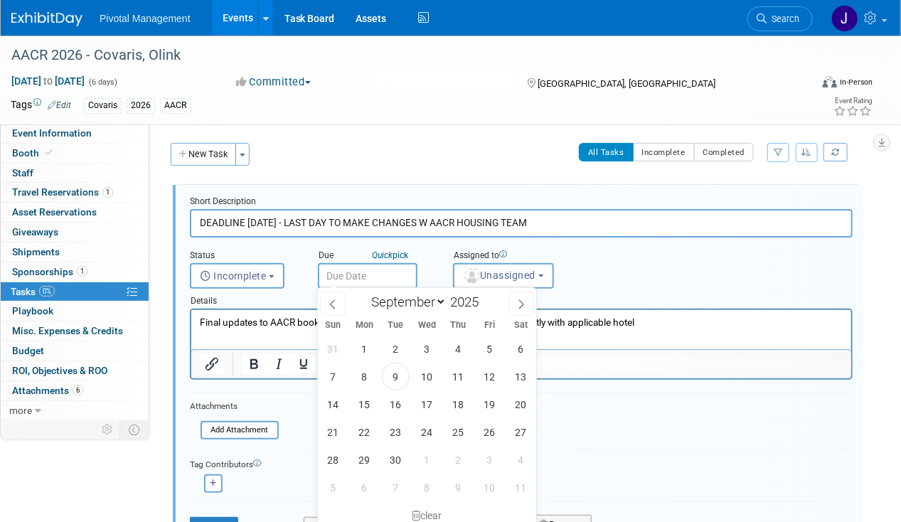
drag, startPoint x: 345, startPoint y: 284, endPoint x: 360, endPoint y: 284, distance: 14.9
click at [345, 284] on body "Pivotal Management Events Add Event Bulk Upload Events Shareable Event Boards R…" at bounding box center [450, 261] width 901 height 522
click at [519, 306] on icon at bounding box center [521, 304] width 10 height 10
click at [520, 306] on icon at bounding box center [521, 304] width 10 height 10
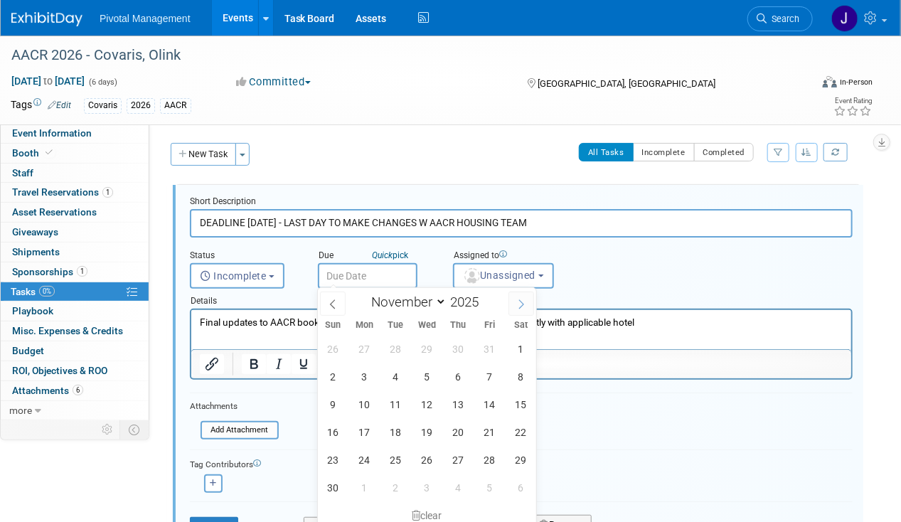
select select "11"
click at [520, 306] on icon at bounding box center [521, 304] width 5 height 9
type input "2026"
click at [520, 307] on icon at bounding box center [521, 304] width 5 height 9
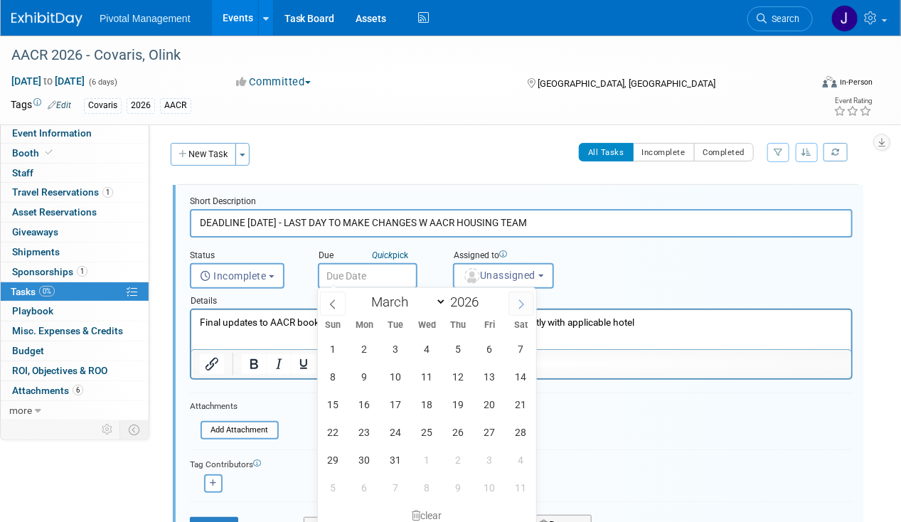
click at [520, 307] on icon at bounding box center [521, 304] width 10 height 10
select select "3"
click at [336, 461] on span "26" at bounding box center [333, 460] width 28 height 28
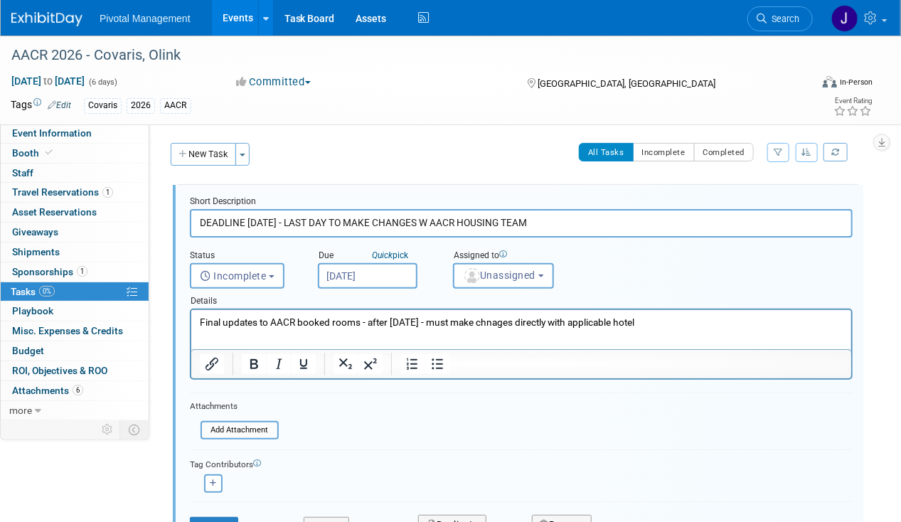
click at [358, 264] on input "Apr 26, 2026" at bounding box center [368, 276] width 100 height 26
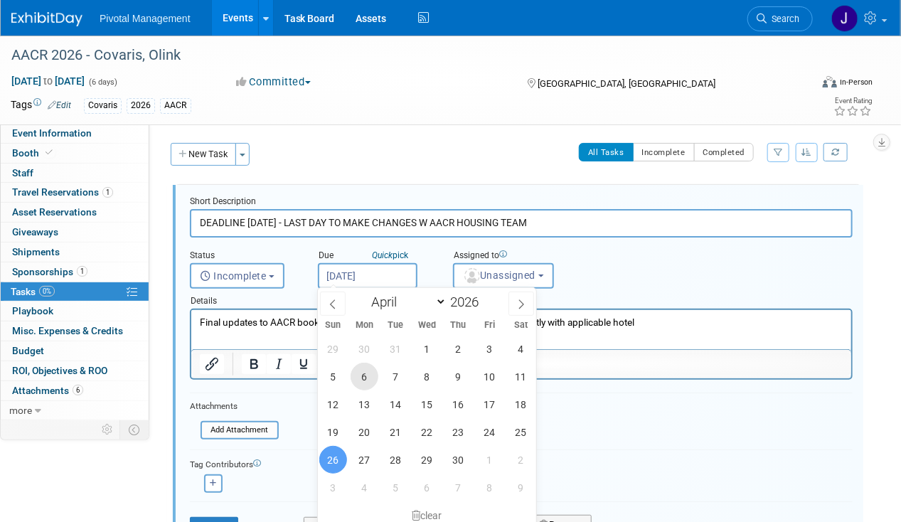
click at [366, 375] on span "6" at bounding box center [364, 376] width 28 height 28
type input "Apr 6, 2026"
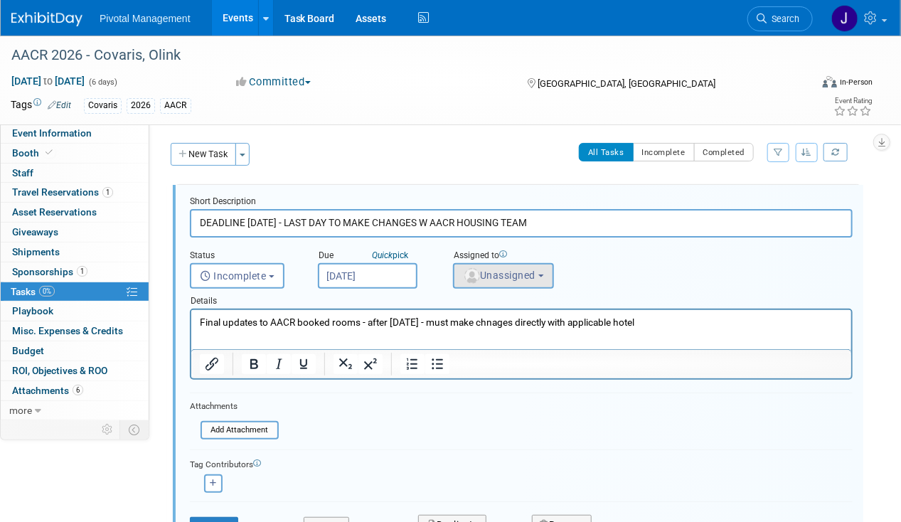
drag, startPoint x: 596, startPoint y: 299, endPoint x: 532, endPoint y: 274, distance: 68.4
click at [596, 298] on div "Details" at bounding box center [521, 299] width 662 height 20
click at [530, 274] on span "Unassigned" at bounding box center [499, 274] width 72 height 11
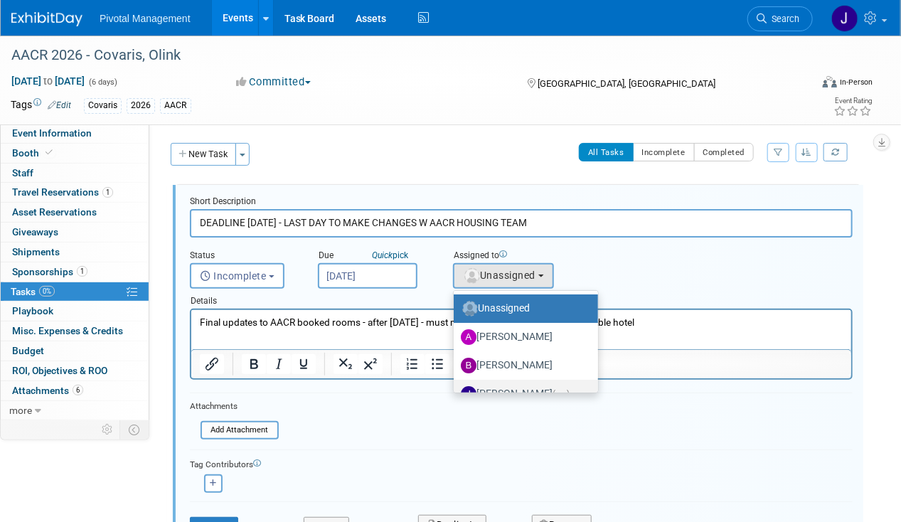
click at [517, 387] on label "Jessica Gatton (me)" at bounding box center [522, 393] width 123 height 23
click at [456, 387] on input "Jessica Gatton (me)" at bounding box center [450, 391] width 9 height 9
select select "497b41a6-53ff-4b84-8c73-e588064afe10"
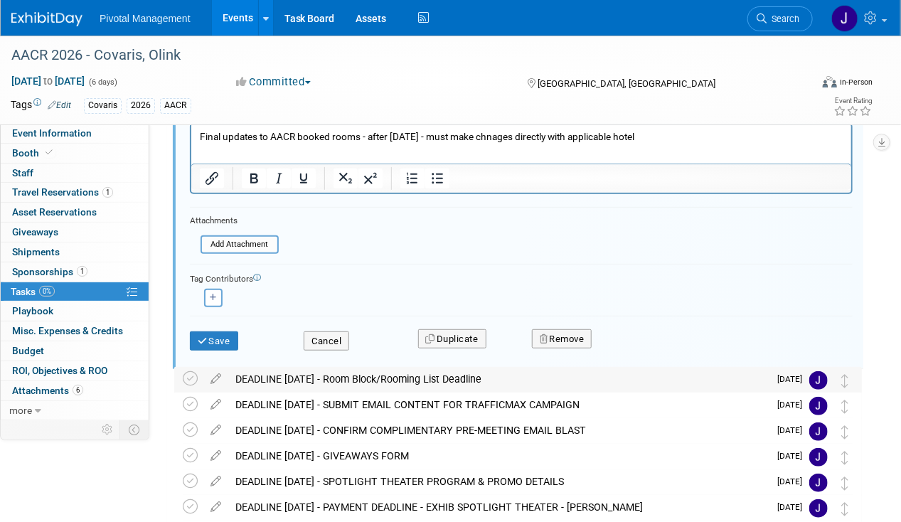
scroll to position [186, 0]
click at [207, 338] on icon "submit" at bounding box center [203, 339] width 11 height 9
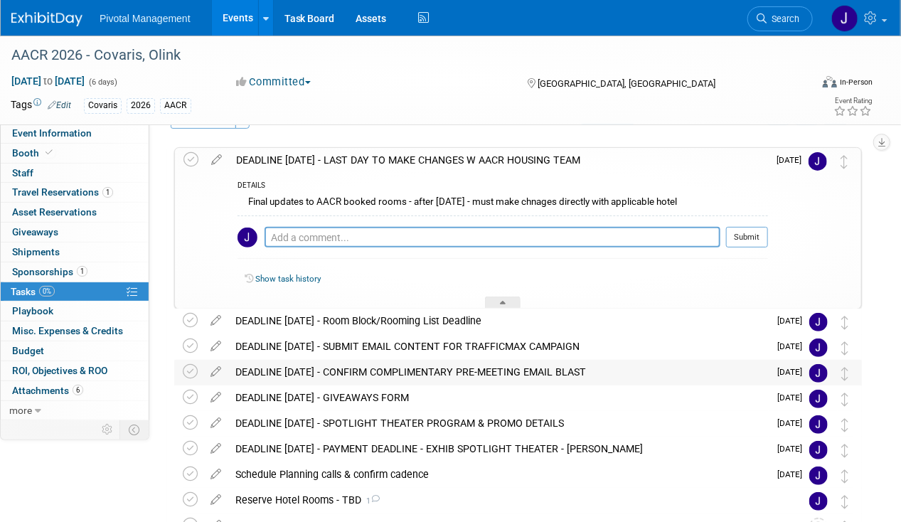
scroll to position [0, 0]
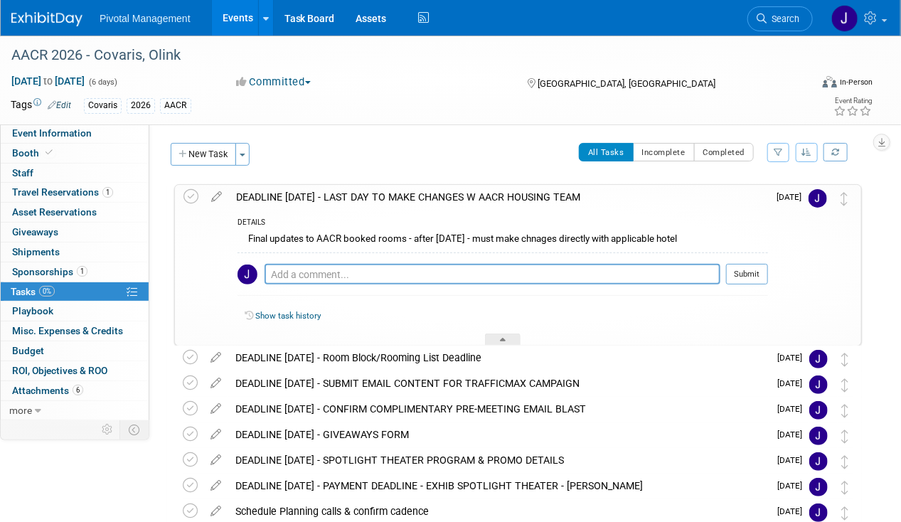
click at [469, 186] on div "DEADLINE APRIL 6 - LAST DAY TO MAKE CHANGES W AACR HOUSING TEAM" at bounding box center [498, 197] width 539 height 24
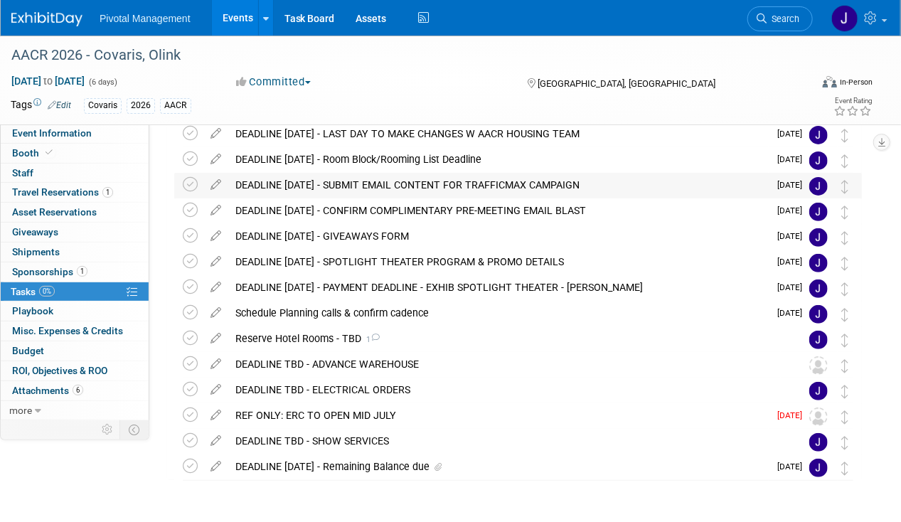
scroll to position [106, 0]
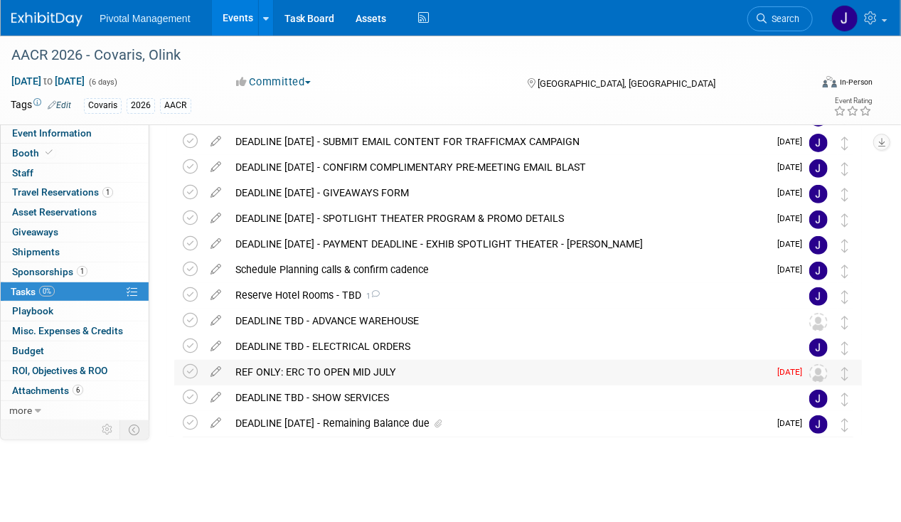
click at [439, 368] on div "REF ONLY: ERC TO OPEN MID JULY" at bounding box center [498, 372] width 540 height 24
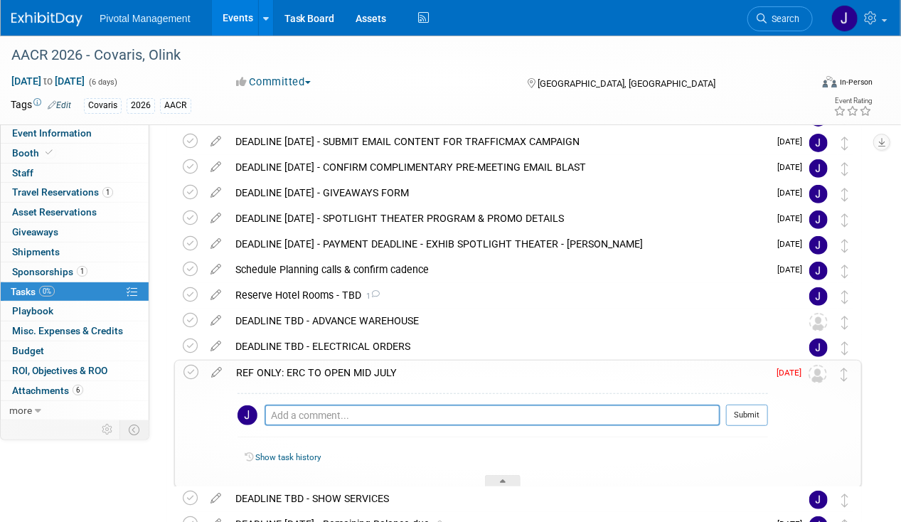
click at [434, 385] on div "Pro tip: Press Ctrl-Enter to submit comment. Submit Show task history" at bounding box center [498, 436] width 539 height 102
click at [453, 367] on div "REF ONLY: ERC TO OPEN MID JULY" at bounding box center [498, 372] width 539 height 24
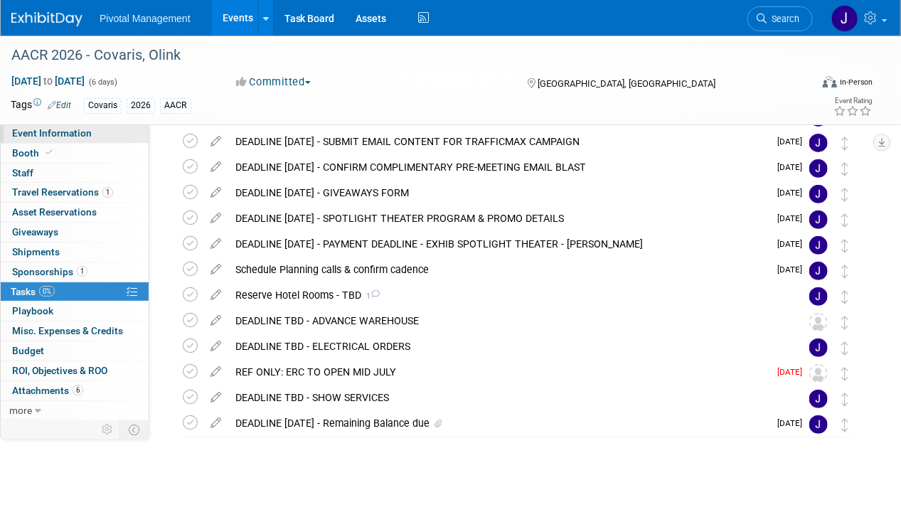
click at [99, 129] on link "Event Information" at bounding box center [75, 133] width 148 height 19
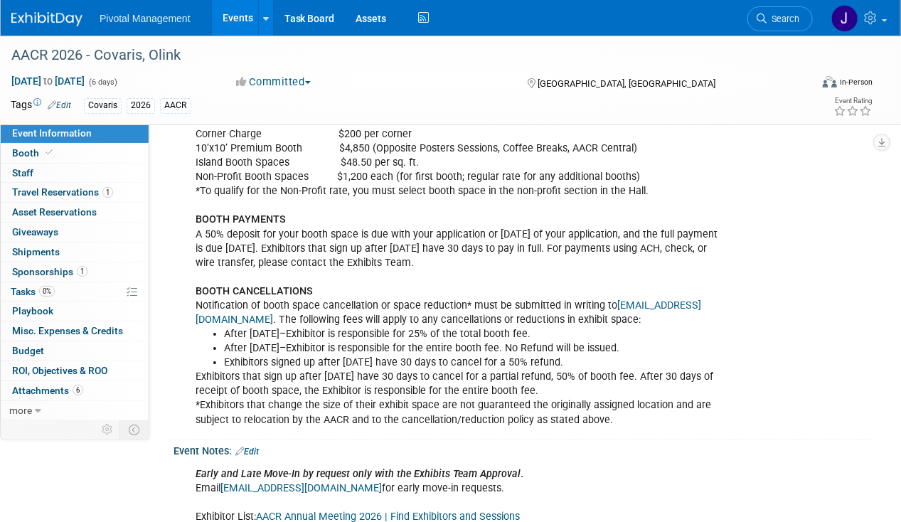
scroll to position [1886, 0]
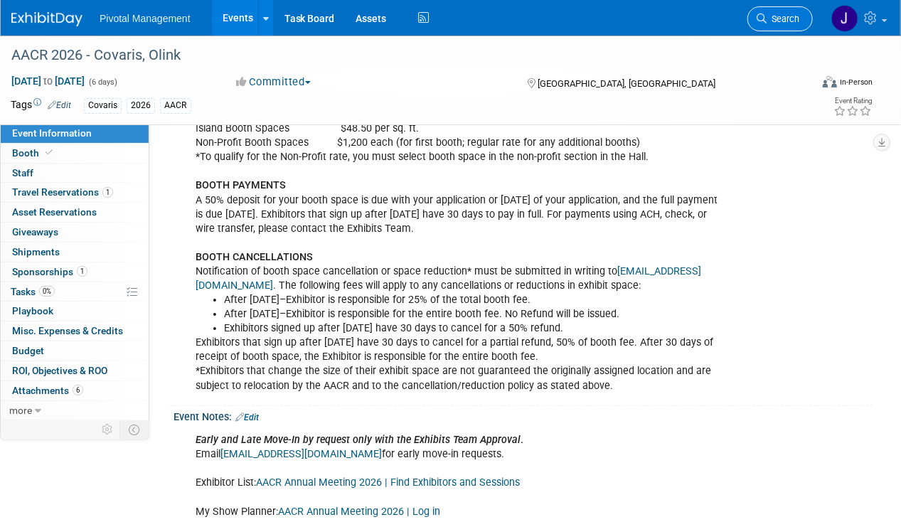
click at [778, 18] on span "Search" at bounding box center [782, 19] width 33 height 11
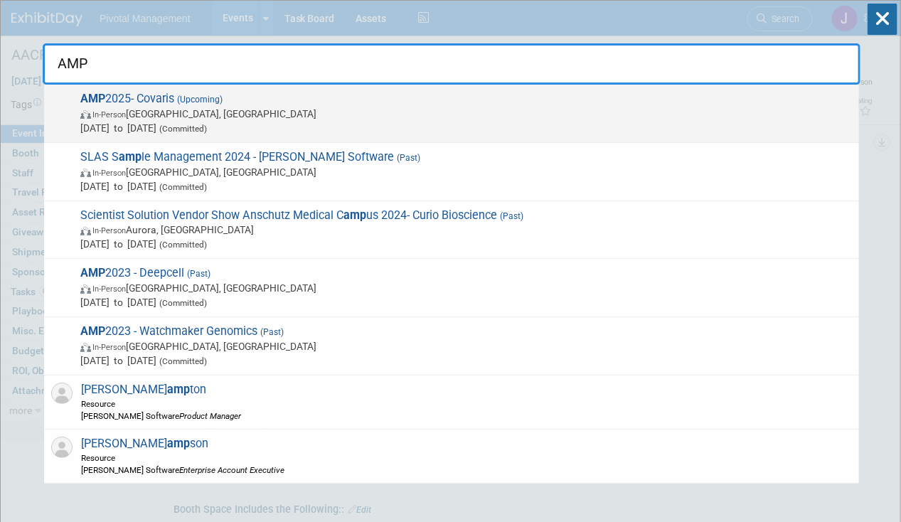
type input "AMP"
click at [429, 125] on span "Nov 11, 2025 to Nov 15, 2025 (Committed)" at bounding box center [465, 128] width 771 height 14
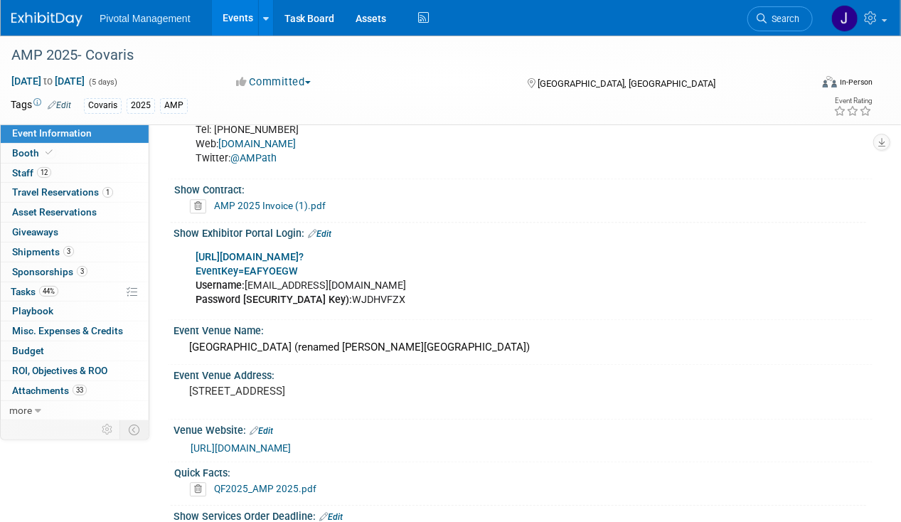
scroll to position [1313, 0]
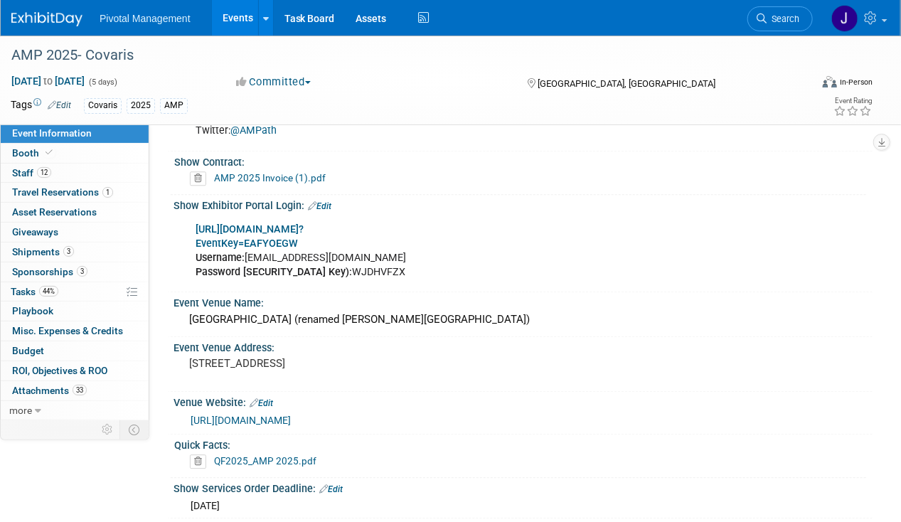
click at [303, 223] on b "[URL][DOMAIN_NAME]?" at bounding box center [249, 229] width 108 height 12
drag, startPoint x: 362, startPoint y: 249, endPoint x: 310, endPoint y: 251, distance: 51.9
click at [310, 251] on div "[URL][DOMAIN_NAME]? EventKey=EAFYOEGW Username: [EMAIL_ADDRESS][DOMAIN_NAME] Pa…" at bounding box center [460, 250] width 549 height 71
copy div "WJDHVFZX"
click at [97, 148] on link "Booth" at bounding box center [75, 153] width 148 height 19
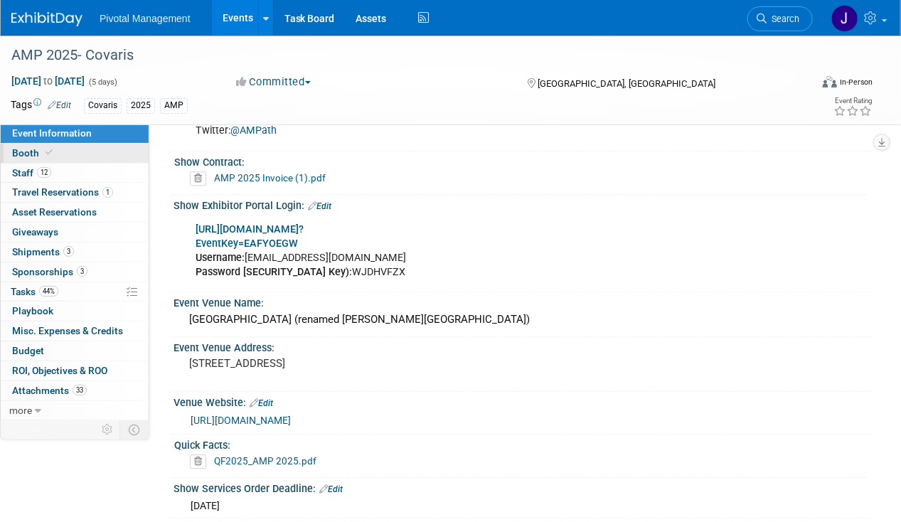
scroll to position [0, 0]
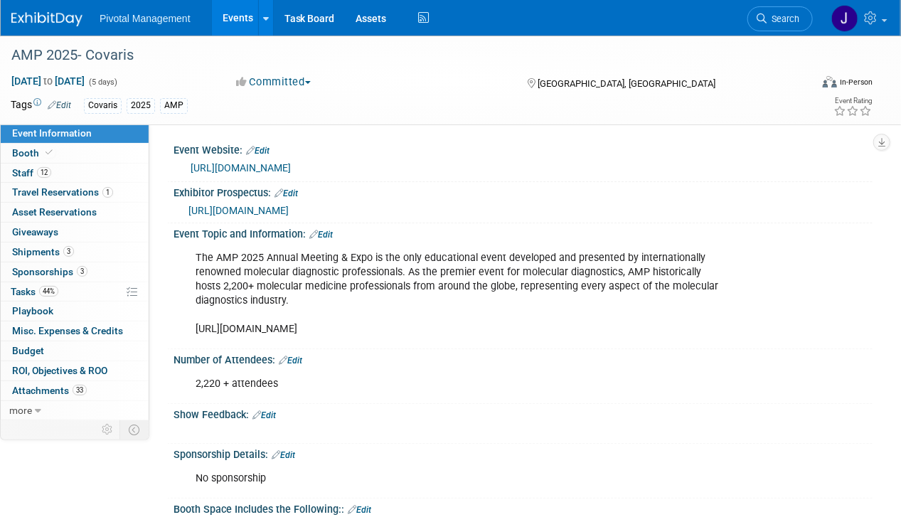
select select "Yes"
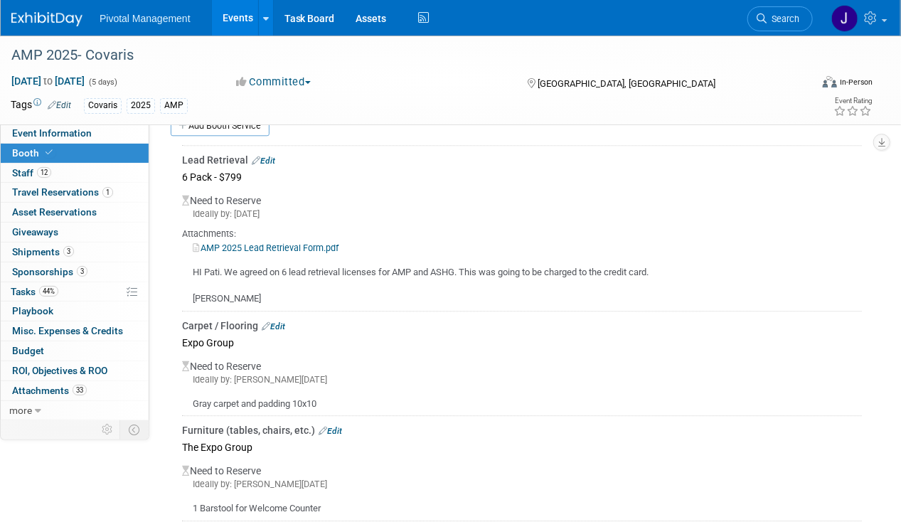
scroll to position [1326, 0]
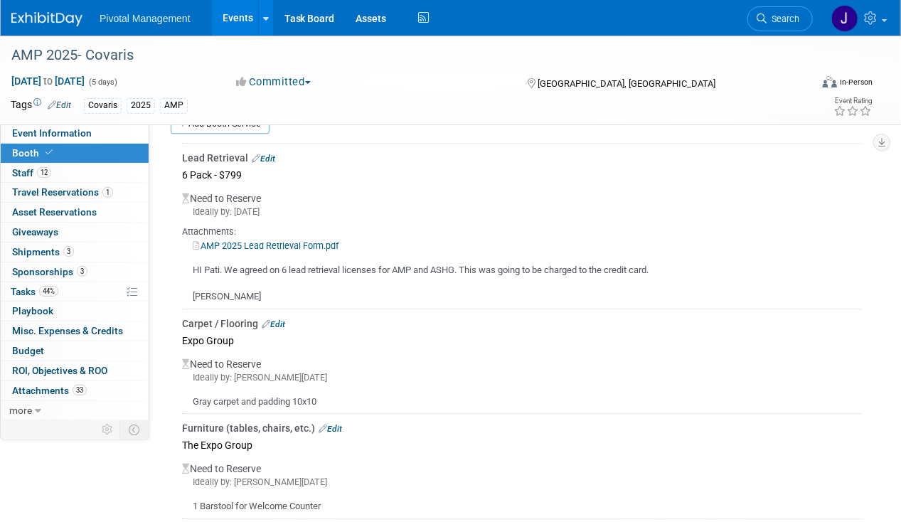
click at [270, 154] on link "Edit" at bounding box center [263, 159] width 23 height 10
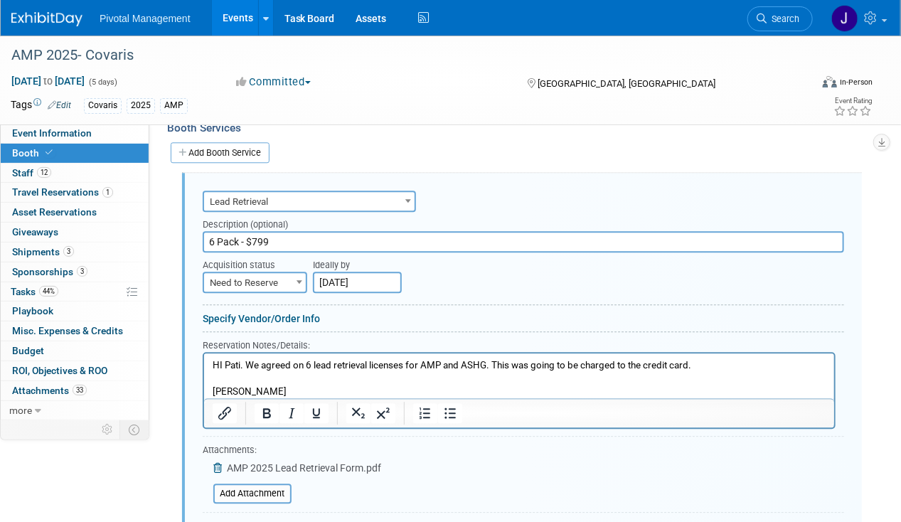
scroll to position [0, 0]
click at [282, 273] on span "Need to Reserve" at bounding box center [255, 283] width 102 height 20
select select "2"
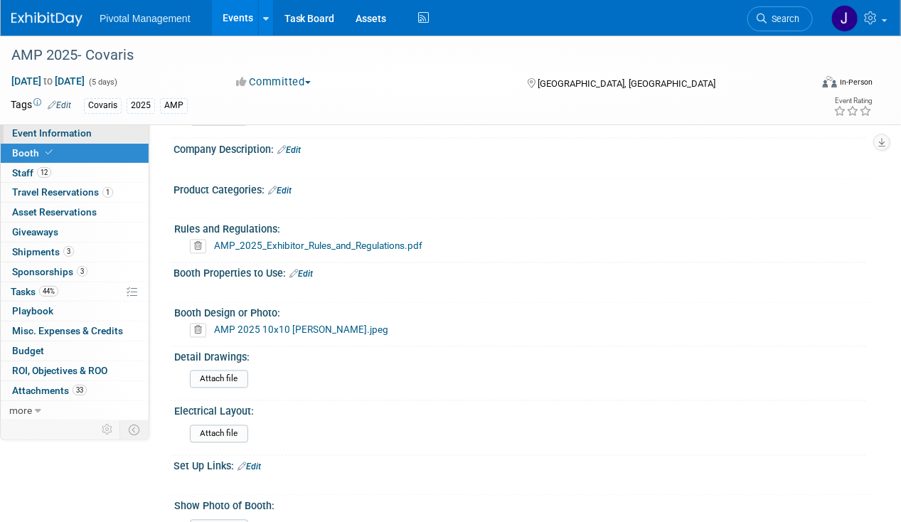
scroll to position [800, 0]
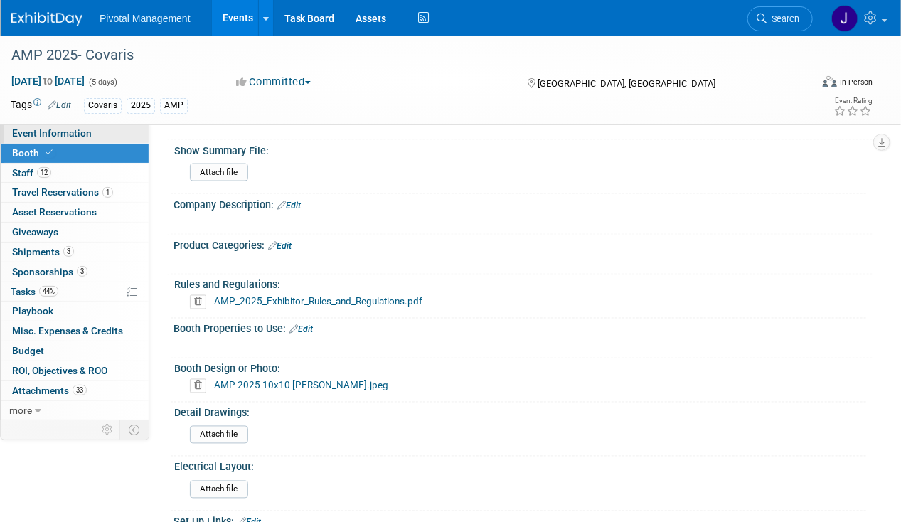
drag, startPoint x: 104, startPoint y: 139, endPoint x: 119, endPoint y: 136, distance: 15.2
click at [104, 139] on link "Event Information" at bounding box center [75, 133] width 148 height 19
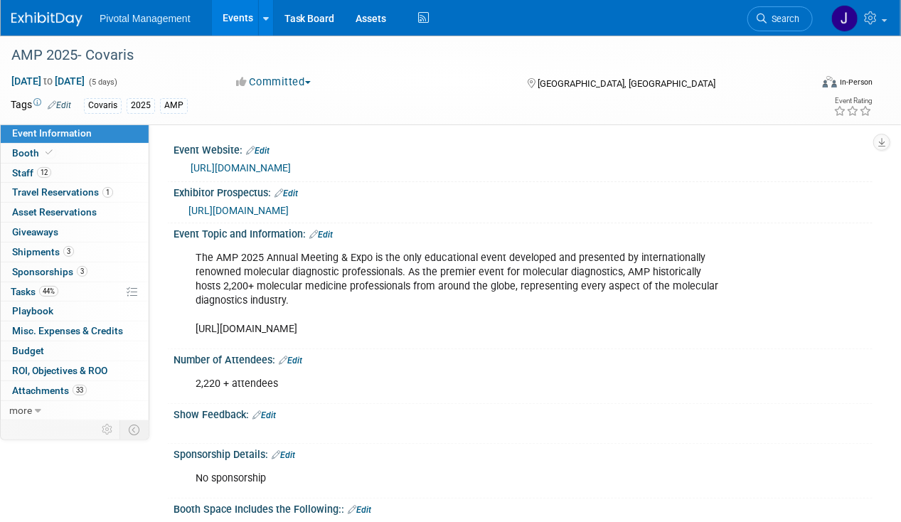
click at [794, 18] on span "Search" at bounding box center [782, 19] width 33 height 11
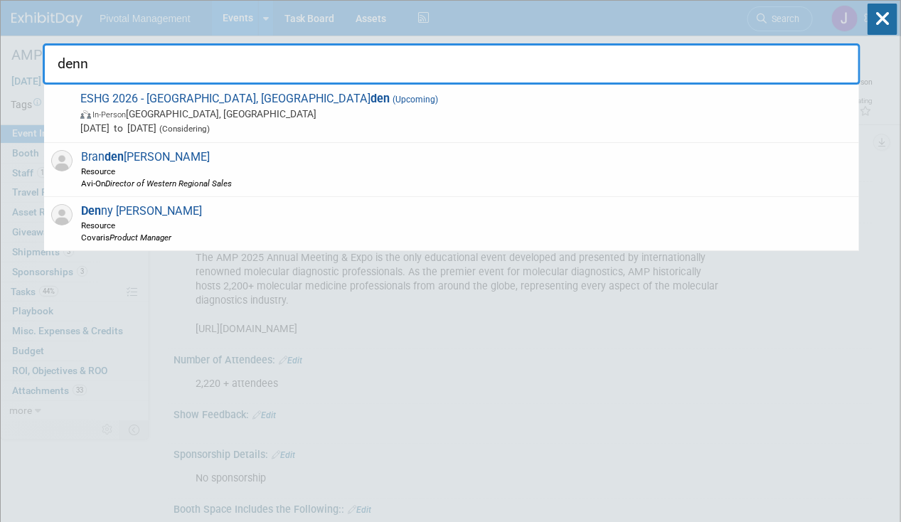
type input "[PERSON_NAME]"
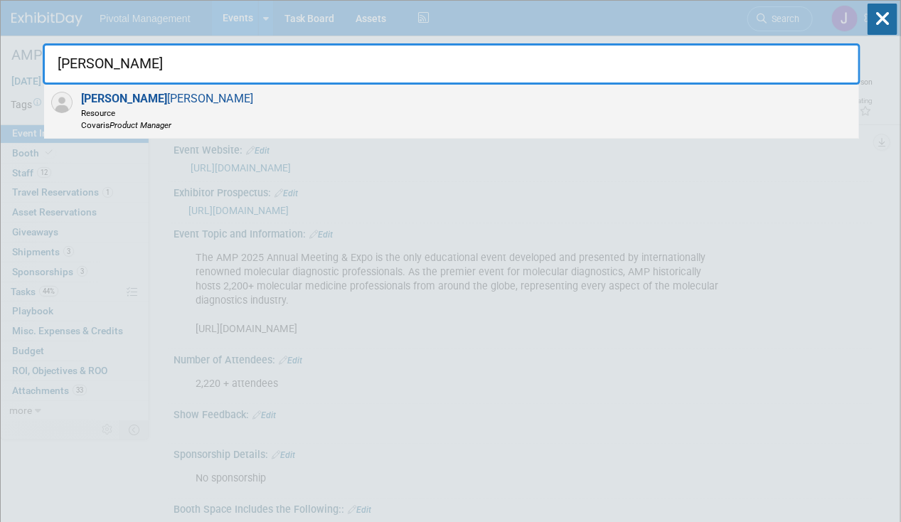
click at [283, 102] on div "[PERSON_NAME] Resource Covaris Product Manager" at bounding box center [451, 112] width 815 height 54
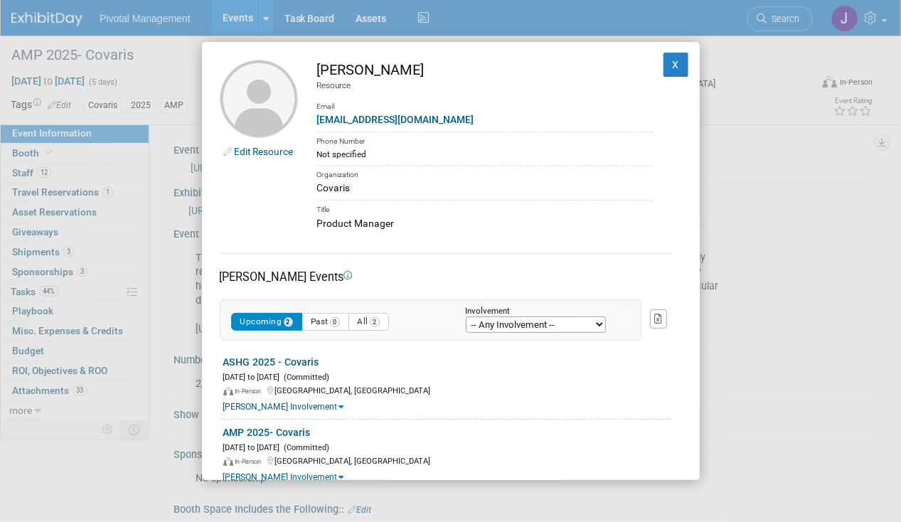
drag, startPoint x: 382, startPoint y: 75, endPoint x: 316, endPoint y: 75, distance: 66.8
click at [316, 75] on td "[PERSON_NAME] Resource Email [EMAIL_ADDRESS][DOMAIN_NAME] Phone Number Not spec…" at bounding box center [475, 145] width 355 height 171
copy div "[PERSON_NAME]"
click at [458, 145] on div "Phone Number" at bounding box center [484, 139] width 335 height 16
drag, startPoint x: 419, startPoint y: 118, endPoint x: 317, endPoint y: 118, distance: 101.6
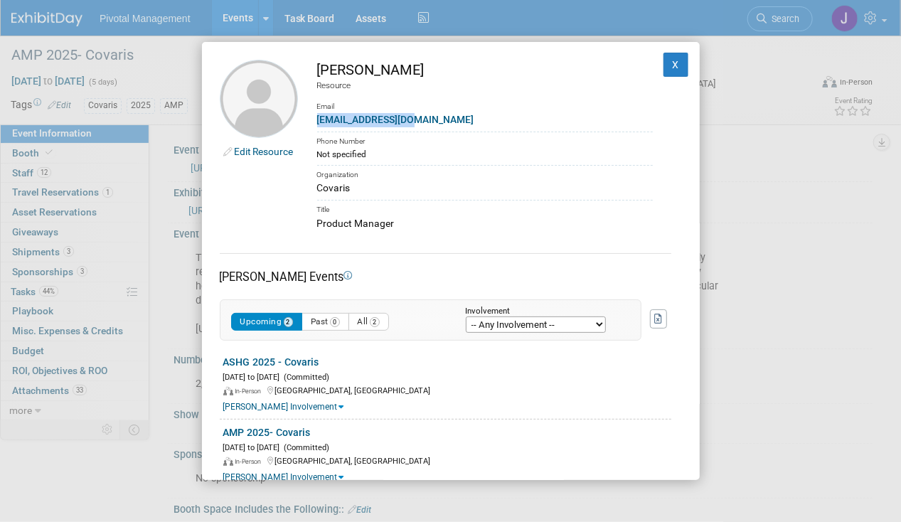
click at [317, 118] on div "[EMAIL_ADDRESS][DOMAIN_NAME]" at bounding box center [484, 119] width 335 height 15
copy link "[EMAIL_ADDRESS][DOMAIN_NAME]"
drag, startPoint x: 377, startPoint y: 235, endPoint x: 389, endPoint y: 224, distance: 16.6
click at [377, 235] on div "Edit Resource [PERSON_NAME] Resource Email [EMAIL_ADDRESS][DOMAIN_NAME] Phone N…" at bounding box center [451, 261] width 498 height 439
drag, startPoint x: 404, startPoint y: 220, endPoint x: 307, endPoint y: 221, distance: 96.7
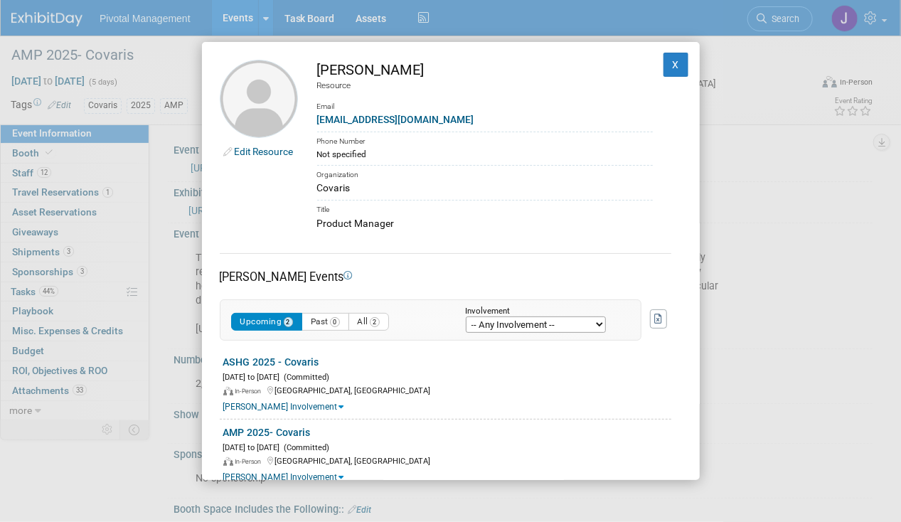
click at [307, 221] on td "[PERSON_NAME] Resource Email [EMAIL_ADDRESS][DOMAIN_NAME] Phone Number Not spec…" at bounding box center [475, 145] width 355 height 171
copy div "Product Manager"
click at [665, 58] on button "X" at bounding box center [676, 65] width 26 height 24
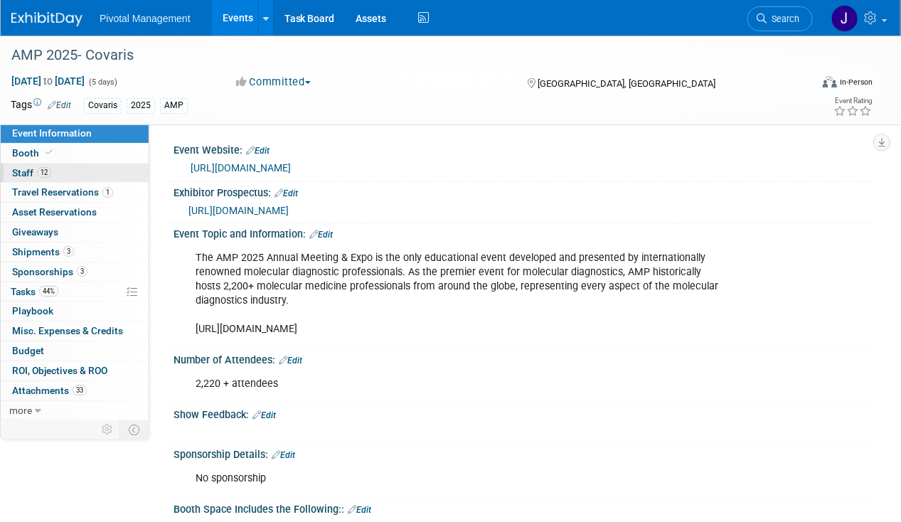
click at [41, 172] on span "12" at bounding box center [44, 172] width 14 height 11
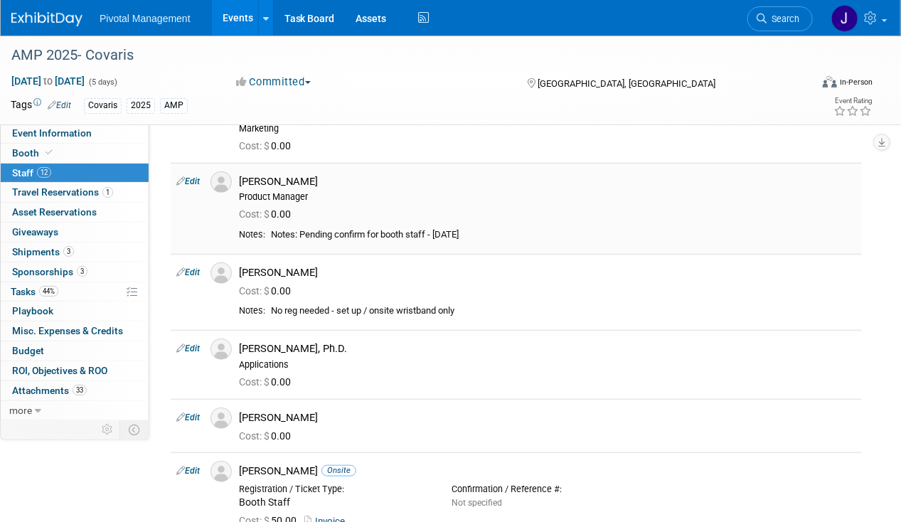
scroll to position [272, 0]
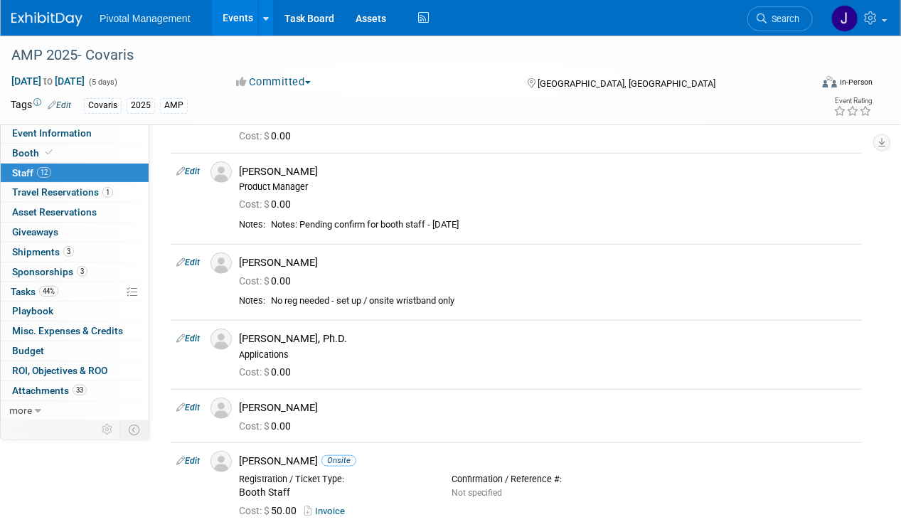
click at [192, 172] on link "Edit" at bounding box center [187, 171] width 23 height 10
select select "ae4527d7-ae69-49c4-896b-841c32d94859"
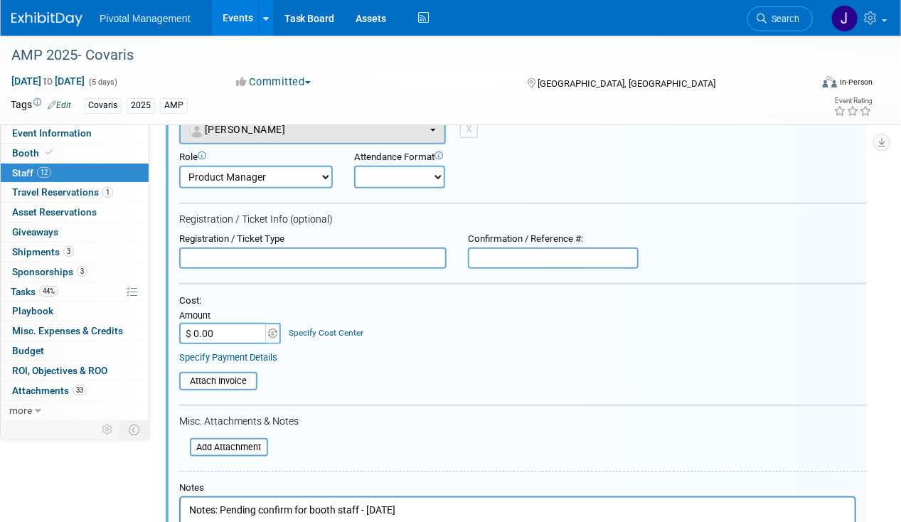
scroll to position [257, 0]
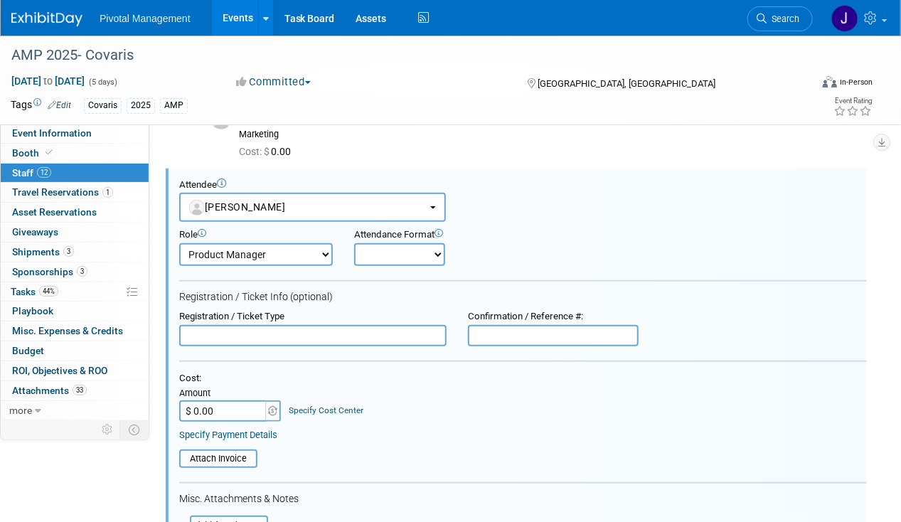
click at [407, 247] on select "Onsite Remote" at bounding box center [399, 254] width 91 height 23
select select "1"
click at [354, 243] on select "Onsite Remote" at bounding box center [399, 254] width 91 height 23
click at [232, 343] on form "Attendee <img src="[URL][DOMAIN_NAME]" style="width: 22px; height: 22px; border…" at bounding box center [522, 449] width 687 height 541
click at [239, 333] on input "text" at bounding box center [312, 335] width 267 height 21
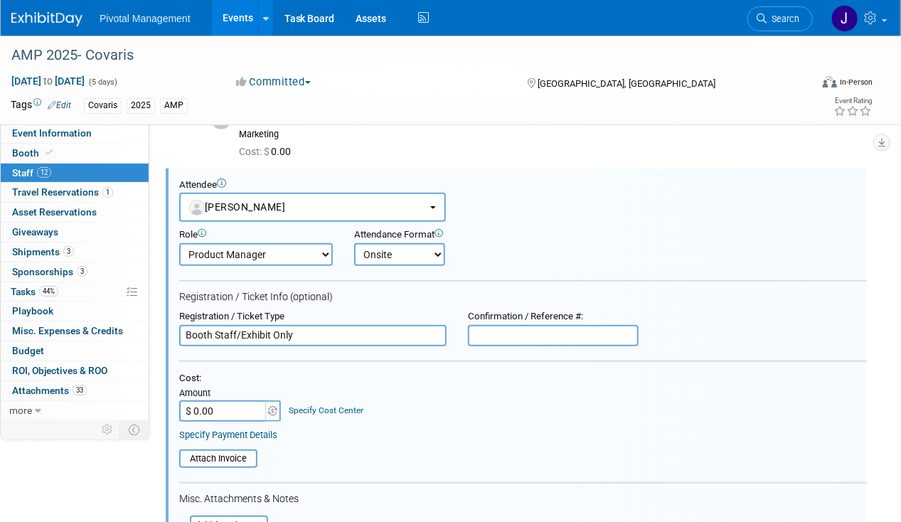
type input "Booth Staff/Exhibit Only"
drag, startPoint x: 216, startPoint y: 399, endPoint x: 306, endPoint y: 404, distance: 89.7
click at [216, 400] on input "$ 0.00" at bounding box center [223, 410] width 89 height 21
type input "$ 50.00"
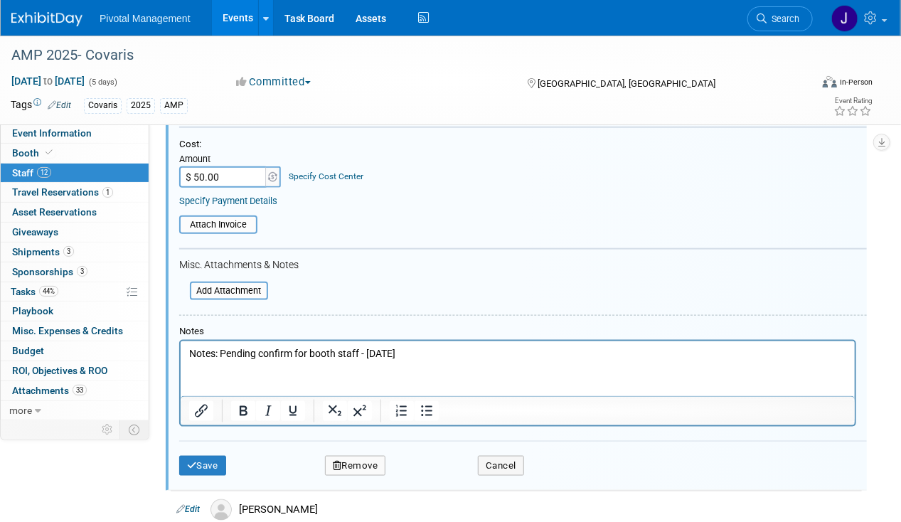
click at [235, 347] on p "Notes: Pending confirm for booth staff - [DATE]" at bounding box center [516, 353] width 657 height 14
click at [216, 215] on div "Attach Invoice" at bounding box center [218, 224] width 78 height 18
click at [222, 219] on input "file" at bounding box center [171, 225] width 169 height 16
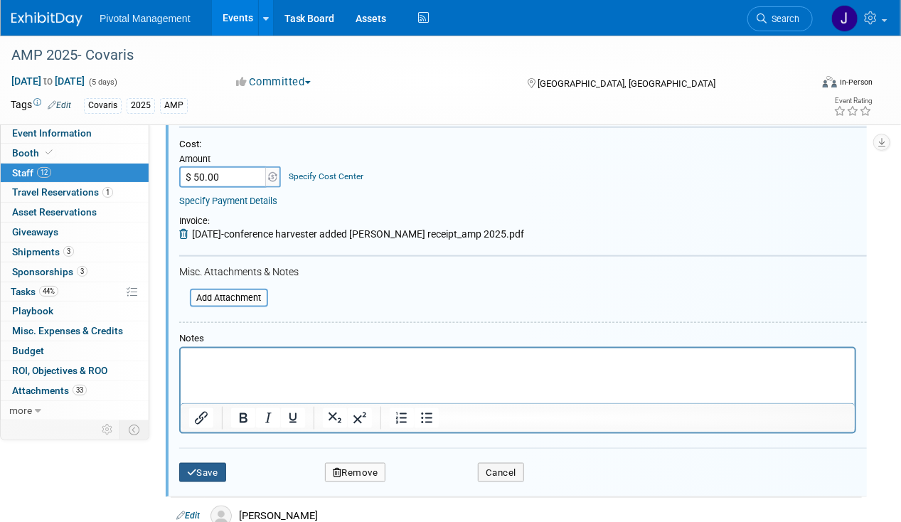
click at [194, 463] on button "Save" at bounding box center [202, 473] width 47 height 20
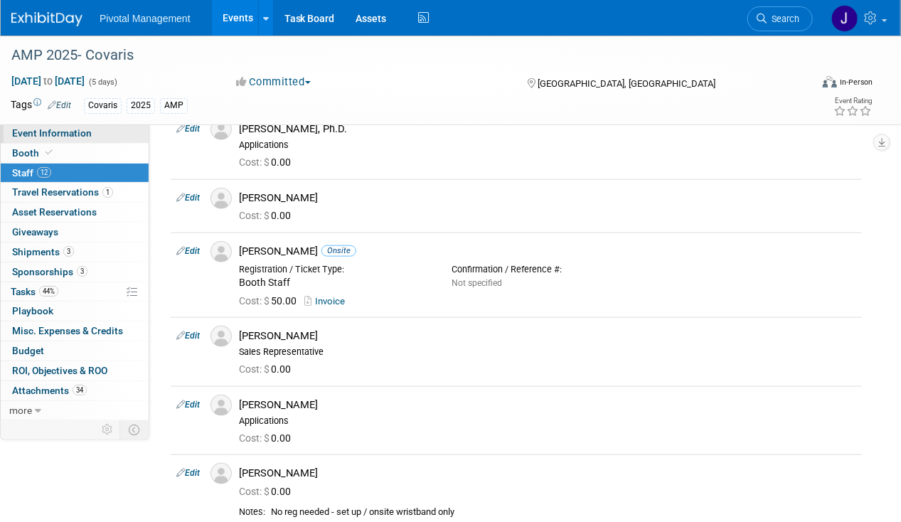
click at [105, 131] on link "Event Information" at bounding box center [75, 133] width 148 height 19
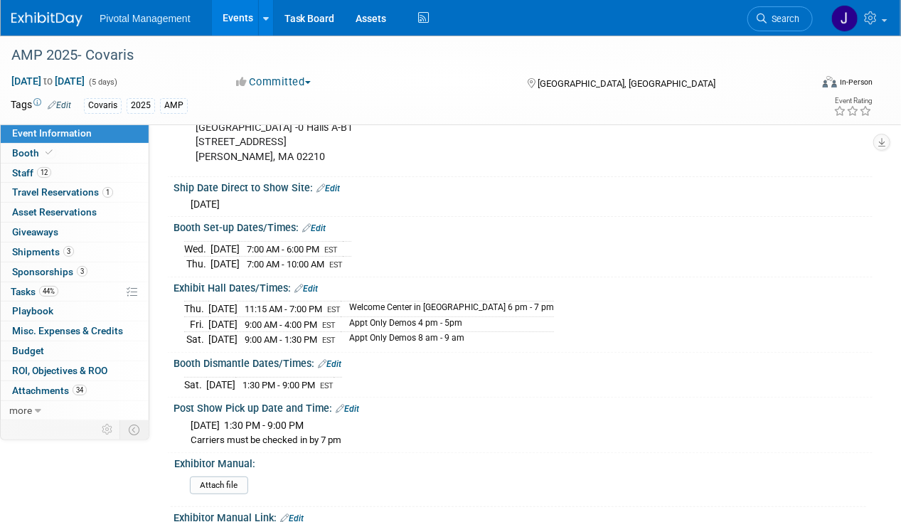
scroll to position [2075, 0]
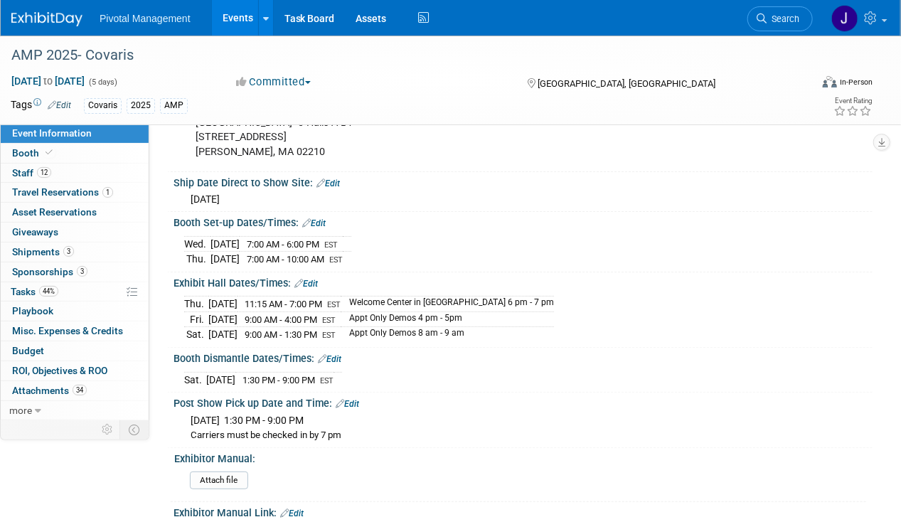
drag, startPoint x: 496, startPoint y: 286, endPoint x: 374, endPoint y: 290, distance: 122.3
click at [374, 311] on td "Appt Only Demos 4 pm - 5pm" at bounding box center [446, 319] width 213 height 16
copy td "Appt Only Demos 4 pm - 5pm"
click at [43, 173] on span "12" at bounding box center [44, 172] width 14 height 11
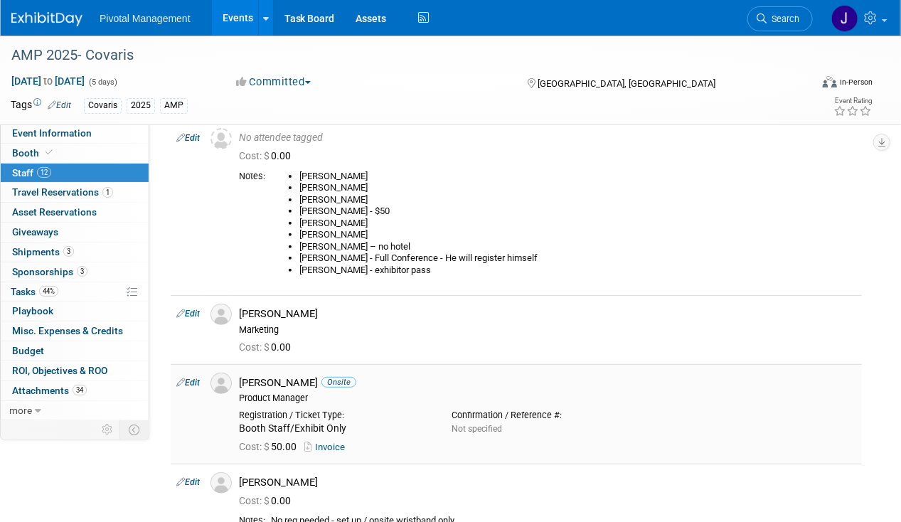
scroll to position [139, 0]
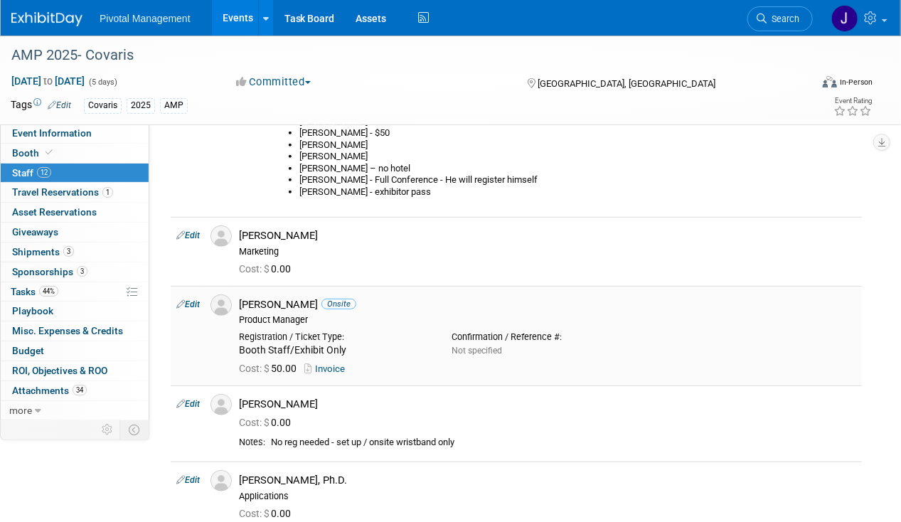
drag, startPoint x: 244, startPoint y: 301, endPoint x: 306, endPoint y: 299, distance: 61.9
click at [306, 299] on div "[PERSON_NAME] Onsite" at bounding box center [547, 305] width 617 height 14
drag, startPoint x: 306, startPoint y: 299, endPoint x: 279, endPoint y: 298, distance: 27.8
click at [279, 298] on div "[PERSON_NAME] Onsite" at bounding box center [547, 305] width 617 height 14
click at [240, 298] on div "[PERSON_NAME] Onsite" at bounding box center [547, 305] width 617 height 14
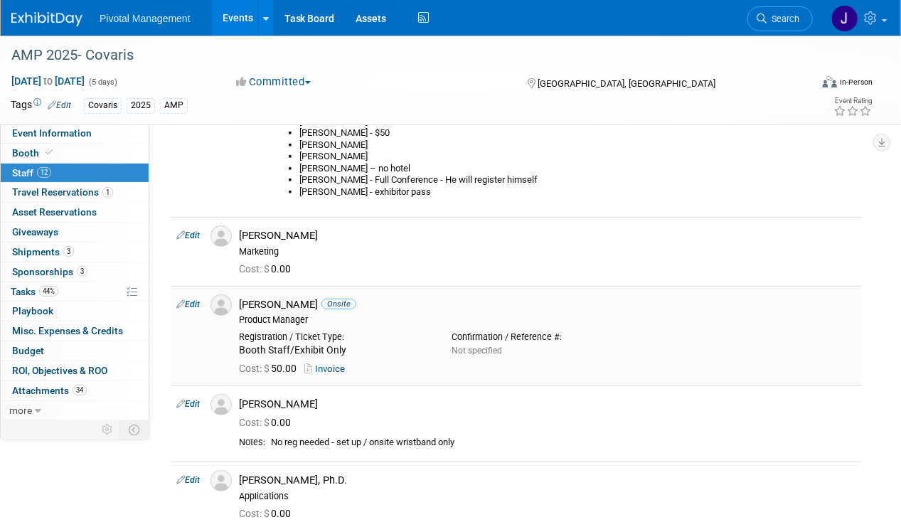
drag, startPoint x: 250, startPoint y: 298, endPoint x: 301, endPoint y: 299, distance: 51.2
click at [301, 299] on div "[PERSON_NAME] Onsite" at bounding box center [547, 305] width 617 height 14
copy div "[PERSON_NAME]"
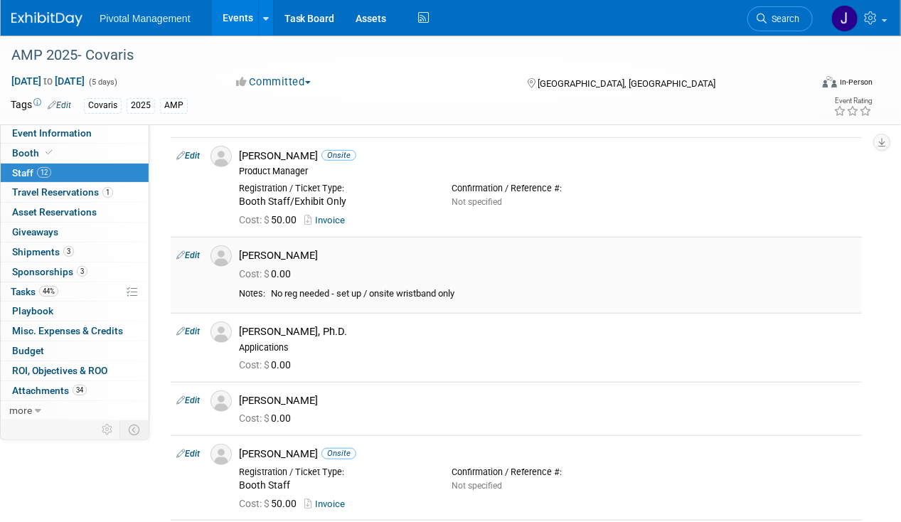
scroll to position [294, 0]
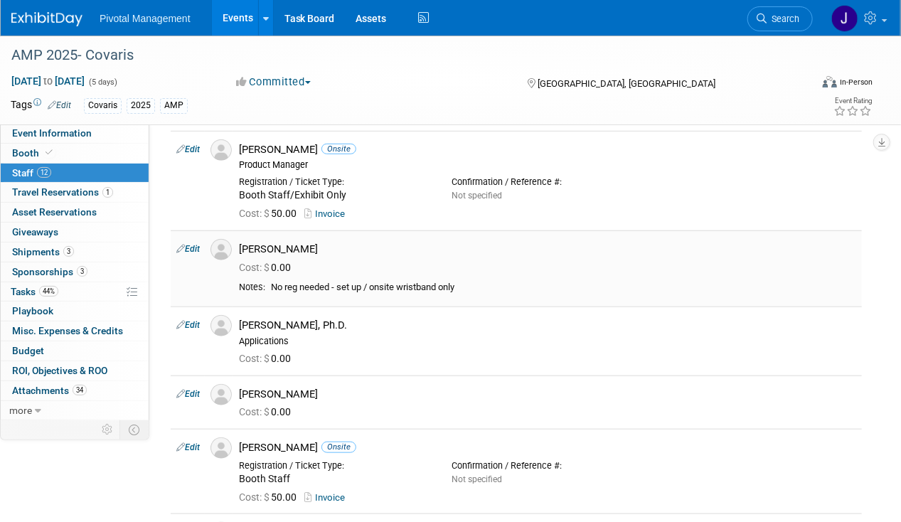
drag, startPoint x: 242, startPoint y: 243, endPoint x: 360, endPoint y: 247, distance: 118.0
click at [360, 247] on div "[PERSON_NAME]" at bounding box center [547, 249] width 617 height 14
copy div "[PERSON_NAME]"
drag, startPoint x: 244, startPoint y: 321, endPoint x: 356, endPoint y: 322, distance: 112.3
click at [356, 322] on div "[PERSON_NAME], Ph.D." at bounding box center [547, 325] width 617 height 14
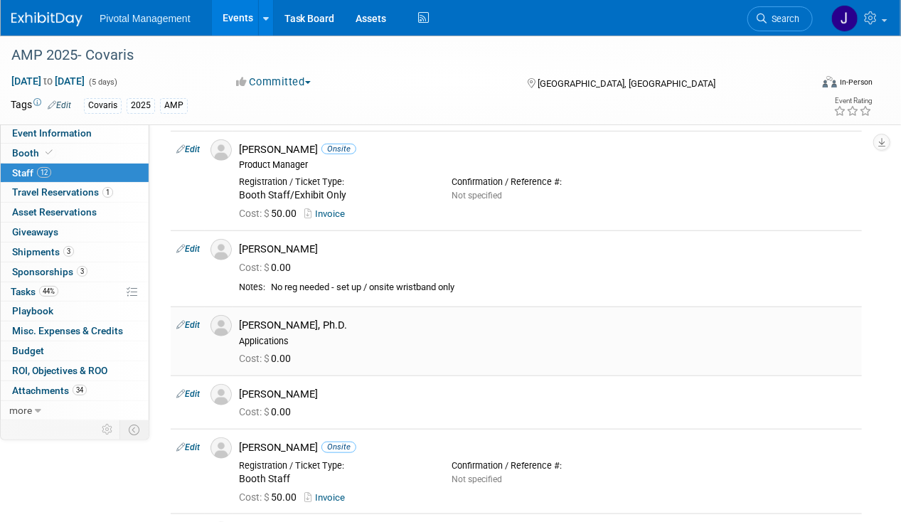
drag, startPoint x: 356, startPoint y: 322, endPoint x: 316, endPoint y: 323, distance: 40.5
click at [335, 321] on div "[PERSON_NAME], Ph.D." at bounding box center [547, 325] width 617 height 14
click at [243, 320] on div "[PERSON_NAME], Ph.D." at bounding box center [547, 325] width 617 height 14
drag, startPoint x: 242, startPoint y: 320, endPoint x: 358, endPoint y: 321, distance: 116.6
click at [358, 321] on div "[PERSON_NAME], Ph.D." at bounding box center [547, 325] width 617 height 14
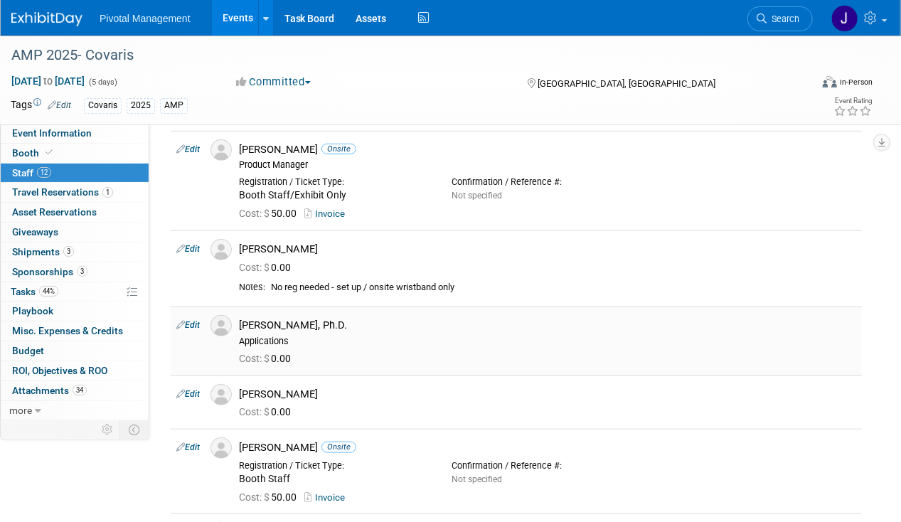
copy div "[PERSON_NAME], Ph.D."
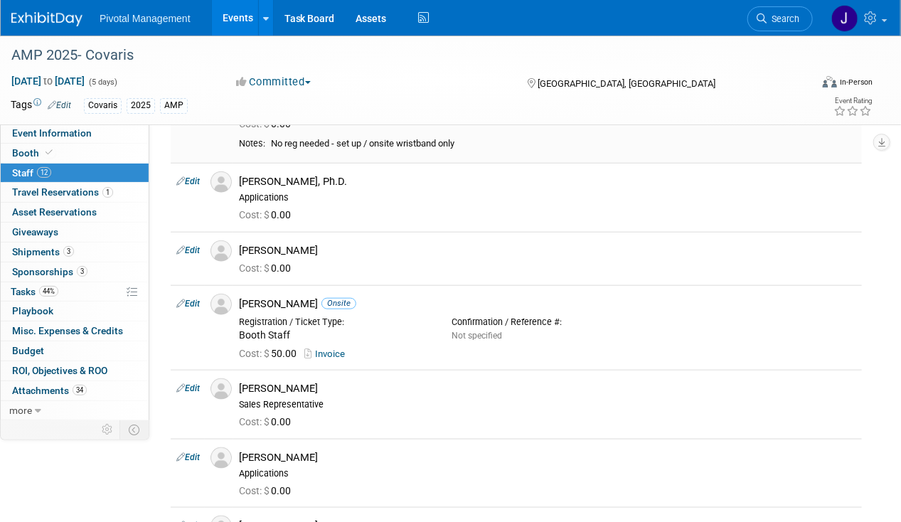
scroll to position [448, 0]
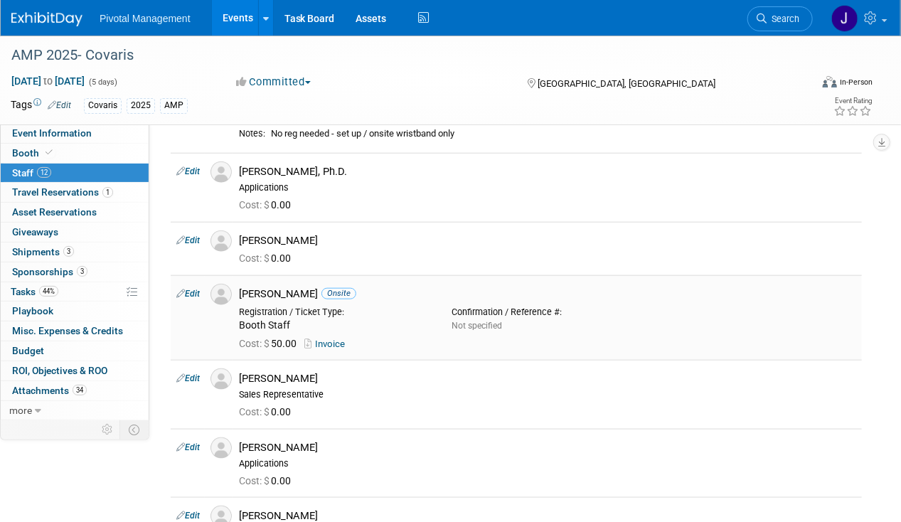
drag, startPoint x: 240, startPoint y: 286, endPoint x: 302, endPoint y: 287, distance: 61.9
click at [302, 287] on div "[PERSON_NAME] Onsite" at bounding box center [547, 294] width 617 height 14
copy div "[PERSON_NAME]"
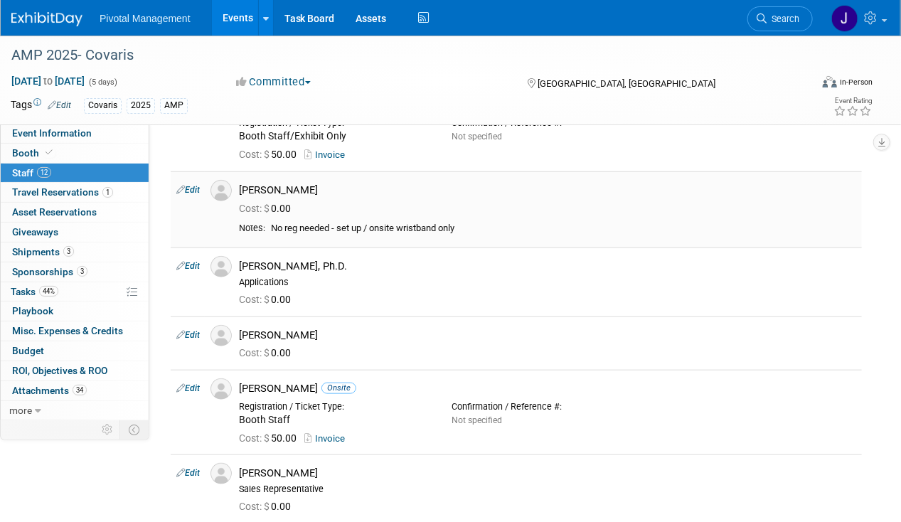
scroll to position [378, 0]
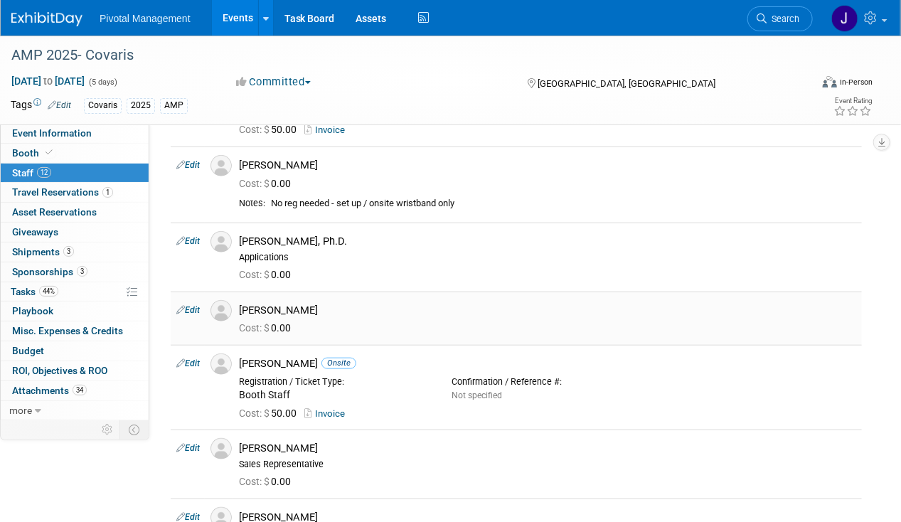
click at [239, 306] on div "[PERSON_NAME]" at bounding box center [547, 308] width 638 height 17
click at [242, 305] on div "[PERSON_NAME]" at bounding box center [547, 310] width 617 height 14
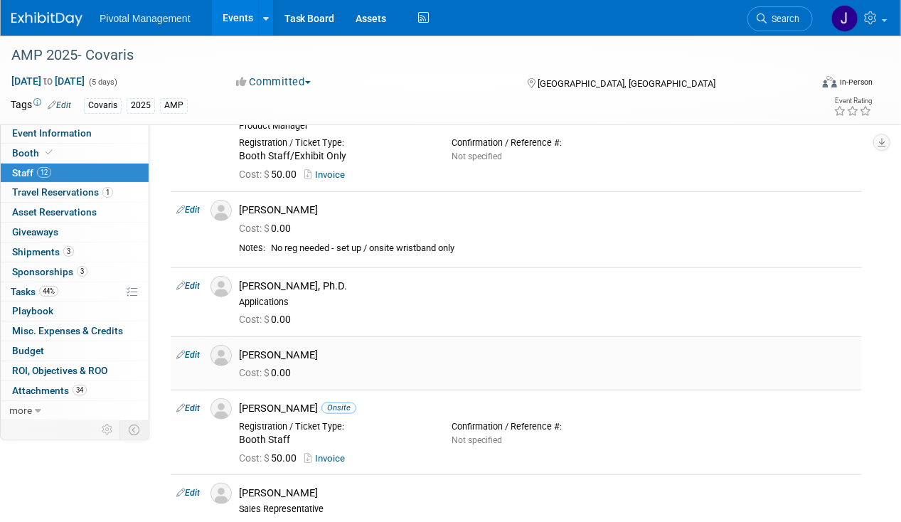
scroll to position [390, 0]
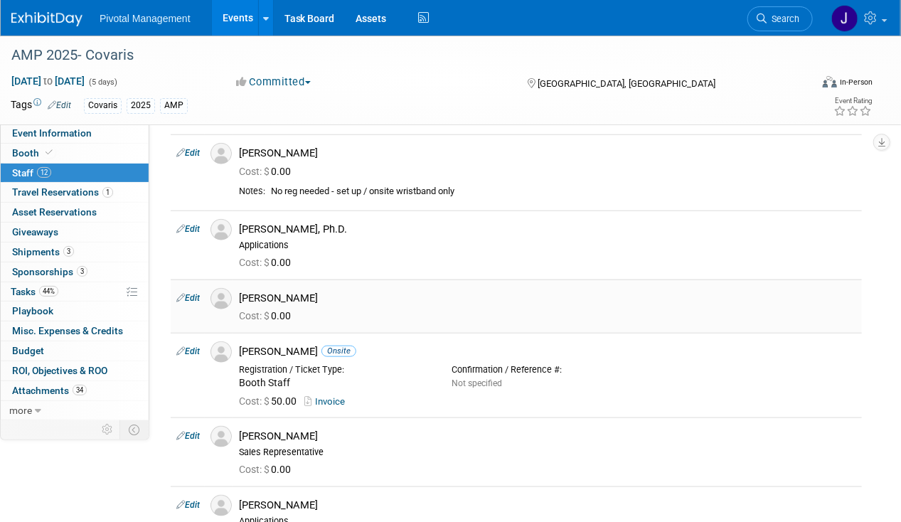
drag, startPoint x: 237, startPoint y: 290, endPoint x: 324, endPoint y: 296, distance: 87.6
click at [324, 296] on div "[PERSON_NAME]" at bounding box center [547, 296] width 638 height 17
copy div "[PERSON_NAME]"
click at [482, 274] on td "[PERSON_NAME], Ph.D. Applications Cost: $ 0.00" at bounding box center [547, 244] width 628 height 68
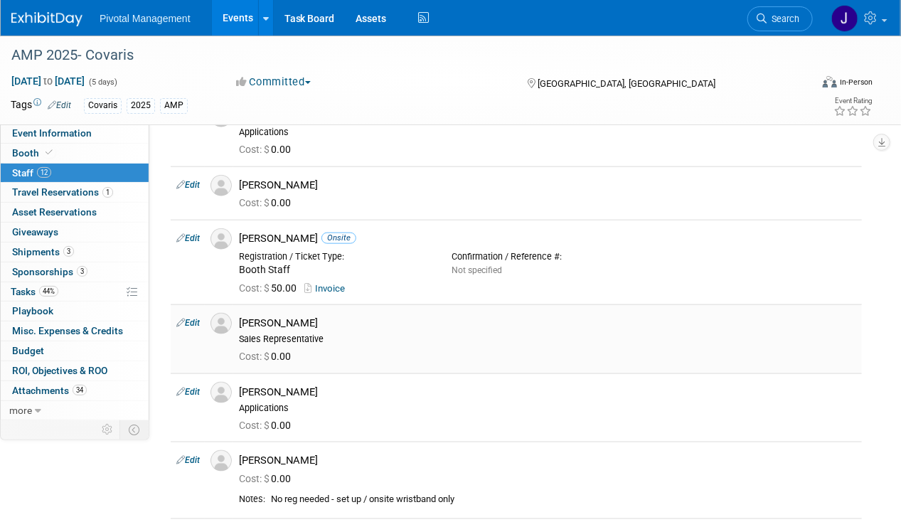
scroll to position [505, 0]
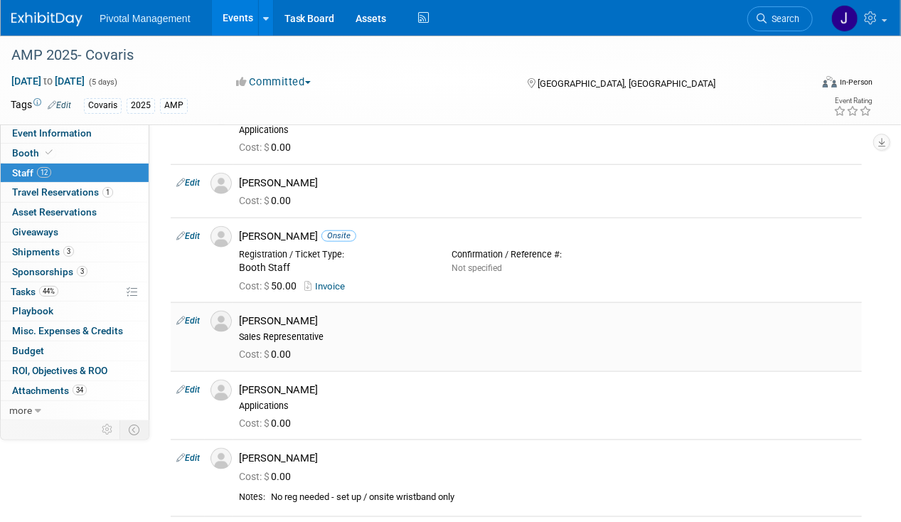
drag, startPoint x: 243, startPoint y: 321, endPoint x: 338, endPoint y: 318, distance: 95.3
click at [338, 318] on div "[PERSON_NAME]" at bounding box center [547, 321] width 617 height 14
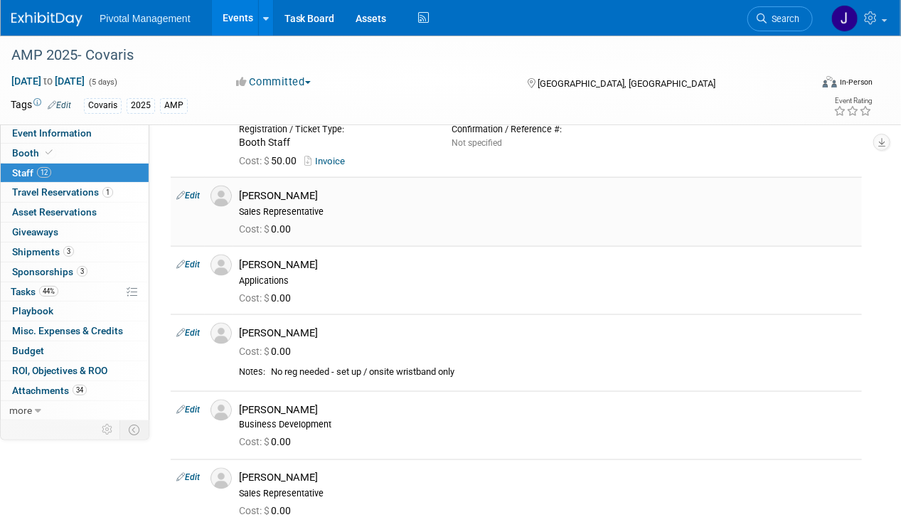
scroll to position [647, 0]
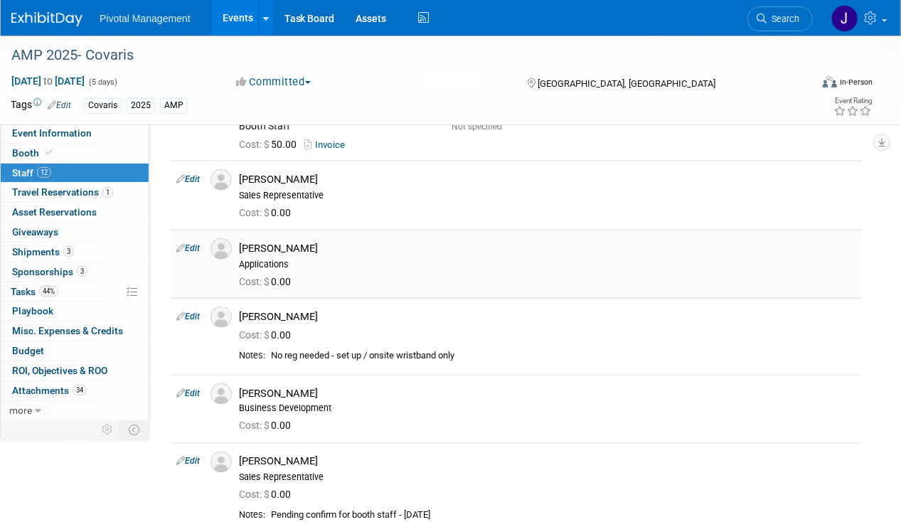
click at [311, 244] on div "[PERSON_NAME]" at bounding box center [547, 249] width 617 height 14
drag, startPoint x: 301, startPoint y: 238, endPoint x: 237, endPoint y: 238, distance: 64.0
click at [237, 238] on div "[PERSON_NAME] Applications" at bounding box center [547, 254] width 638 height 32
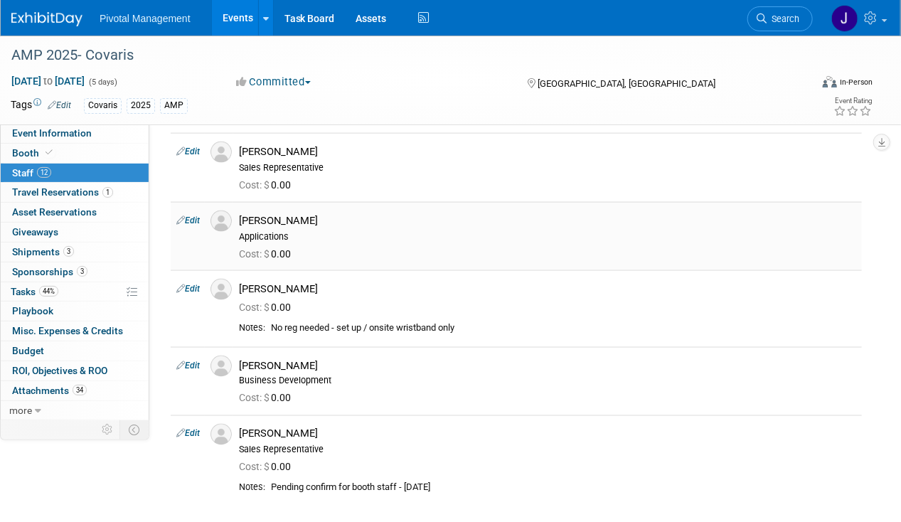
scroll to position [677, 0]
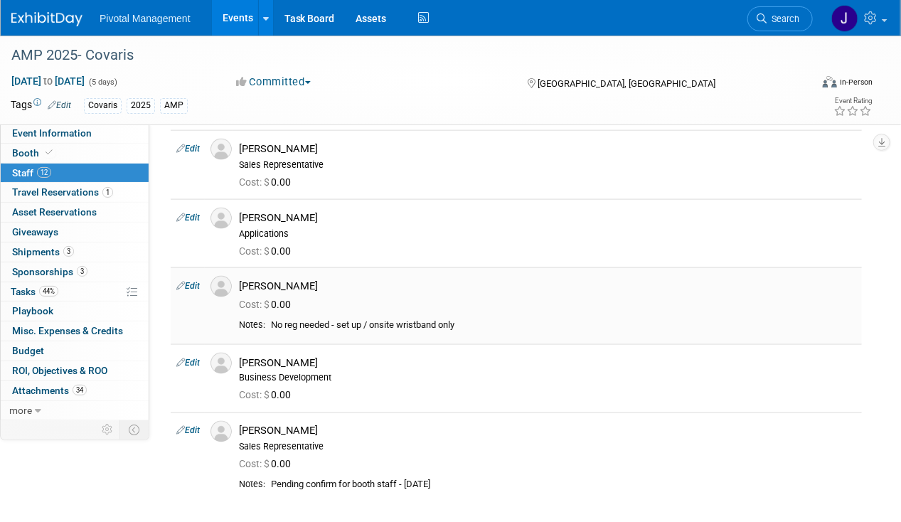
click at [301, 286] on div "[PERSON_NAME]" at bounding box center [547, 286] width 617 height 14
drag, startPoint x: 315, startPoint y: 283, endPoint x: 237, endPoint y: 280, distance: 77.5
click at [237, 280] on div "[PERSON_NAME]" at bounding box center [547, 284] width 638 height 17
drag, startPoint x: 355, startPoint y: 371, endPoint x: 350, endPoint y: 363, distance: 9.3
click at [355, 372] on div "Business Development" at bounding box center [547, 377] width 617 height 11
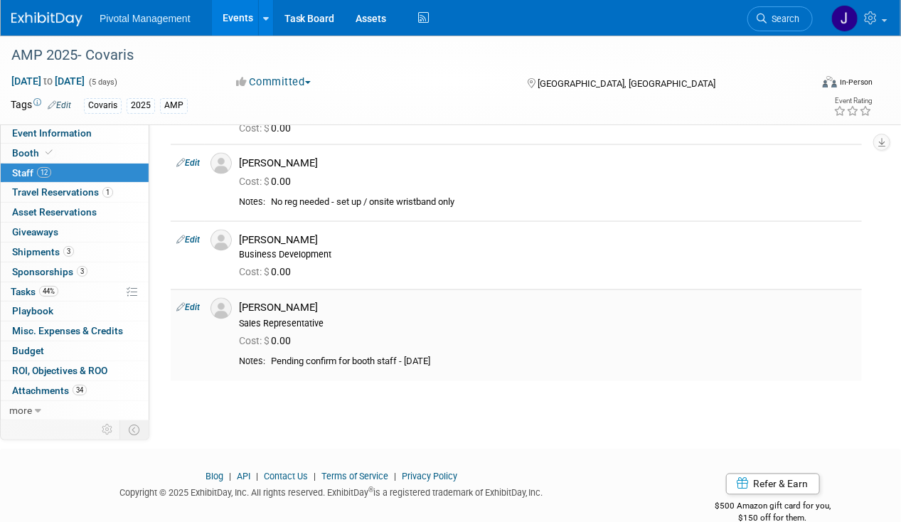
scroll to position [822, 0]
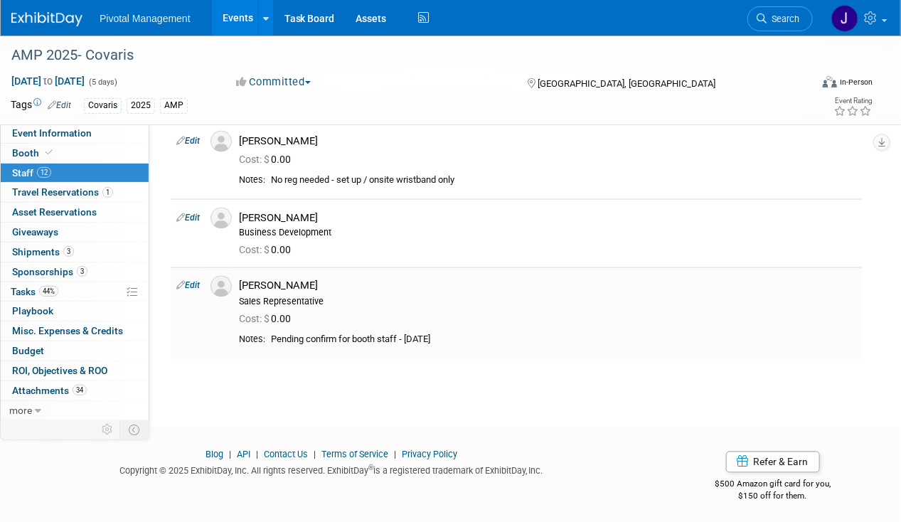
drag, startPoint x: 240, startPoint y: 278, endPoint x: 333, endPoint y: 279, distance: 92.4
click at [333, 279] on div "[PERSON_NAME]" at bounding box center [547, 286] width 617 height 14
drag, startPoint x: 259, startPoint y: 289, endPoint x: 220, endPoint y: 292, distance: 39.3
click at [211, 323] on td at bounding box center [219, 312] width 28 height 91
drag, startPoint x: 237, startPoint y: 277, endPoint x: 324, endPoint y: 279, distance: 87.4
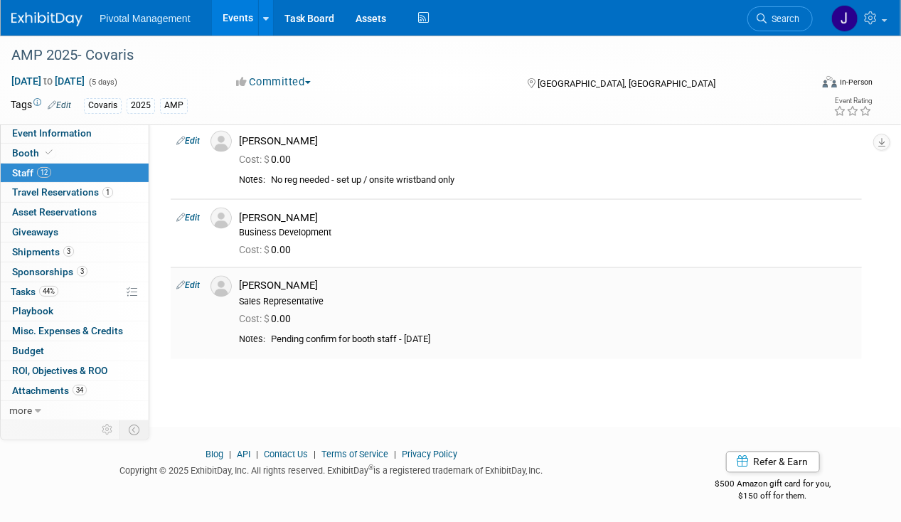
click at [324, 279] on div "[PERSON_NAME] Sales Representative" at bounding box center [547, 292] width 638 height 32
click at [75, 135] on span "Event Information" at bounding box center [52, 132] width 80 height 11
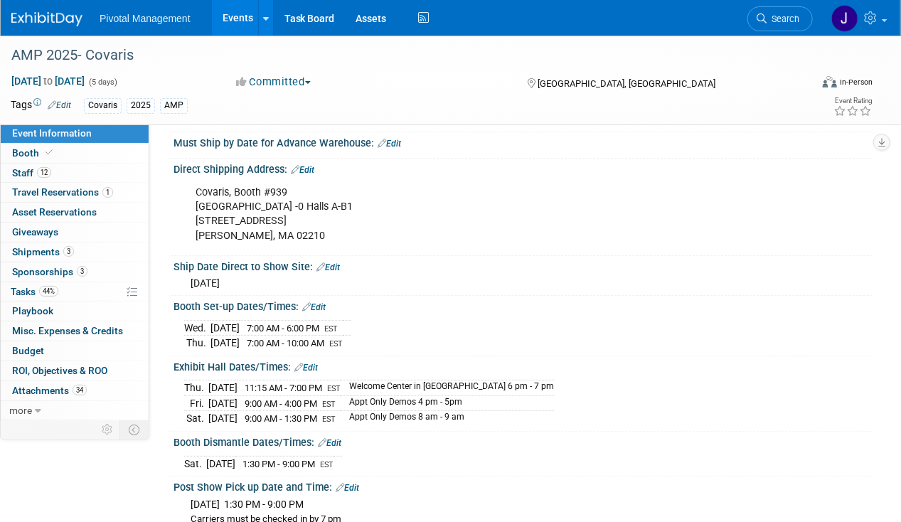
scroll to position [2085, 0]
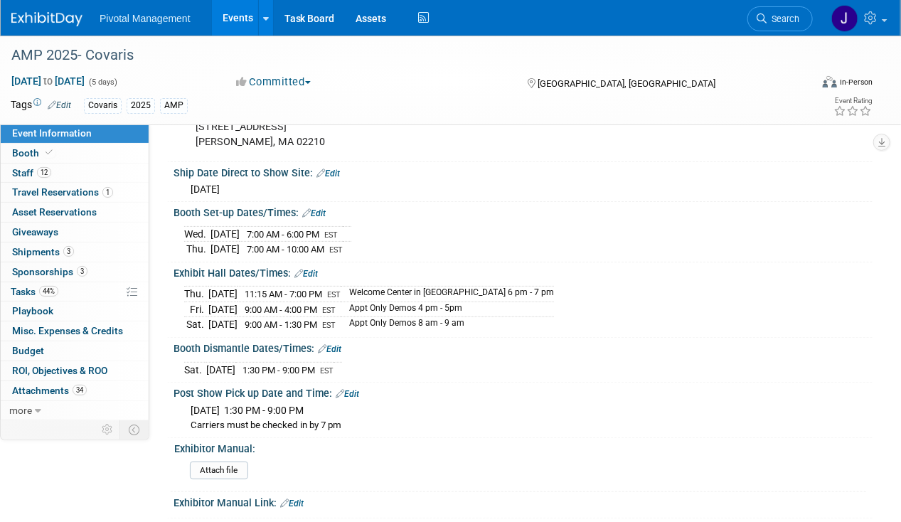
click at [645, 295] on div "[DATE] 11:15 AM - 7:00 PM EST Welcome Center in [GEOGRAPHIC_DATA] 6 pm - 7 pm […" at bounding box center [522, 307] width 677 height 50
click at [41, 171] on span "12" at bounding box center [44, 172] width 14 height 11
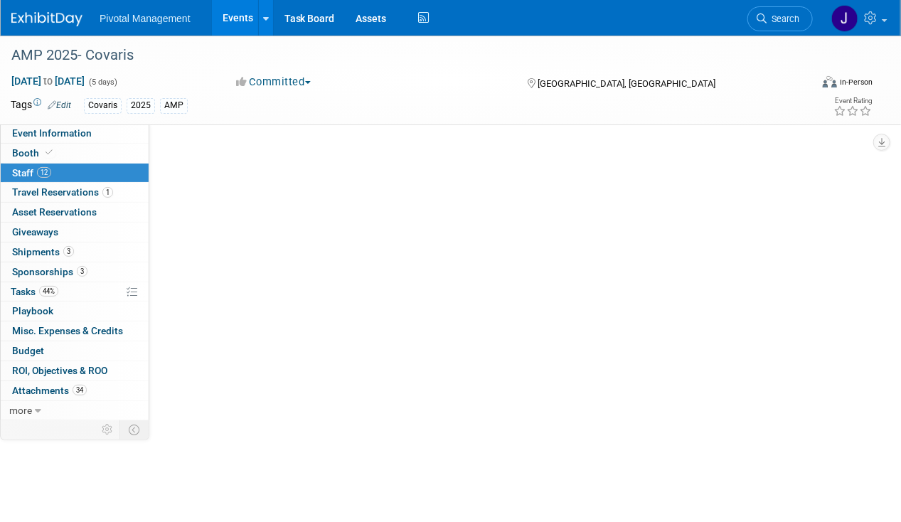
scroll to position [0, 0]
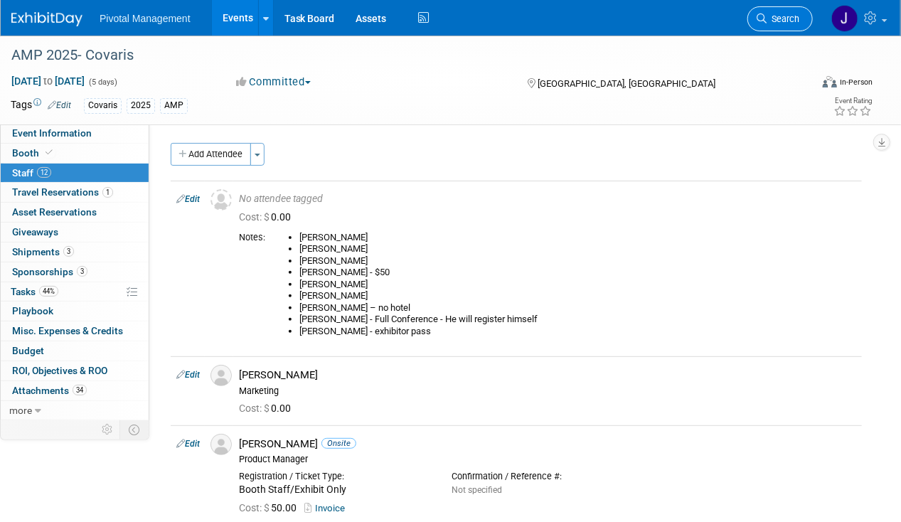
click at [769, 16] on span "Search" at bounding box center [782, 19] width 33 height 11
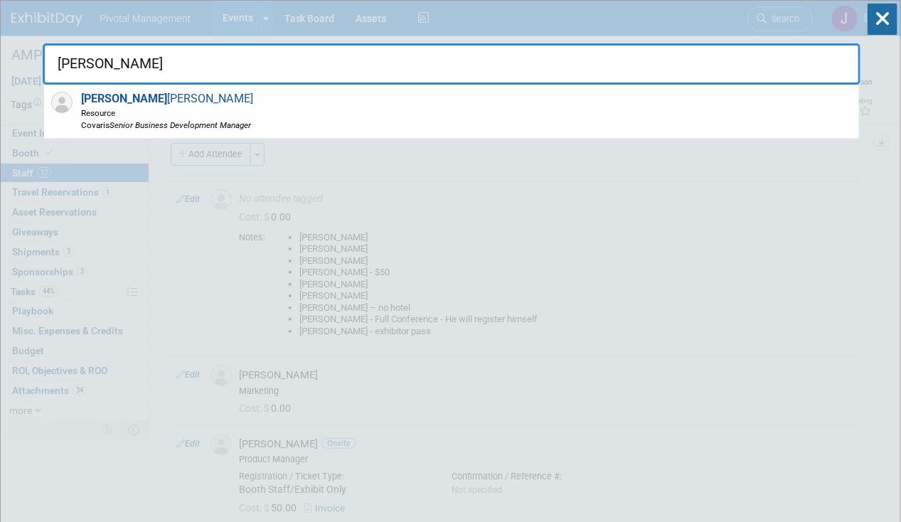
drag, startPoint x: 235, startPoint y: 125, endPoint x: 388, endPoint y: 129, distance: 153.6
click at [235, 124] on icon "Senior Business Development Manager" at bounding box center [179, 125] width 141 height 10
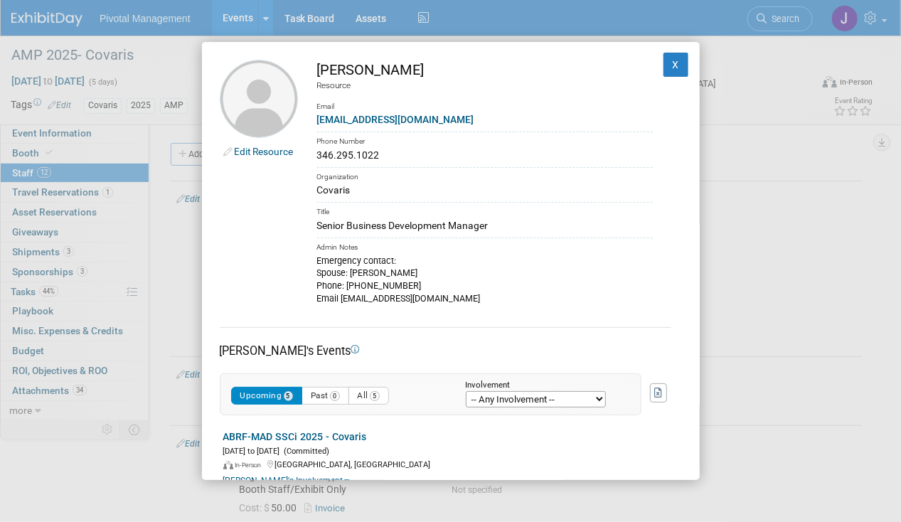
drag, startPoint x: 398, startPoint y: 149, endPoint x: 316, endPoint y: 153, distance: 82.6
click at [316, 153] on td "[PERSON_NAME] Resource Email [EMAIL_ADDRESS][DOMAIN_NAME] Phone Number 346.295.…" at bounding box center [475, 182] width 355 height 245
click at [663, 65] on button "X" at bounding box center [676, 65] width 26 height 24
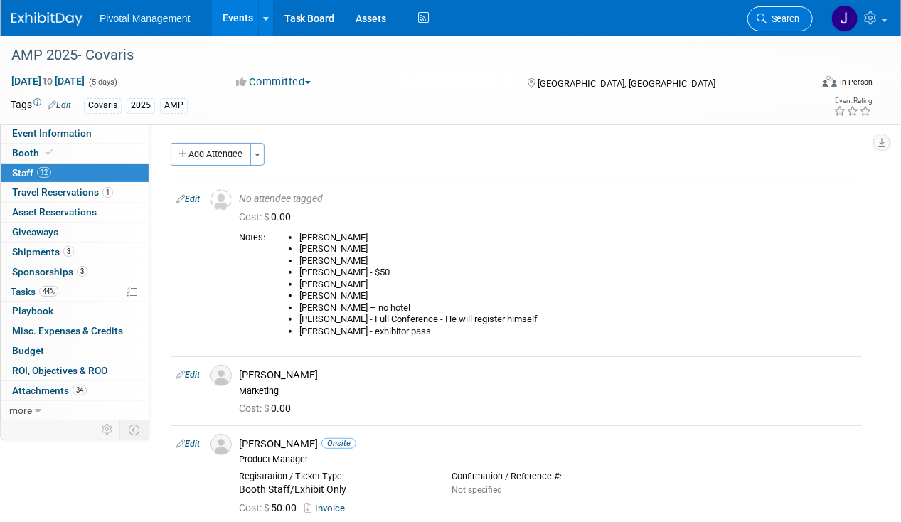
click at [766, 28] on link "Search" at bounding box center [779, 18] width 65 height 25
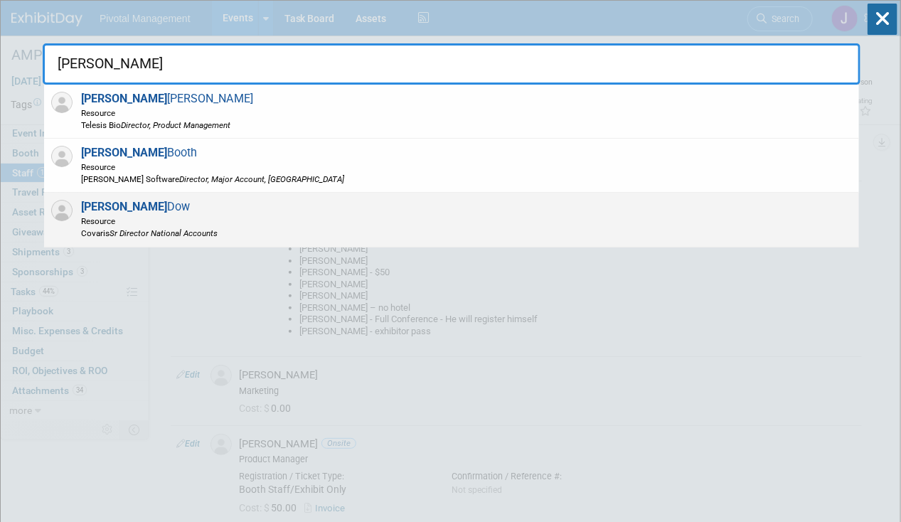
click at [217, 227] on span "[PERSON_NAME] Director National Accounts" at bounding box center [149, 233] width 136 height 12
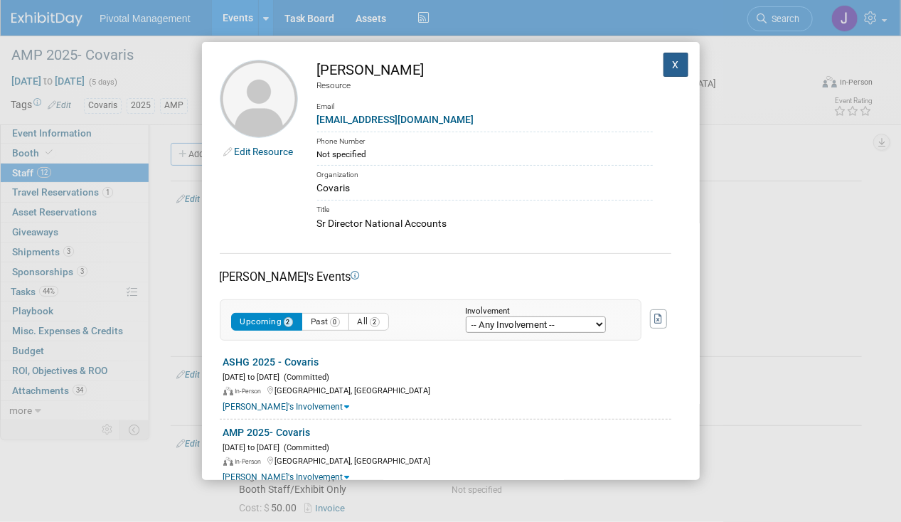
click at [672, 66] on button "X" at bounding box center [676, 65] width 26 height 24
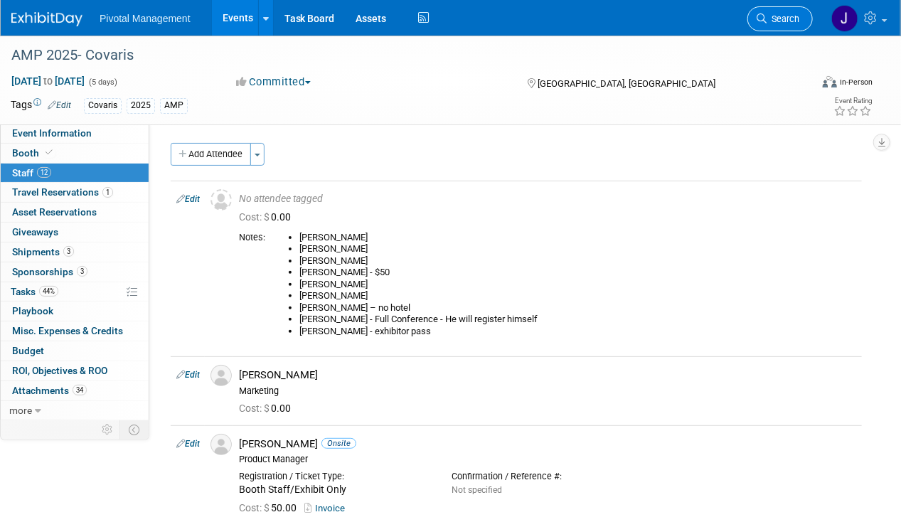
click at [775, 19] on span "Search" at bounding box center [782, 19] width 33 height 11
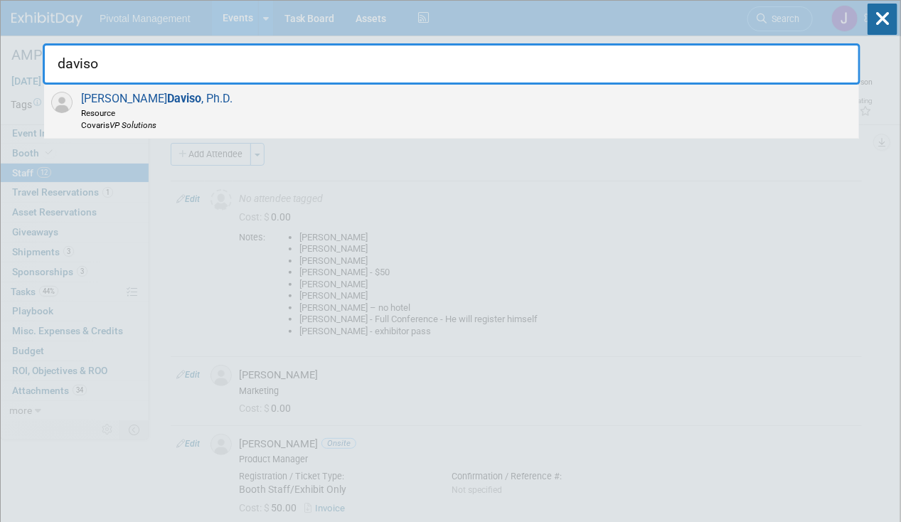
click at [482, 109] on div "[PERSON_NAME] , Ph.D. Resource Covaris VP Solutions" at bounding box center [451, 112] width 815 height 54
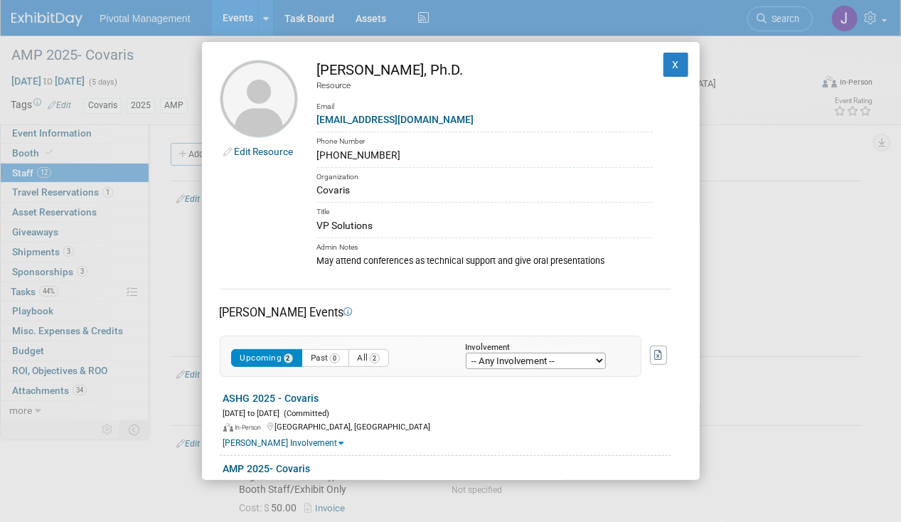
drag, startPoint x: 399, startPoint y: 154, endPoint x: 308, endPoint y: 154, distance: 91.0
click at [308, 154] on td "[PERSON_NAME], Ph.D. Resource Email [EMAIL_ADDRESS][DOMAIN_NAME] Phone Number […" at bounding box center [475, 164] width 355 height 208
click at [663, 72] on button "X" at bounding box center [676, 65] width 26 height 24
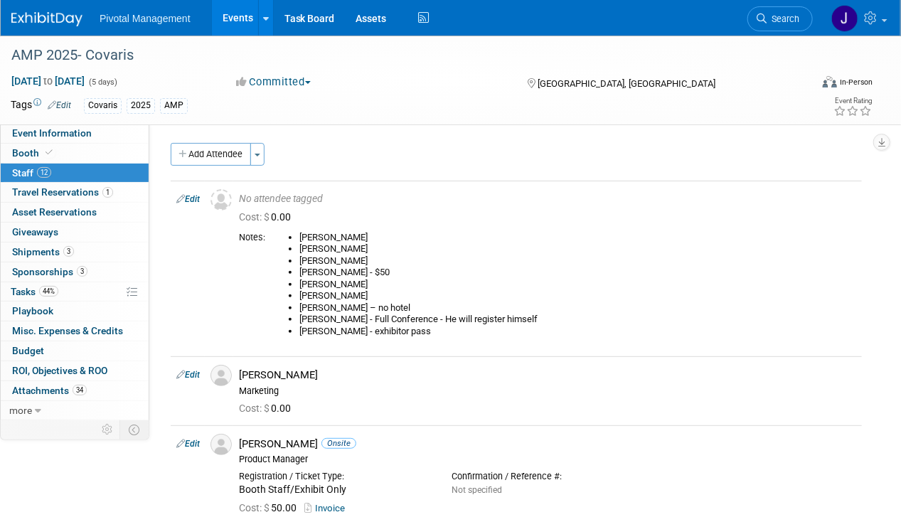
click at [780, 28] on link "Search" at bounding box center [779, 18] width 65 height 25
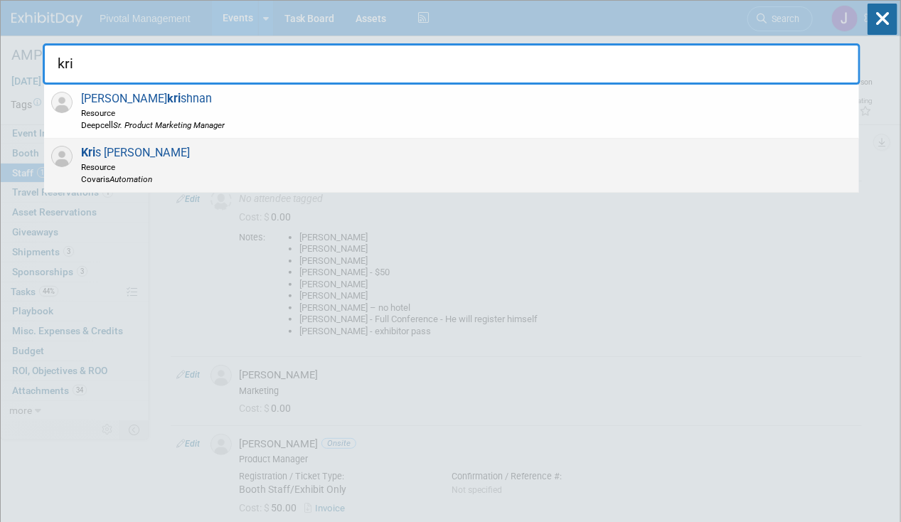
click at [190, 155] on div "[PERSON_NAME] Resource Covaris Automation" at bounding box center [451, 166] width 815 height 54
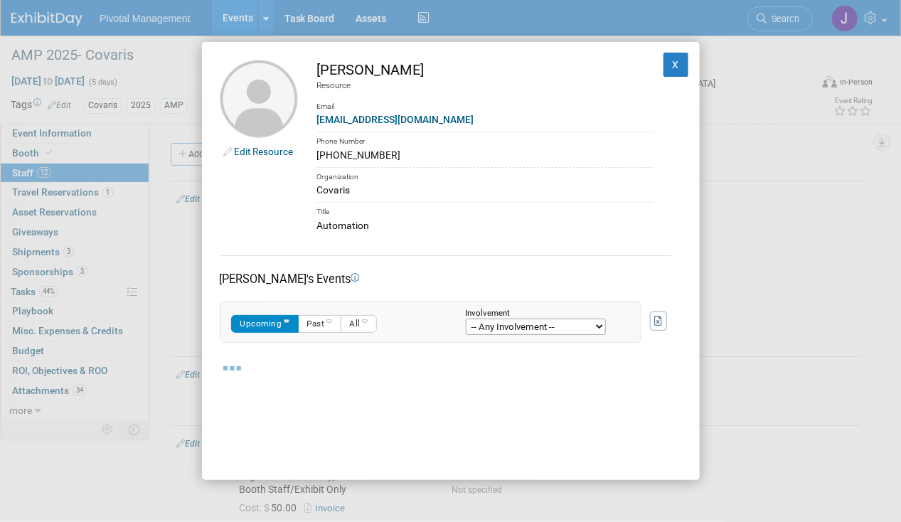
drag, startPoint x: 384, startPoint y: 153, endPoint x: 316, endPoint y: 154, distance: 67.5
click at [316, 154] on td "[PERSON_NAME] Resource Email [EMAIL_ADDRESS][DOMAIN_NAME] Phone Number [PHONE_N…" at bounding box center [475, 146] width 355 height 173
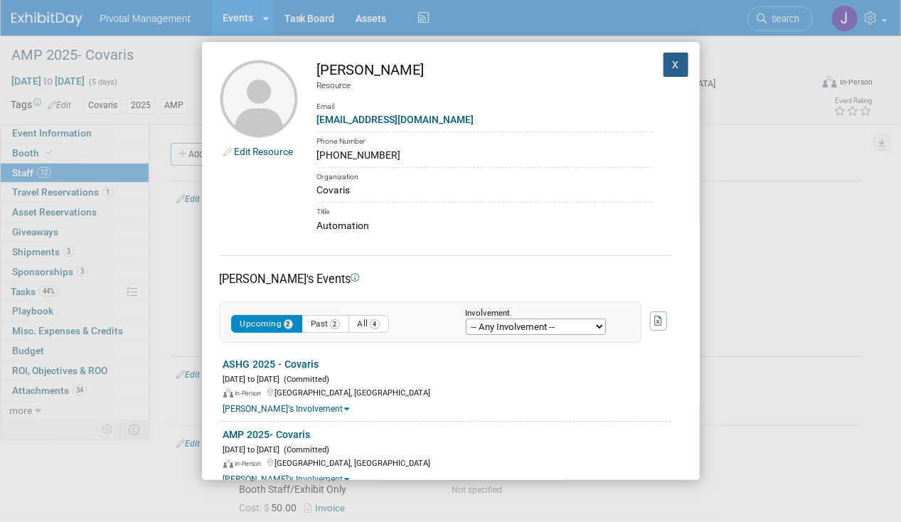
click at [663, 59] on button "X" at bounding box center [676, 65] width 26 height 24
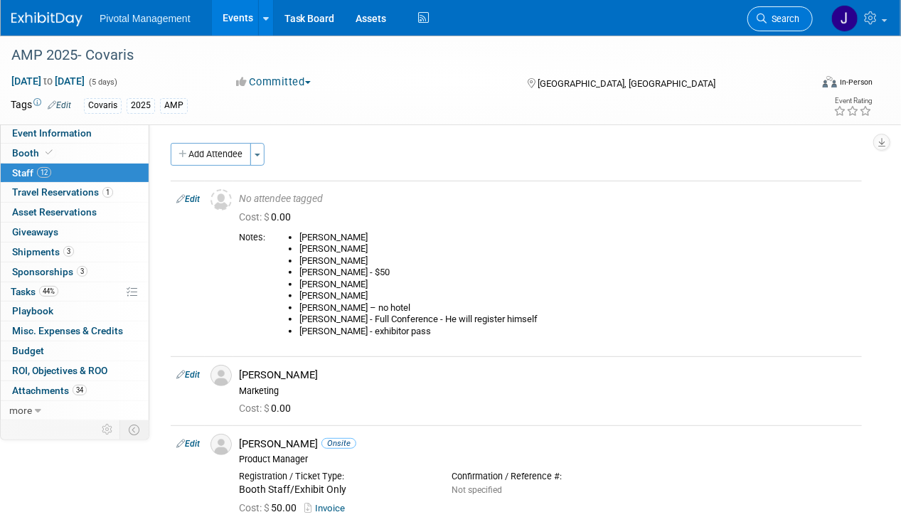
click at [797, 23] on span "Search" at bounding box center [782, 19] width 33 height 11
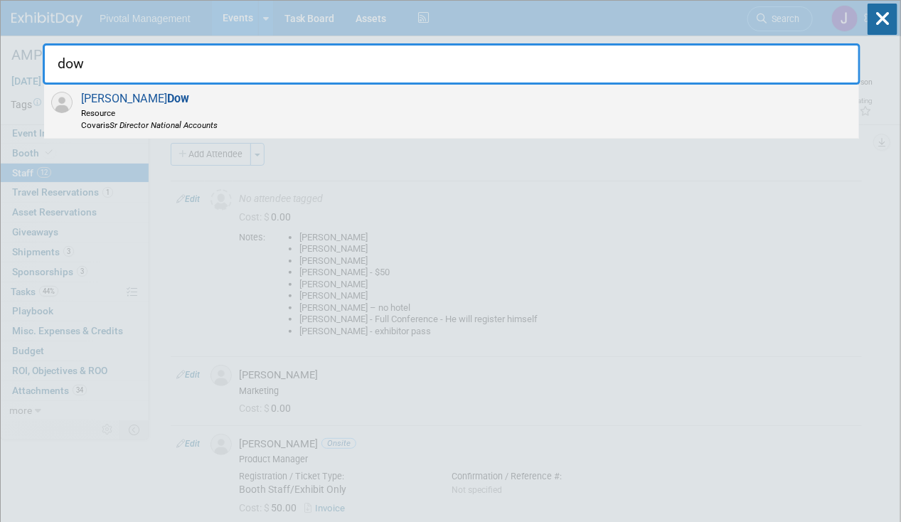
type input "dow"
click at [190, 107] on span "Resource" at bounding box center [149, 113] width 136 height 12
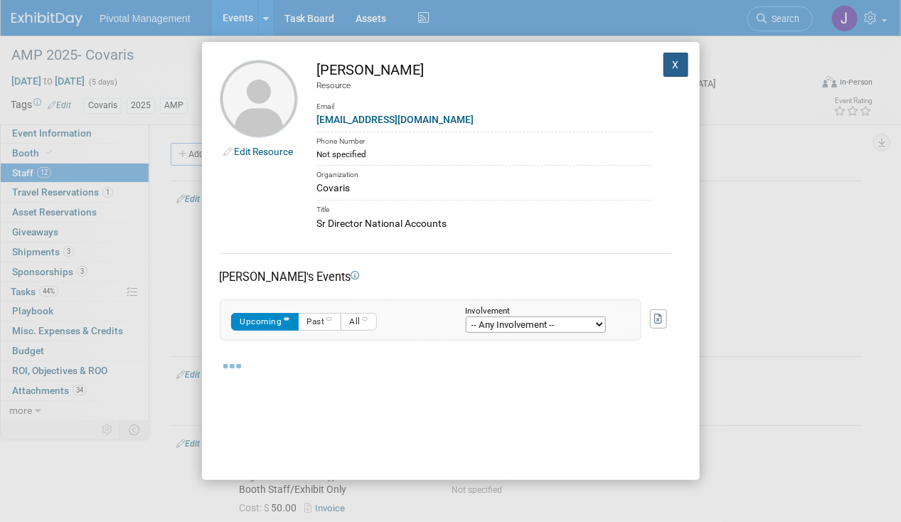
click at [669, 65] on button "X" at bounding box center [676, 65] width 26 height 24
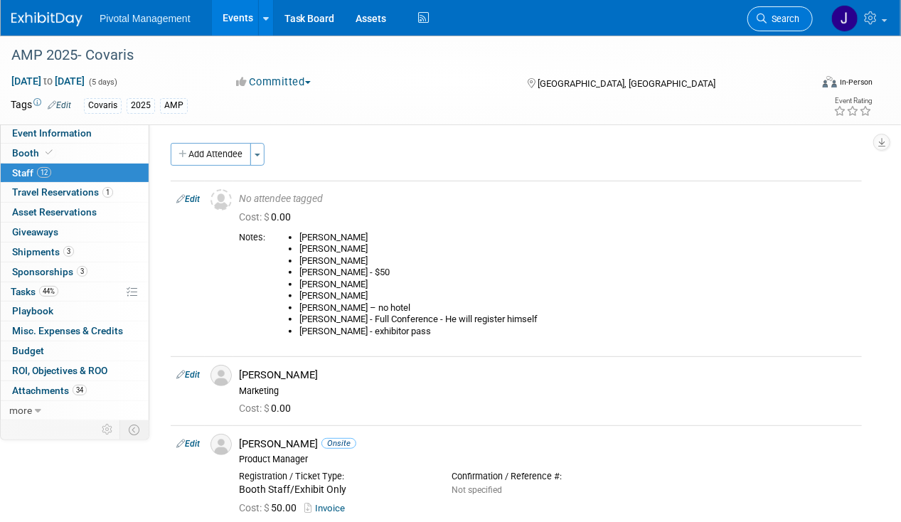
click at [778, 25] on link "Search" at bounding box center [779, 18] width 65 height 25
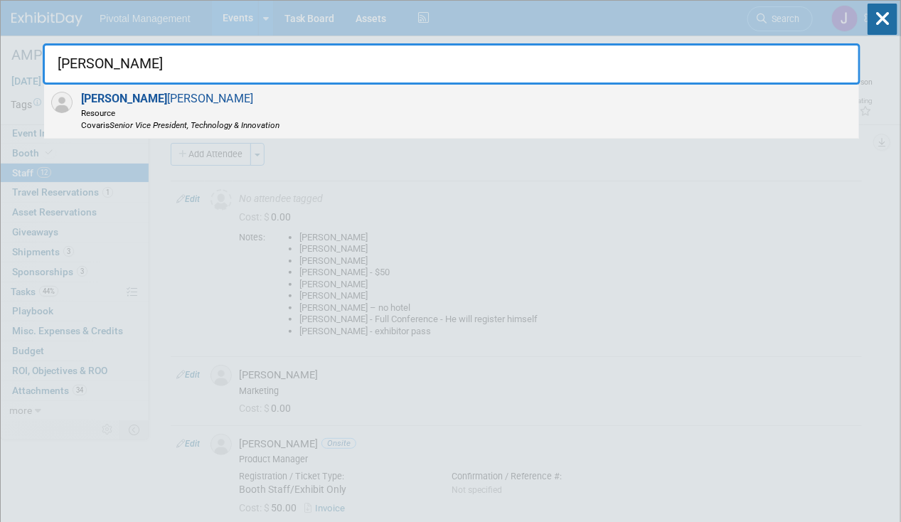
type input "[PERSON_NAME]"
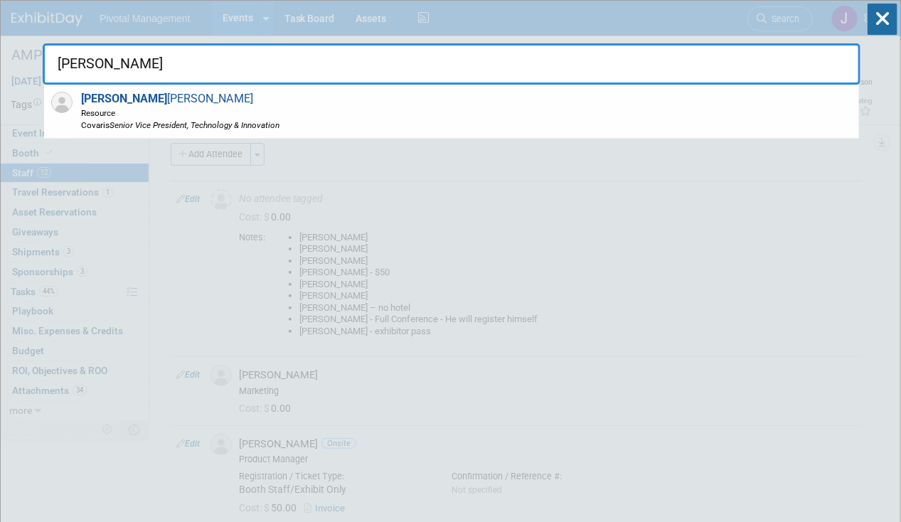
click at [685, 100] on div "[PERSON_NAME] Resource Covaris Senior Vice President, Technology & Innovation" at bounding box center [451, 112] width 815 height 54
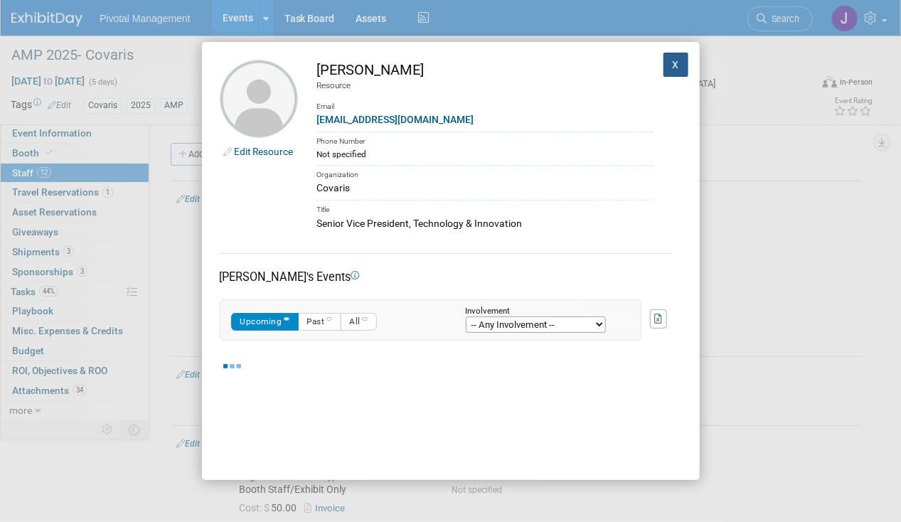
click at [663, 67] on button "X" at bounding box center [676, 65] width 26 height 24
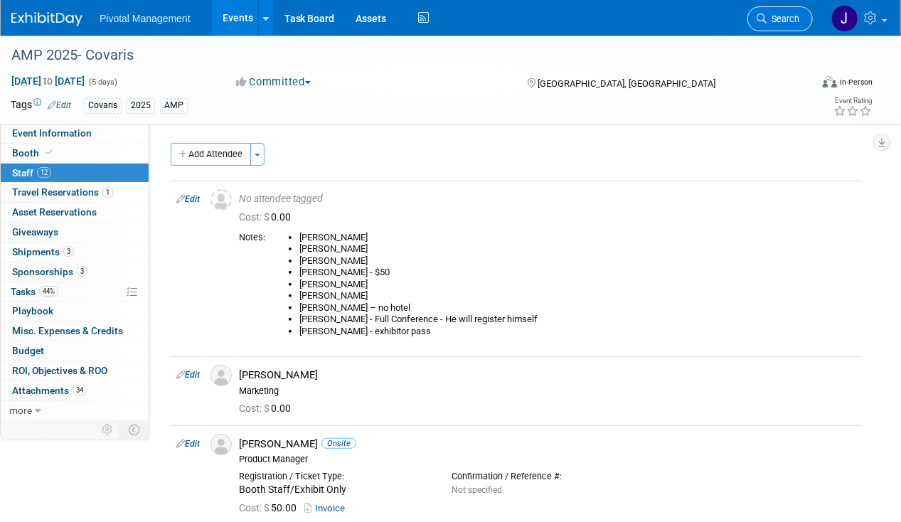
click at [788, 21] on span "Search" at bounding box center [782, 19] width 33 height 11
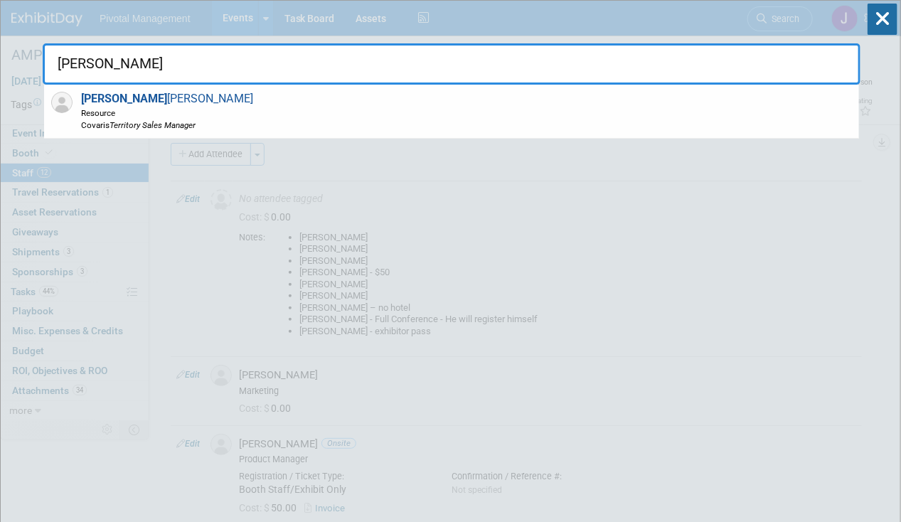
click at [589, 102] on div "[PERSON_NAME] Resource Covaris Territory Sales Manager" at bounding box center [451, 112] width 815 height 54
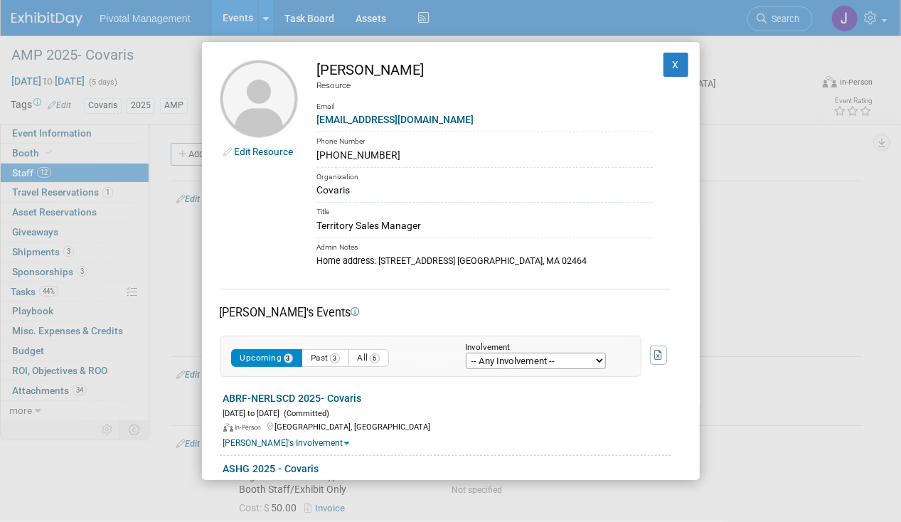
drag, startPoint x: 370, startPoint y: 152, endPoint x: 314, endPoint y: 152, distance: 56.1
click at [314, 152] on td "[PERSON_NAME] Resource Email [EMAIL_ADDRESS][DOMAIN_NAME] Phone Number [PHONE_N…" at bounding box center [475, 164] width 355 height 208
click at [663, 58] on button "X" at bounding box center [676, 65] width 26 height 24
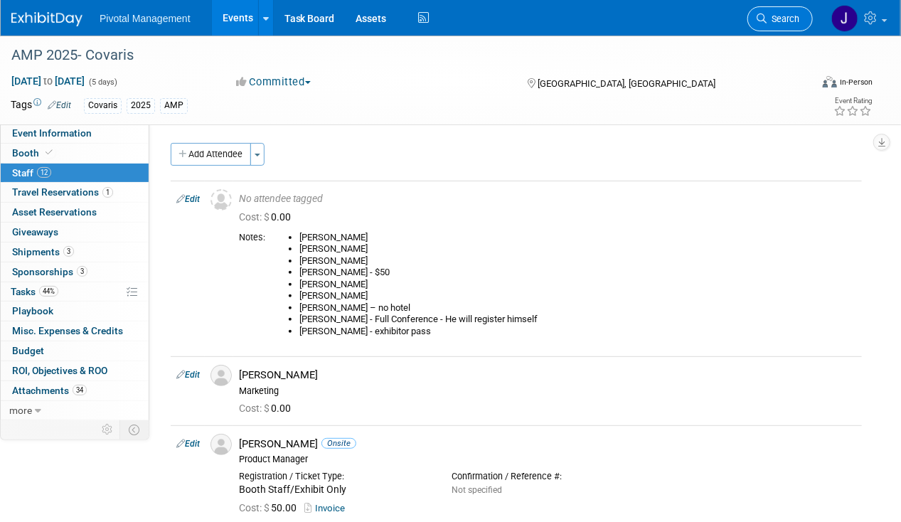
click at [788, 14] on span "Search" at bounding box center [782, 19] width 33 height 11
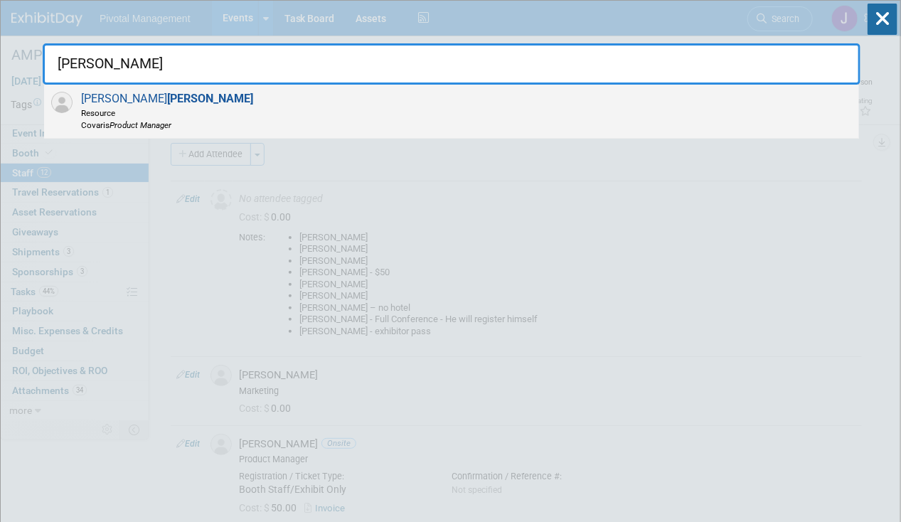
type input "[PERSON_NAME]"
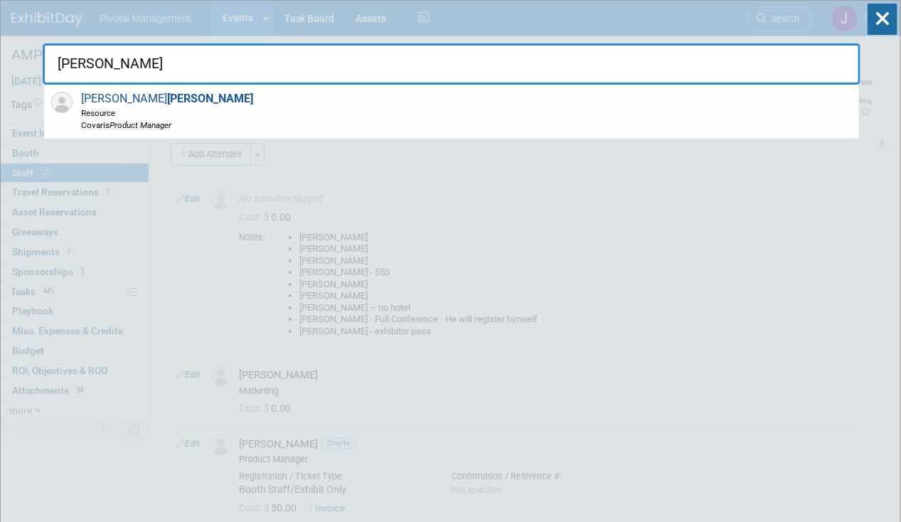
click at [367, 97] on div "[PERSON_NAME] Resource Covaris Product Manager" at bounding box center [451, 112] width 815 height 54
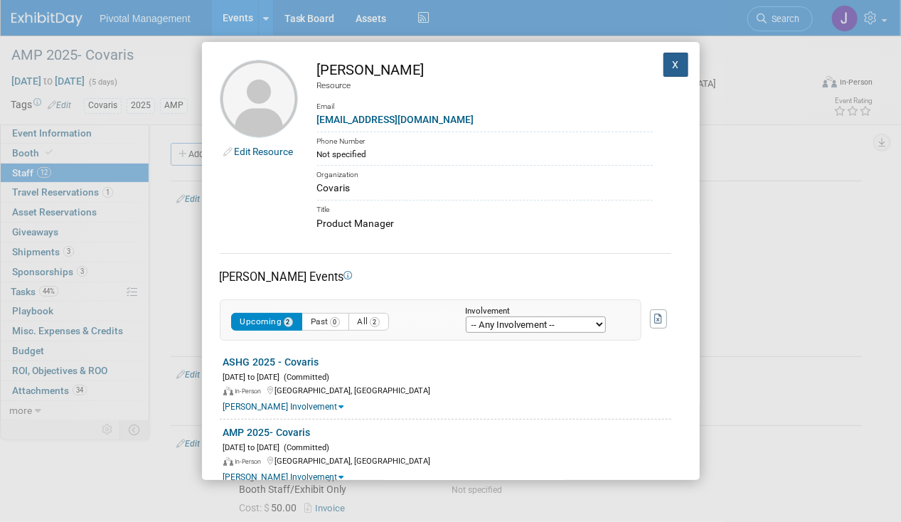
click at [665, 67] on button "X" at bounding box center [676, 65] width 26 height 24
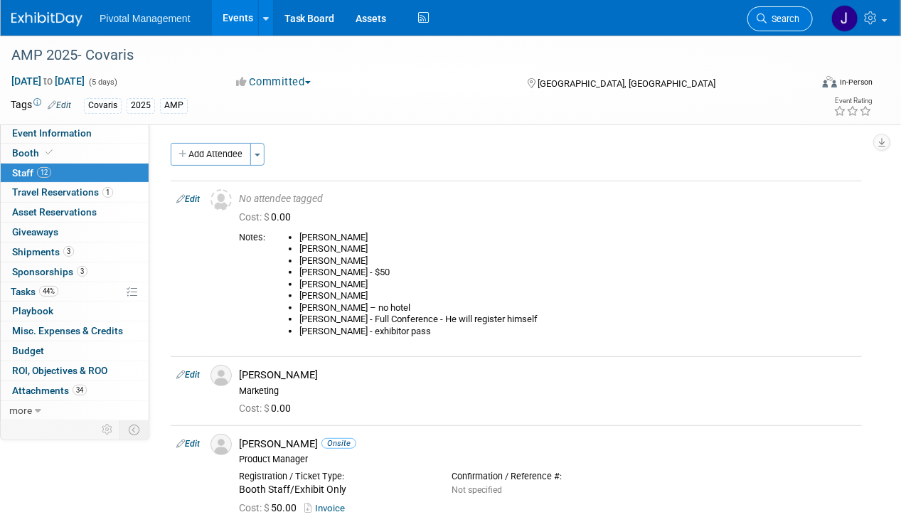
click at [780, 15] on span "Search" at bounding box center [782, 19] width 33 height 11
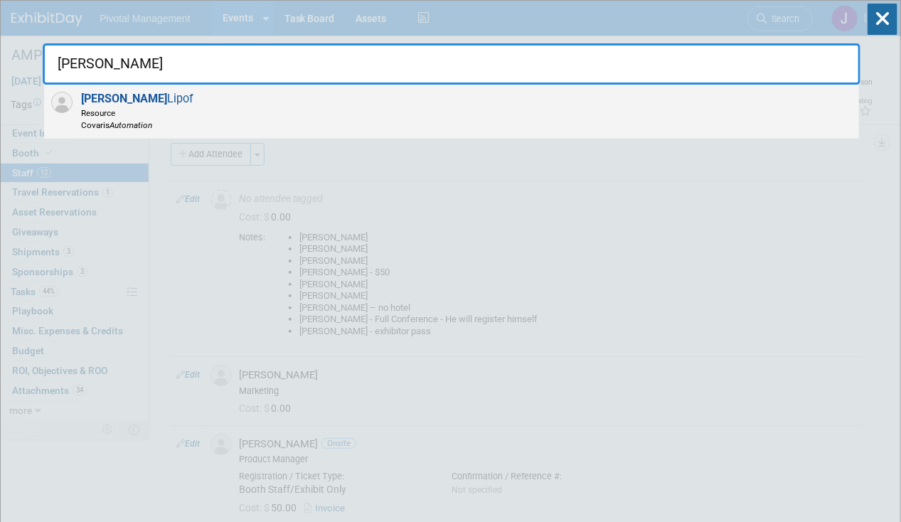
type input "[PERSON_NAME]"
click at [473, 110] on div "[PERSON_NAME] Resource Covaris Automation" at bounding box center [451, 112] width 815 height 54
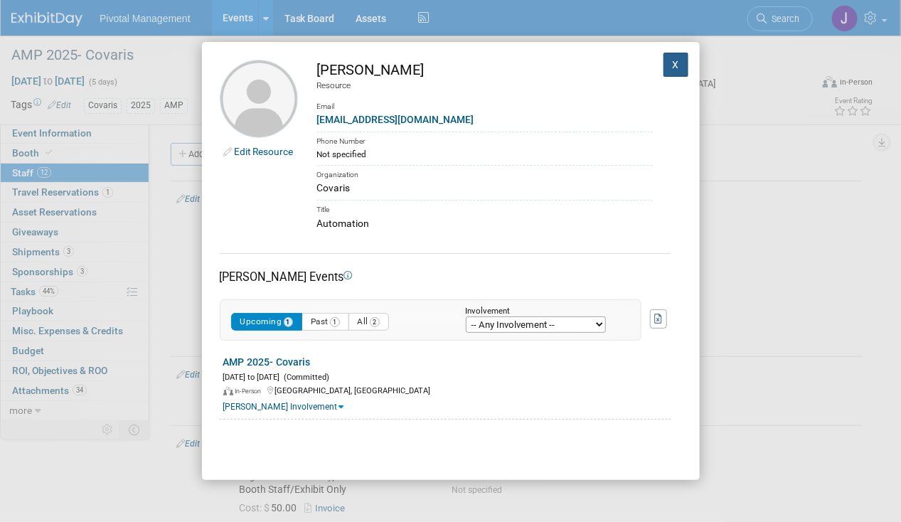
click at [663, 68] on button "X" at bounding box center [676, 65] width 26 height 24
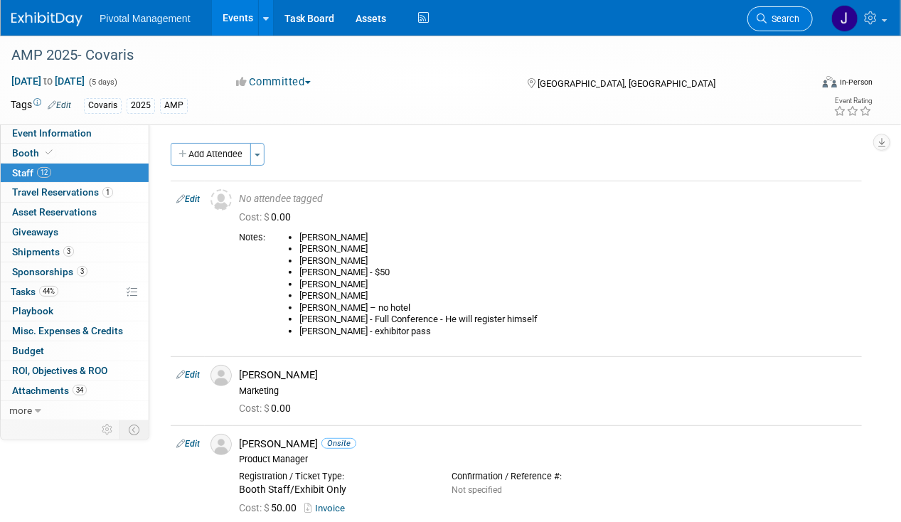
click at [779, 17] on span "Search" at bounding box center [782, 19] width 33 height 11
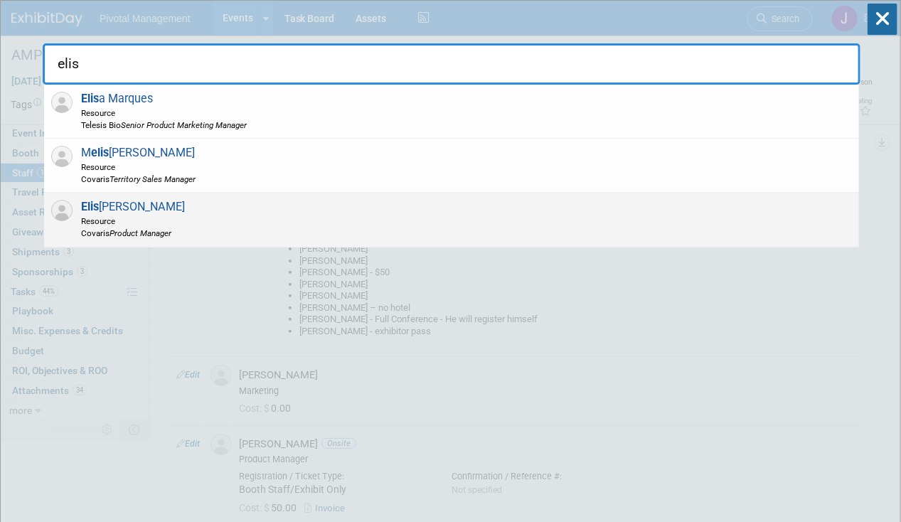
click at [216, 220] on div "[PERSON_NAME] Resource Covaris Product Manager" at bounding box center [451, 220] width 815 height 54
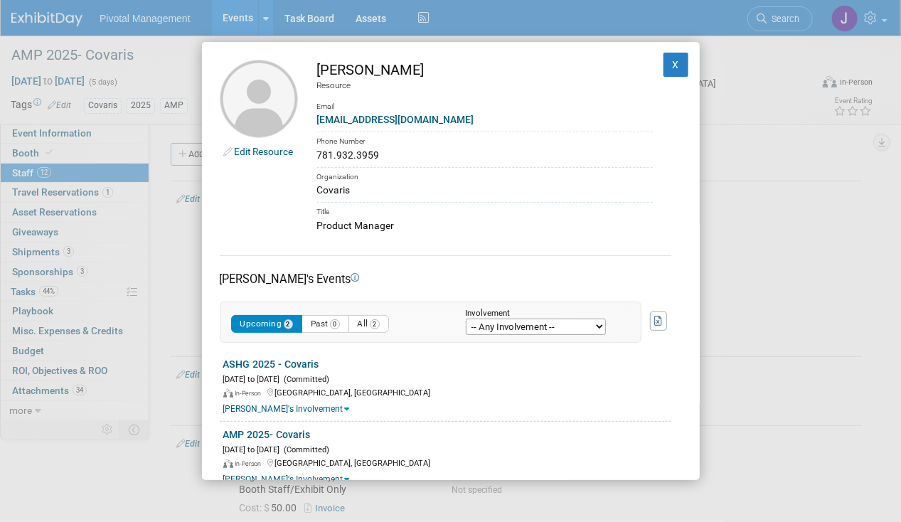
drag, startPoint x: 388, startPoint y: 148, endPoint x: 318, endPoint y: 149, distance: 69.7
click at [318, 149] on div "781.932.3959" at bounding box center [484, 155] width 335 height 15
click at [664, 53] on button "X" at bounding box center [676, 65] width 26 height 24
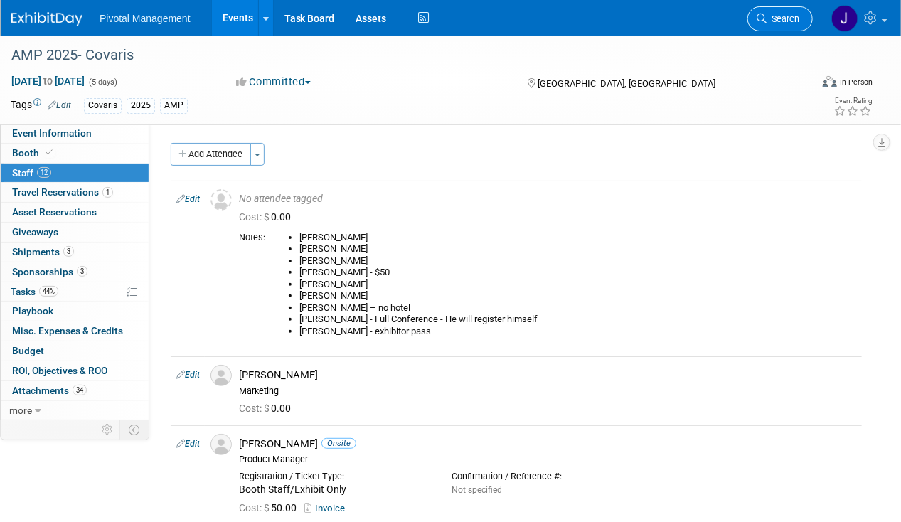
click at [786, 12] on link "Search" at bounding box center [779, 18] width 65 height 25
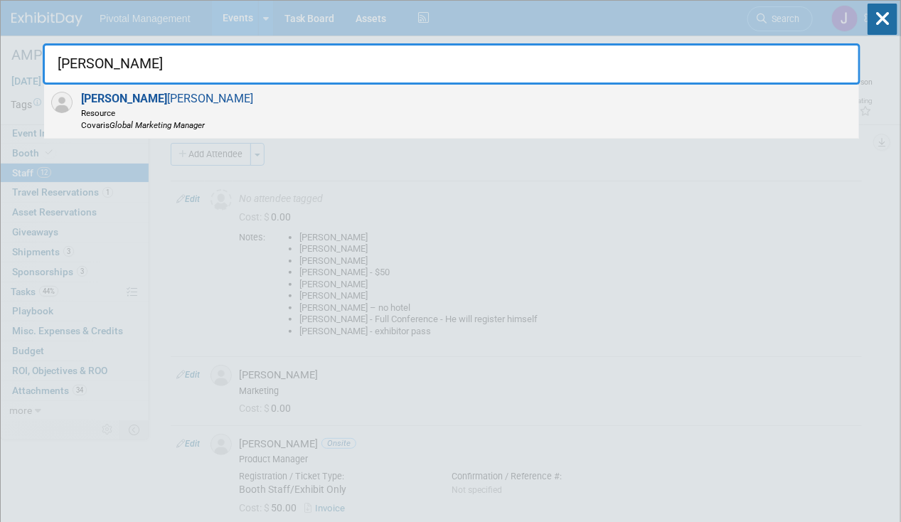
type input "[PERSON_NAME]"
click at [274, 109] on div "[PERSON_NAME] Resource Covaris Global Marketing Manager" at bounding box center [451, 112] width 815 height 54
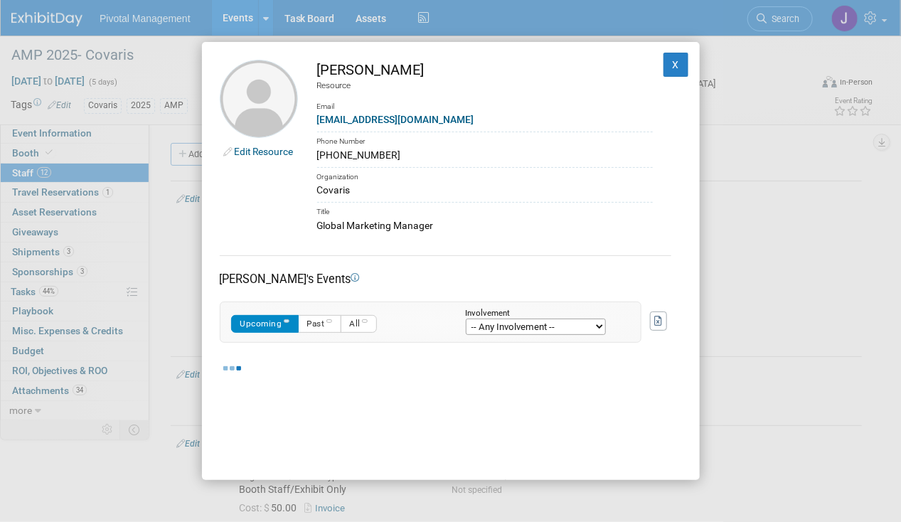
drag, startPoint x: 384, startPoint y: 151, endPoint x: 313, endPoint y: 150, distance: 70.4
click at [313, 150] on td "[PERSON_NAME] Resource Email [EMAIL_ADDRESS][DOMAIN_NAME] Phone Number [PHONE_N…" at bounding box center [475, 146] width 355 height 173
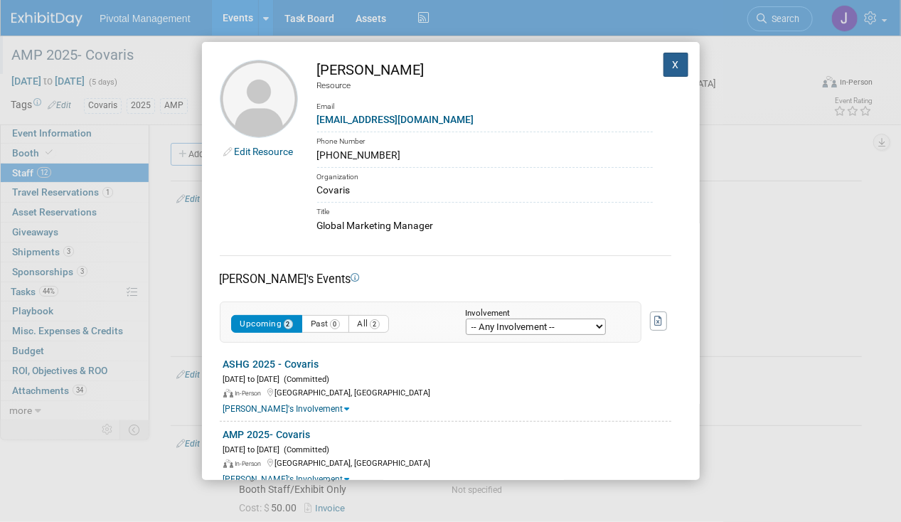
click at [663, 64] on button "X" at bounding box center [676, 65] width 26 height 24
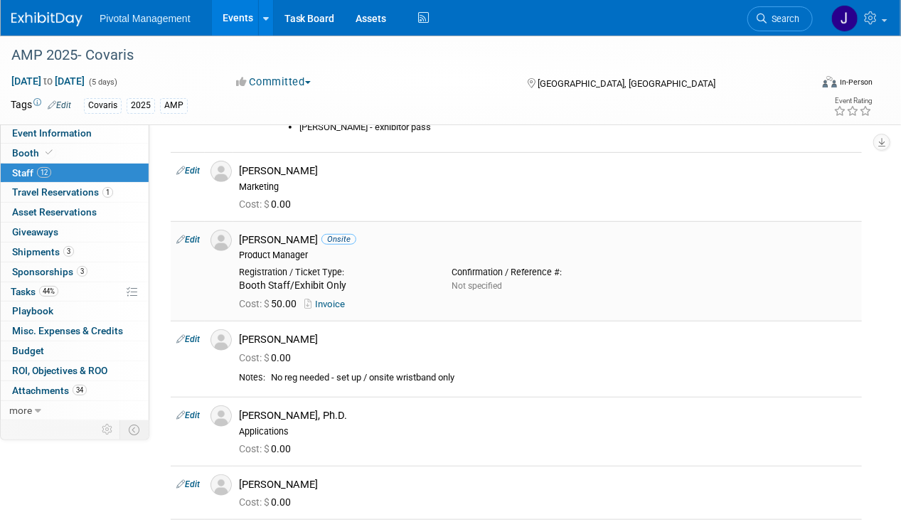
scroll to position [221, 0]
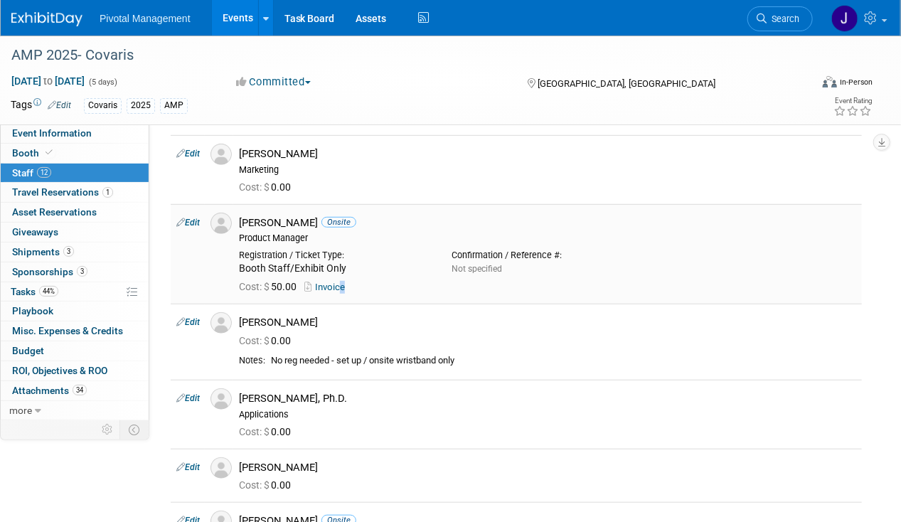
drag, startPoint x: 346, startPoint y: 291, endPoint x: 328, endPoint y: 286, distance: 18.5
click at [340, 289] on div "Cost: $ 50.00 Invoice" at bounding box center [547, 287] width 617 height 13
click at [325, 282] on link "Invoice" at bounding box center [327, 286] width 46 height 11
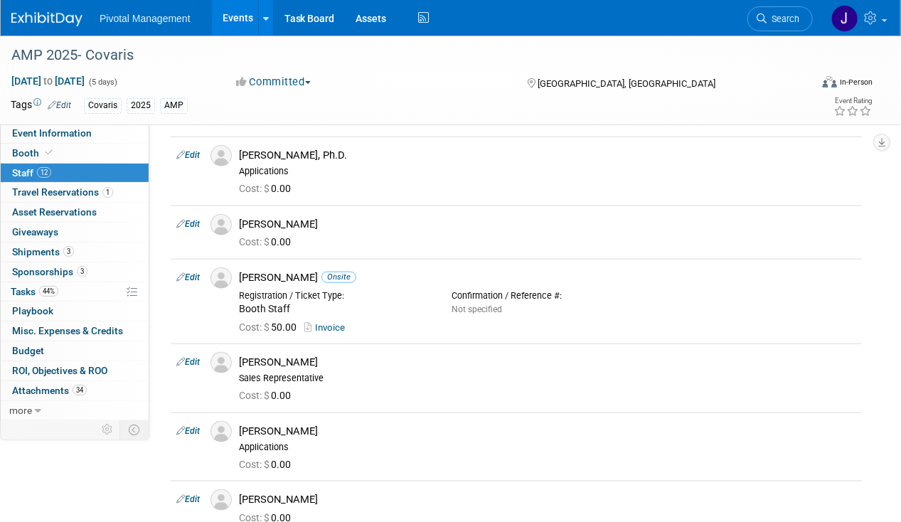
scroll to position [533, 0]
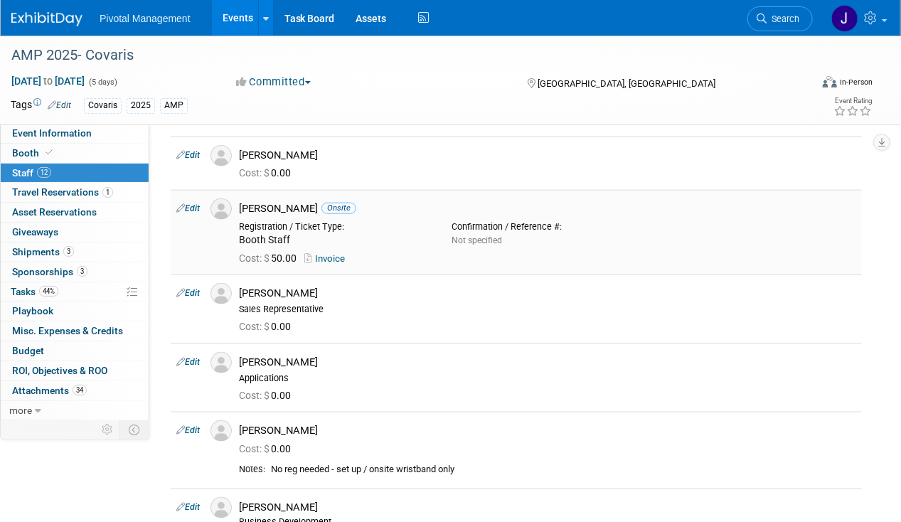
click at [327, 253] on link "Invoice" at bounding box center [327, 258] width 46 height 11
